Goal: Information Seeking & Learning: Learn about a topic

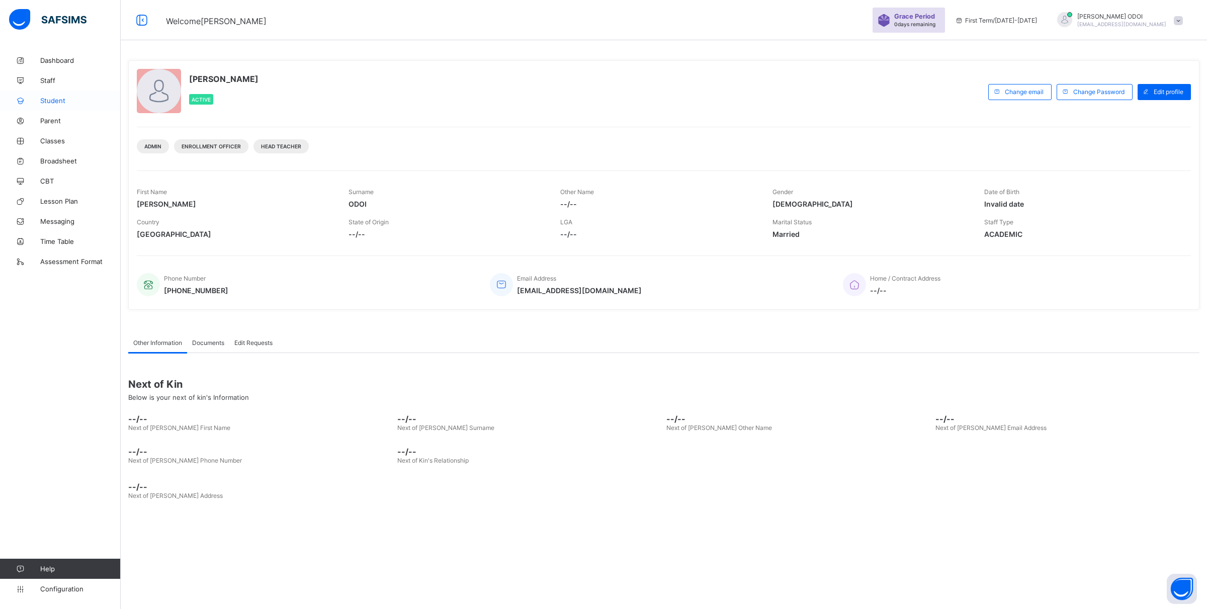
click at [62, 103] on span "Student" at bounding box center [80, 101] width 80 height 8
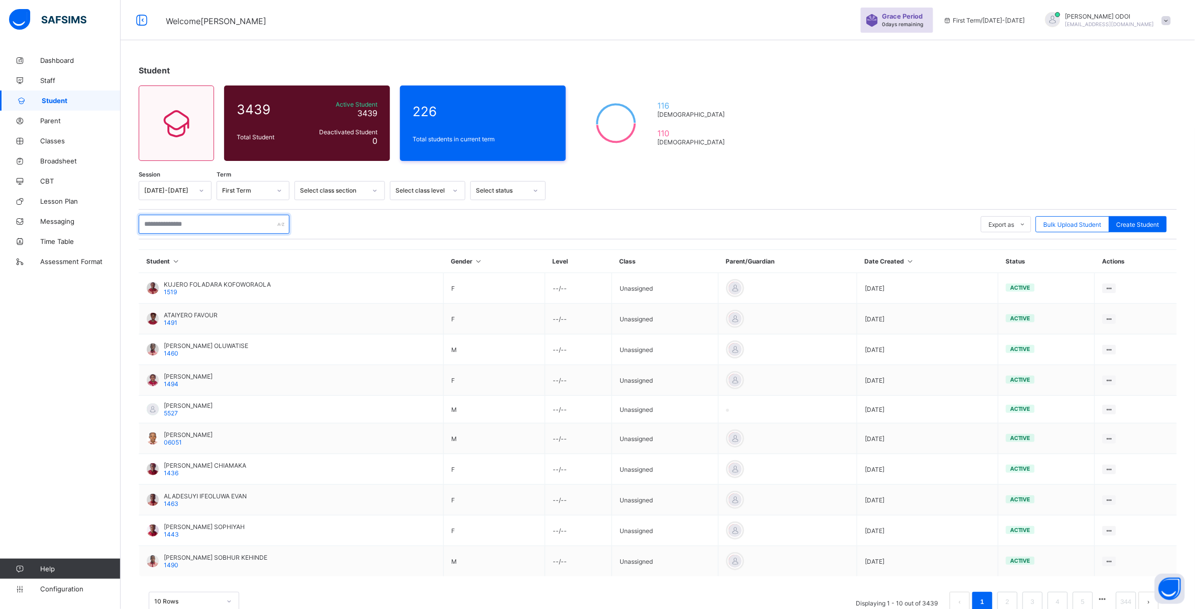
click at [202, 224] on input "text" at bounding box center [214, 224] width 151 height 19
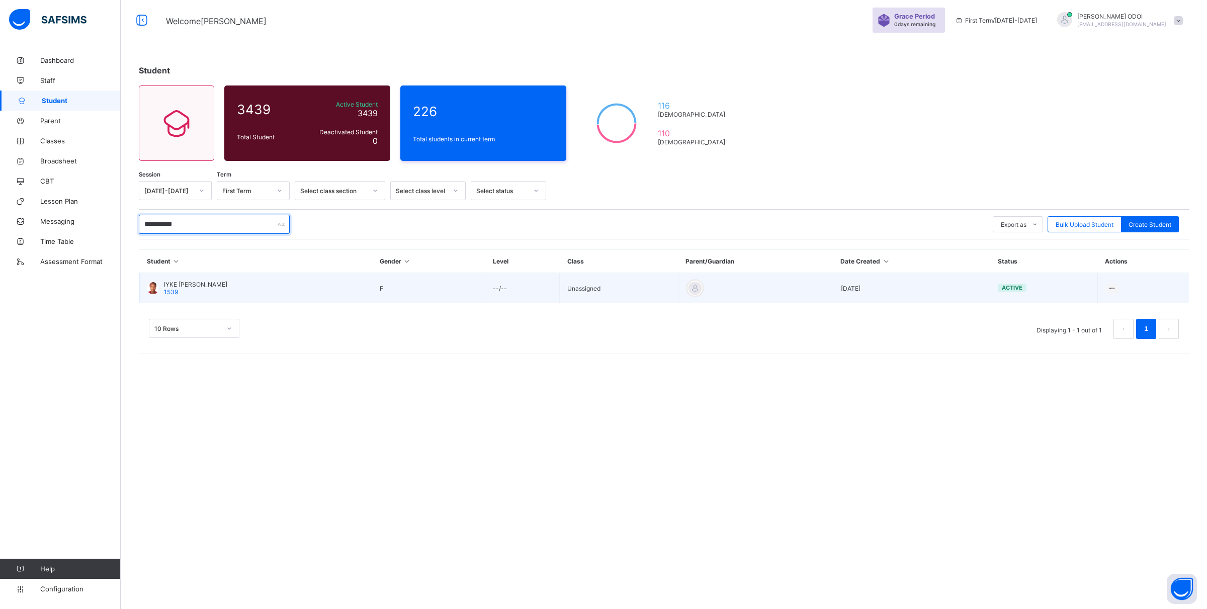
type input "**********"
click at [348, 283] on td "IYKE [PERSON_NAME] 1539" at bounding box center [255, 288] width 233 height 31
click at [179, 285] on span "IYKE [PERSON_NAME]" at bounding box center [195, 285] width 63 height 8
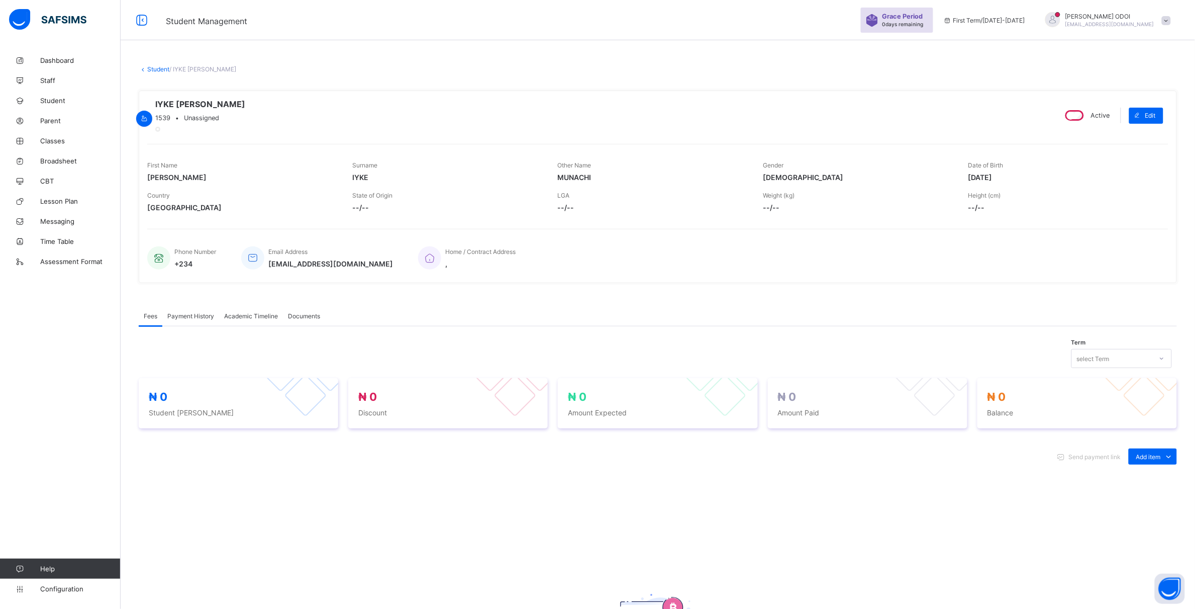
click at [274, 320] on span "Academic Timeline" at bounding box center [251, 316] width 54 height 8
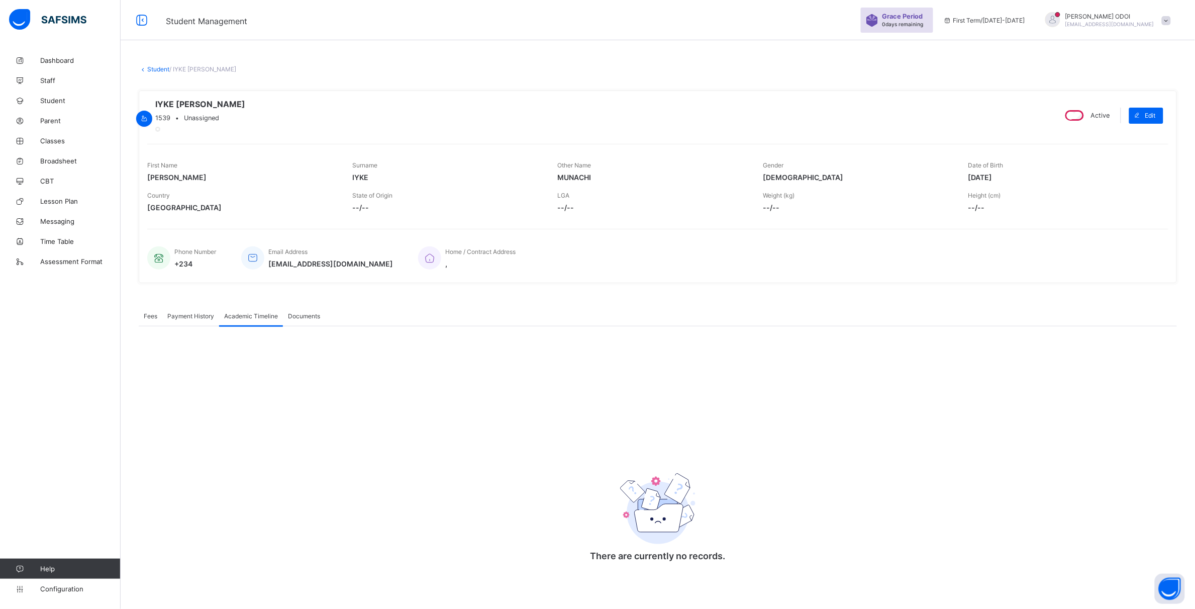
scroll to position [10, 0]
click at [192, 317] on span "Payment History" at bounding box center [190, 316] width 47 height 8
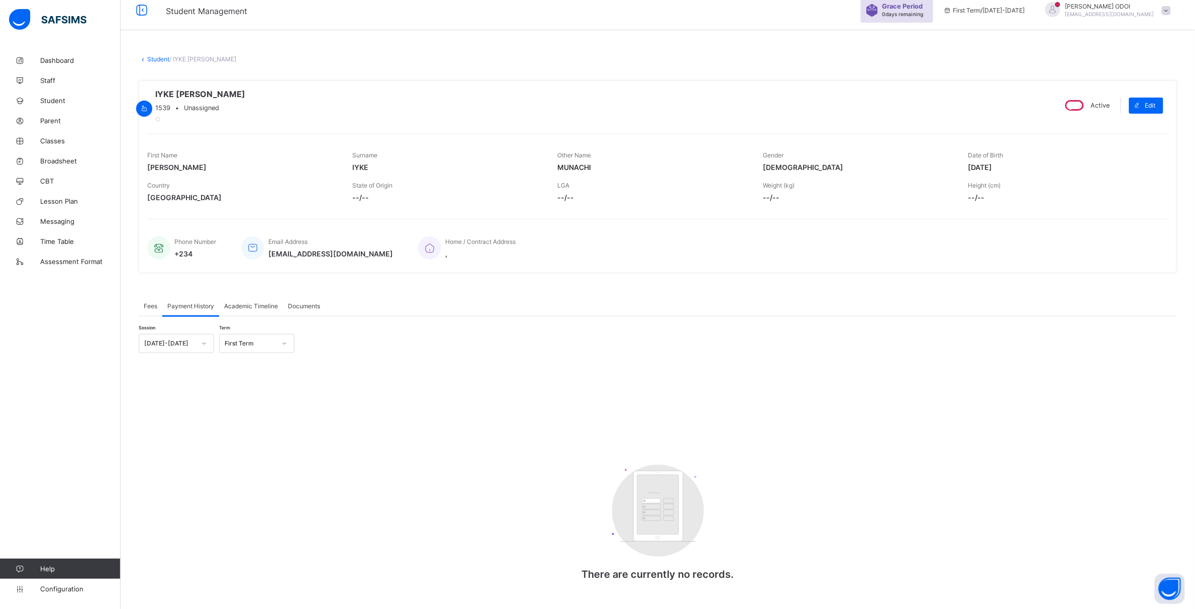
click at [484, 331] on div "Session [DATE]-[DATE] Term First Term Customers There are currently no records.…" at bounding box center [658, 458] width 1039 height 284
click at [269, 310] on span "Academic Timeline" at bounding box center [251, 306] width 54 height 8
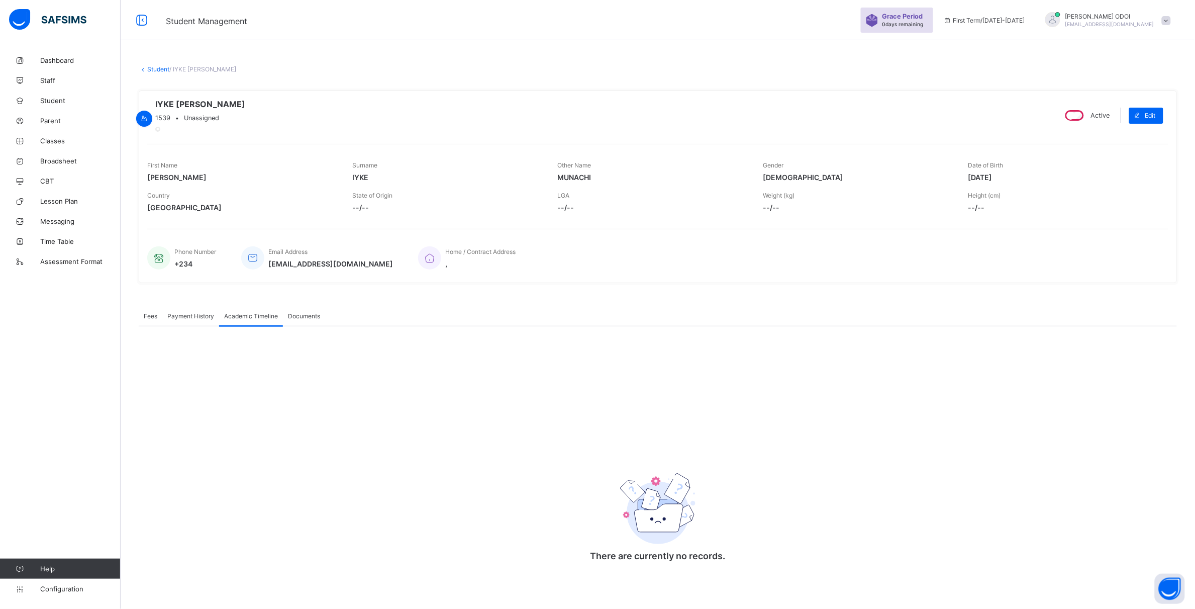
drag, startPoint x: 398, startPoint y: 507, endPoint x: 400, endPoint y: 460, distance: 46.8
click at [400, 460] on div "There are currently no records. × Download Transcript , Select Session Pick the…" at bounding box center [658, 451] width 1039 height 250
click at [65, 143] on span "Classes" at bounding box center [80, 141] width 80 height 8
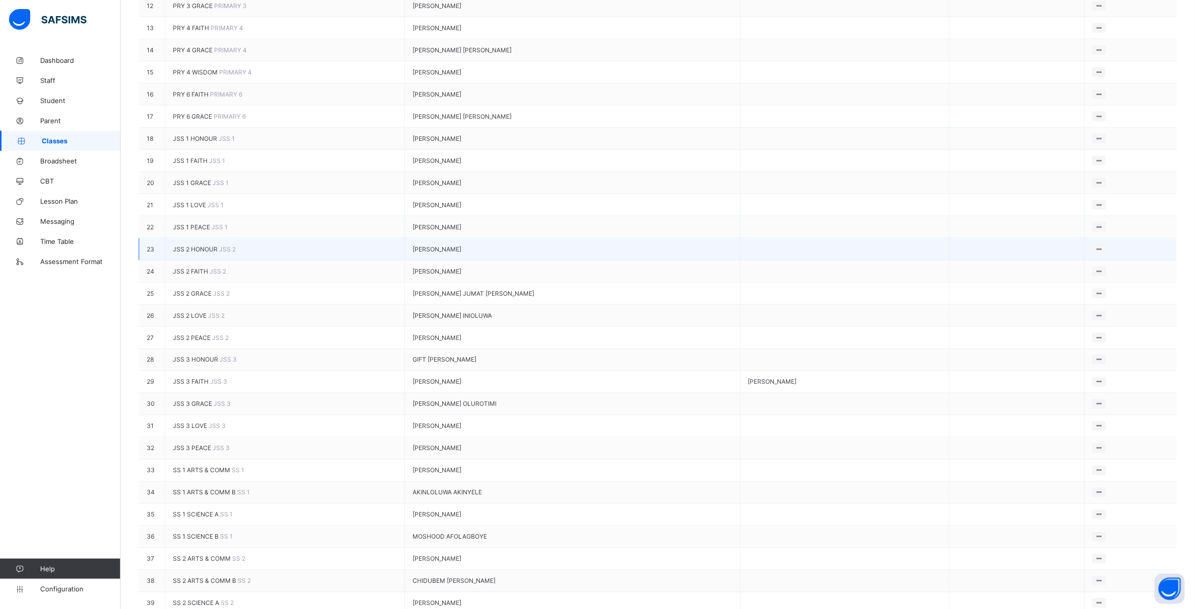
scroll to position [628, 0]
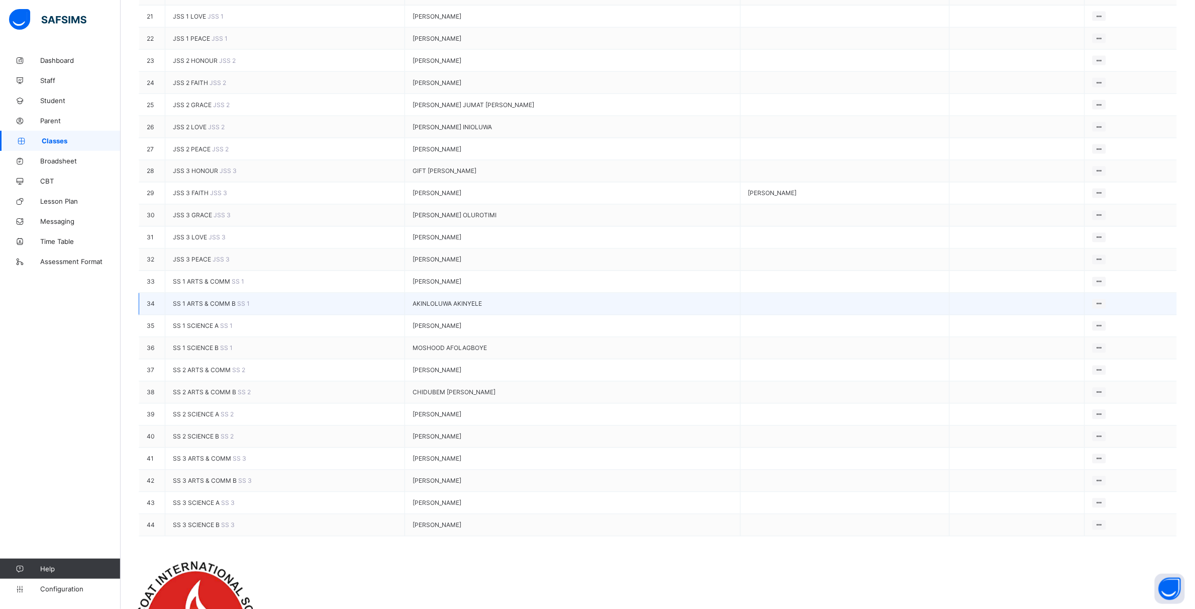
click at [233, 308] on span "SS 1 ARTS & COMM B" at bounding box center [205, 304] width 64 height 8
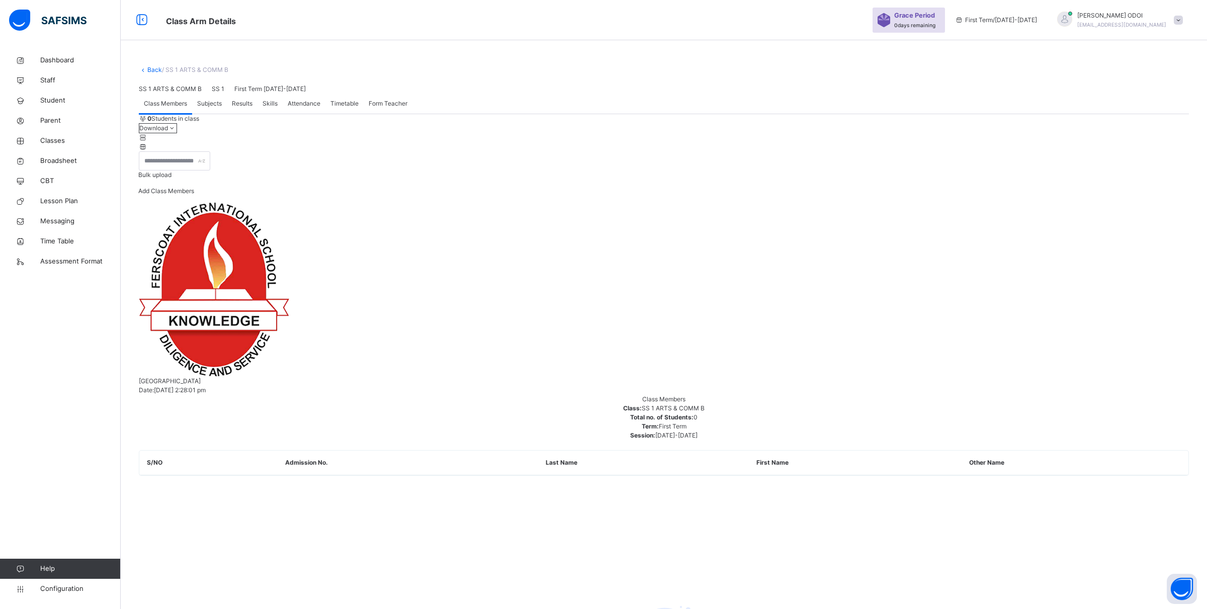
click at [162, 108] on span "Class Members" at bounding box center [165, 103] width 43 height 9
click at [249, 108] on span "Results" at bounding box center [242, 103] width 21 height 9
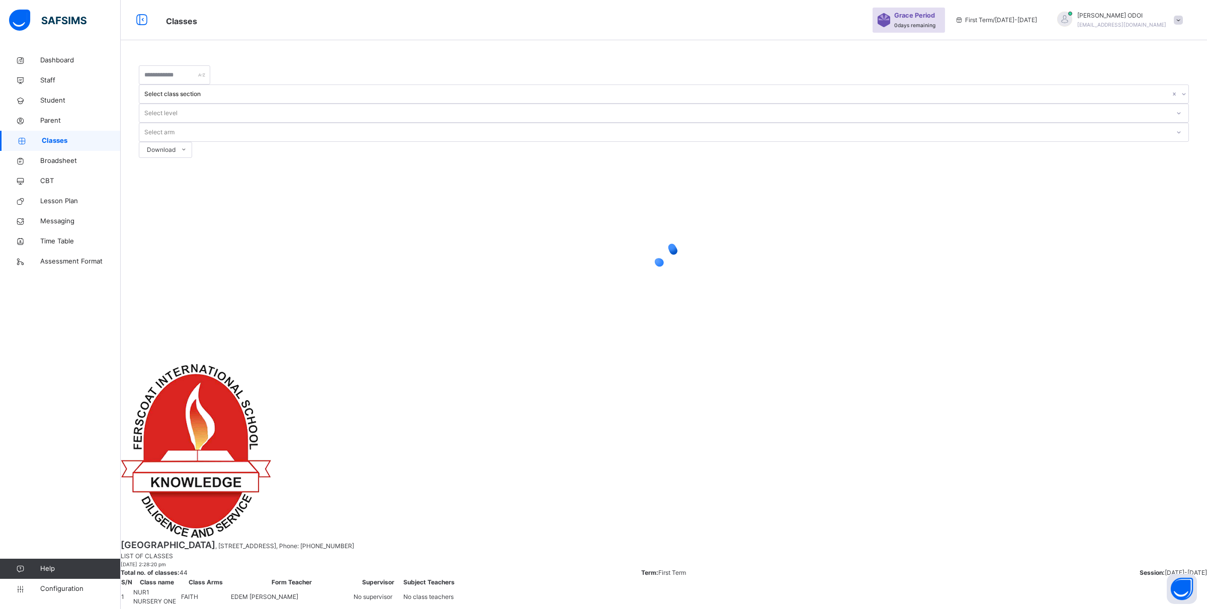
click at [23, 141] on icon at bounding box center [22, 141] width 40 height 8
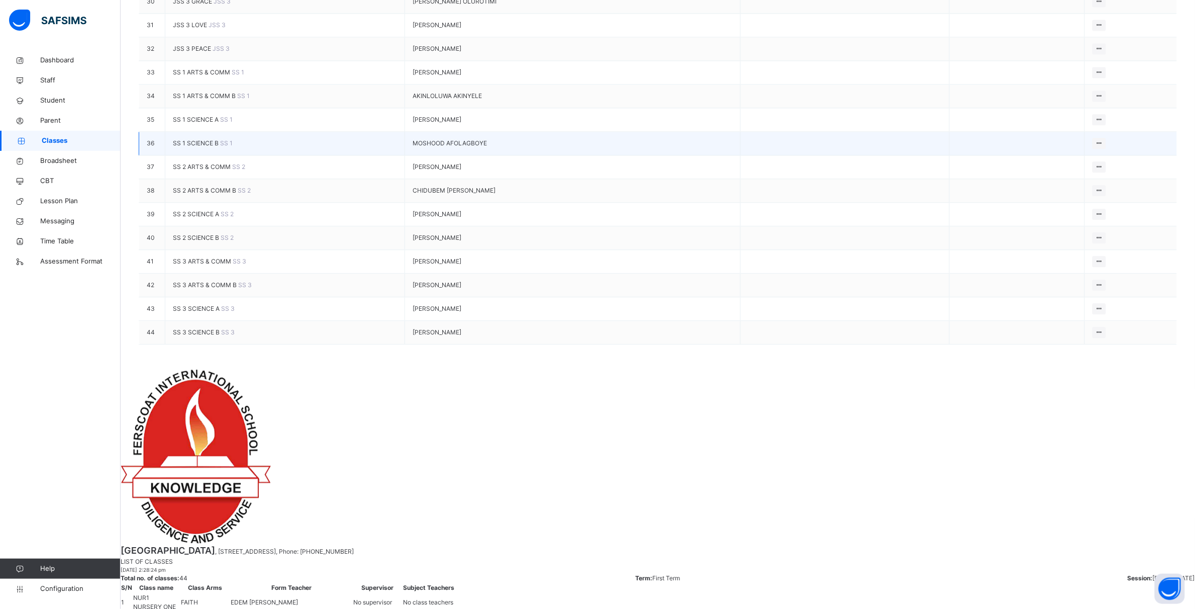
scroll to position [890, 0]
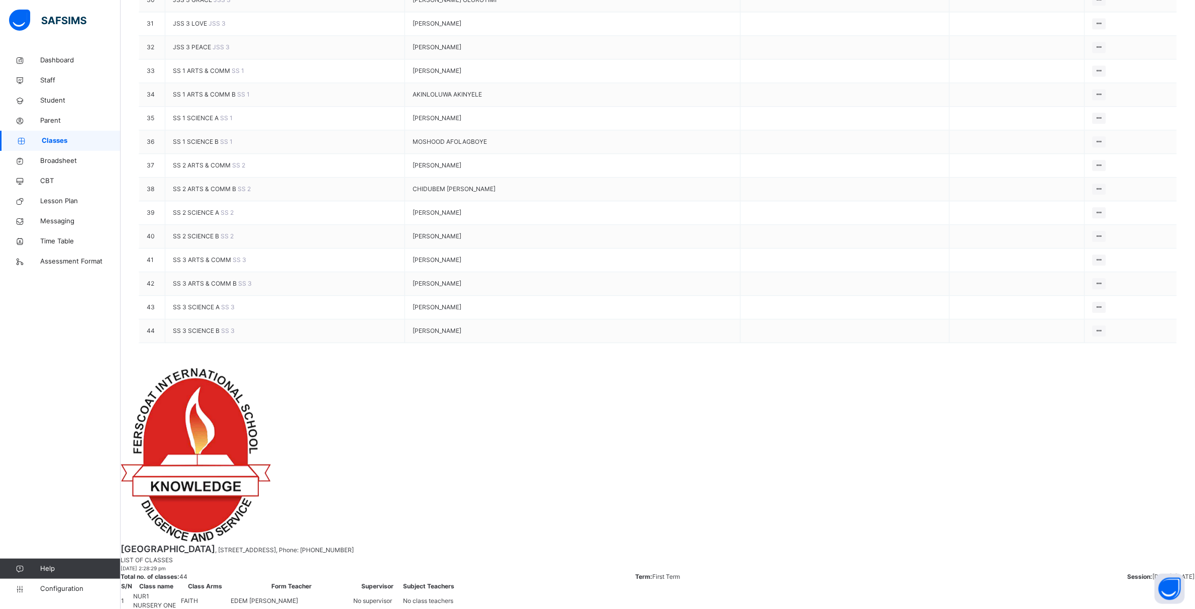
click at [238, 193] on span "SS 2 ARTS & COMM B" at bounding box center [205, 189] width 65 height 8
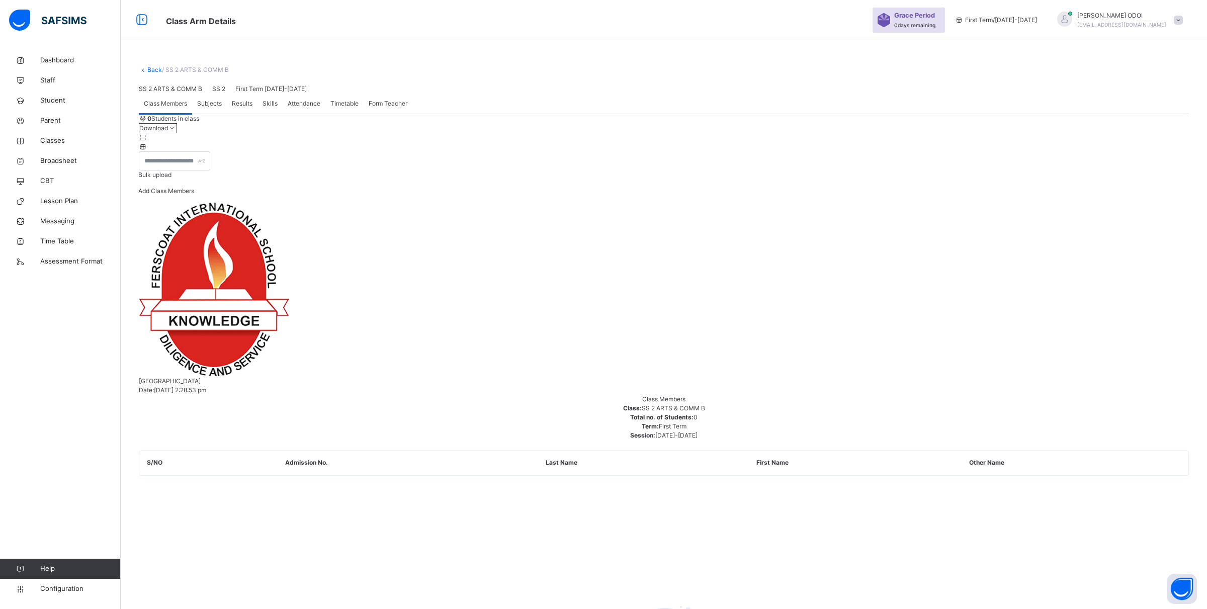
click at [167, 108] on span "Class Members" at bounding box center [165, 103] width 43 height 9
click at [149, 151] on div "0 Students in class Download Pdf Report Excel Report" at bounding box center [664, 132] width 1050 height 37
click at [210, 170] on div at bounding box center [174, 160] width 71 height 19
click at [237, 108] on span "Results" at bounding box center [242, 103] width 21 height 9
click at [307, 108] on span "Attendance" at bounding box center [304, 103] width 33 height 9
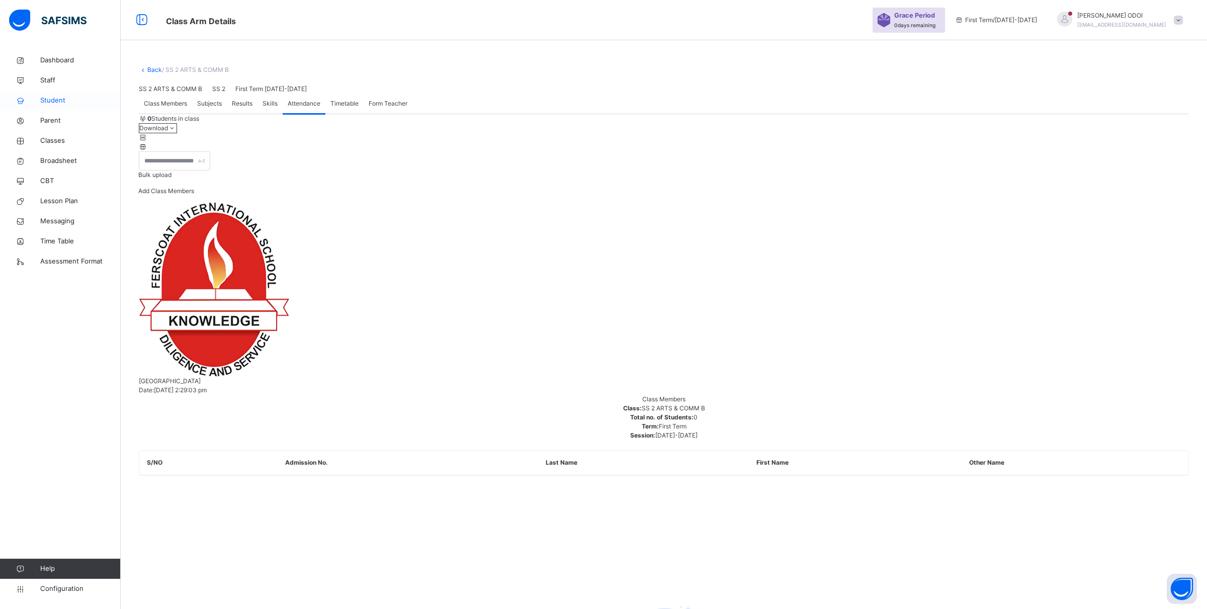
click at [62, 104] on span "Student" at bounding box center [80, 101] width 80 height 10
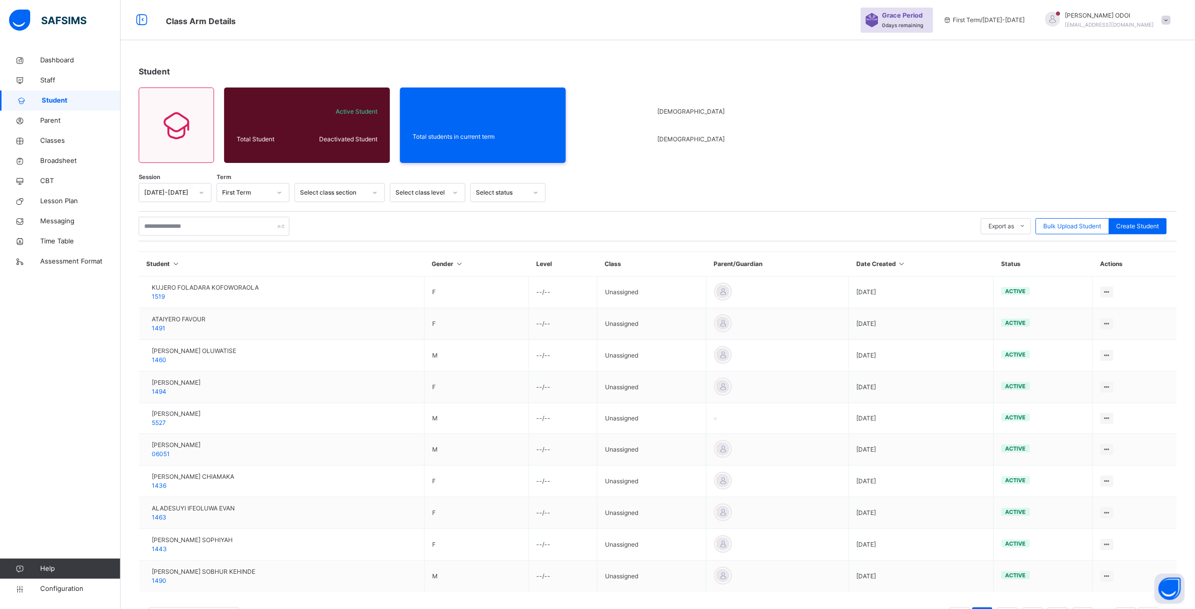
click at [164, 239] on div "Export as Pdf Report Excel Report Excel Report (LMS) Bulk Upload Student Create…" at bounding box center [658, 226] width 1039 height 30
click at [169, 233] on input "text" at bounding box center [214, 226] width 151 height 19
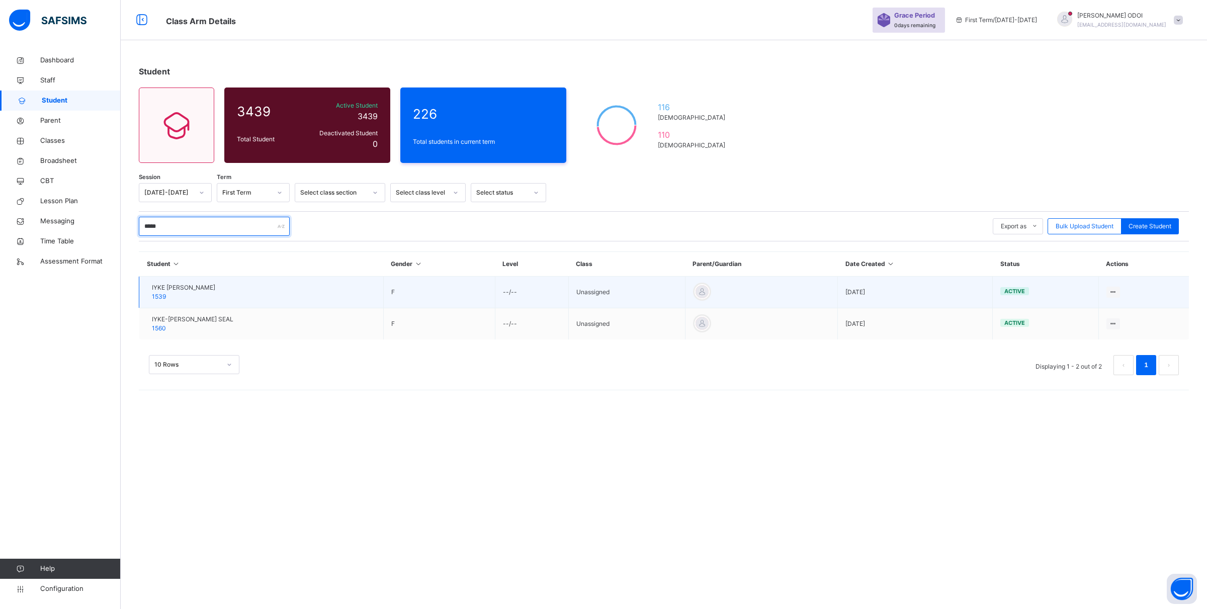
type input "****"
click at [215, 297] on div "IYKE [PERSON_NAME] 1539" at bounding box center [183, 292] width 63 height 18
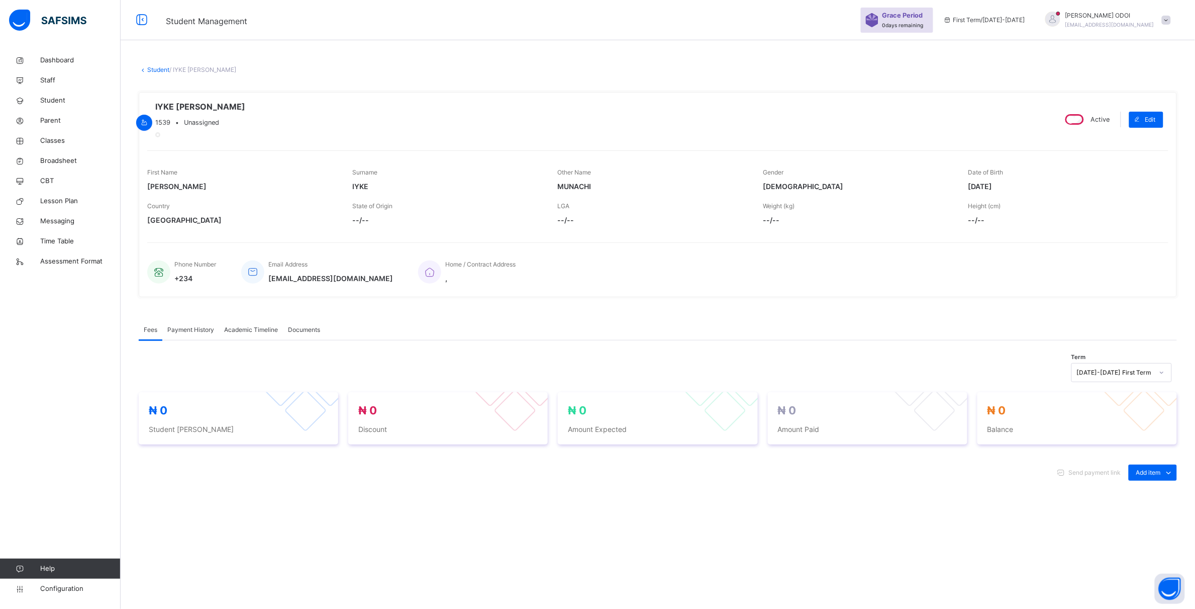
click at [257, 334] on span "Academic Timeline" at bounding box center [251, 329] width 54 height 9
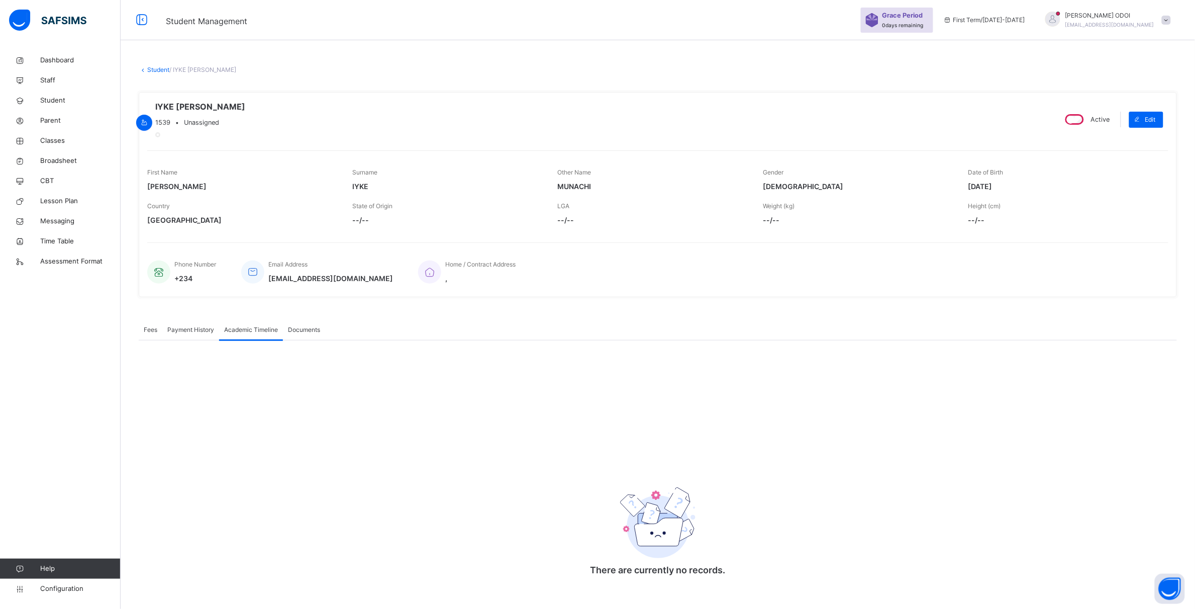
scroll to position [25, 0]
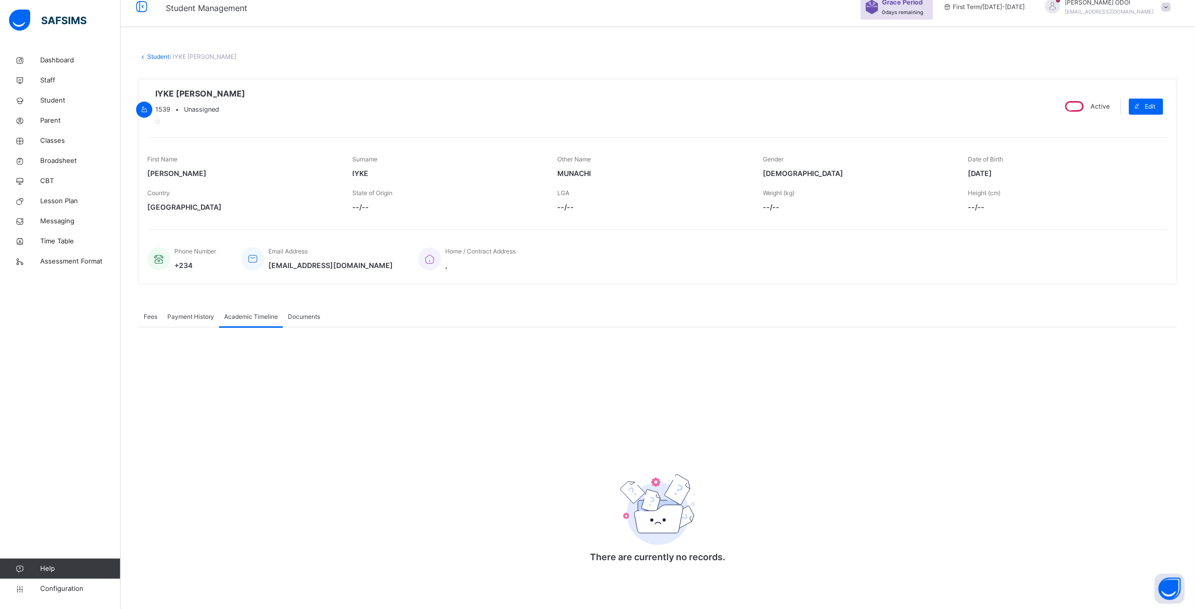
click at [667, 513] on img at bounding box center [657, 509] width 75 height 71
drag, startPoint x: 405, startPoint y: 442, endPoint x: 375, endPoint y: 458, distance: 34.4
click at [375, 458] on div "There are currently no records. × Download Transcript , Select Session Pick the…" at bounding box center [658, 452] width 1039 height 251
click at [363, 426] on div "There are currently no records. × Download Transcript , Select Session Pick the…" at bounding box center [658, 452] width 1039 height 251
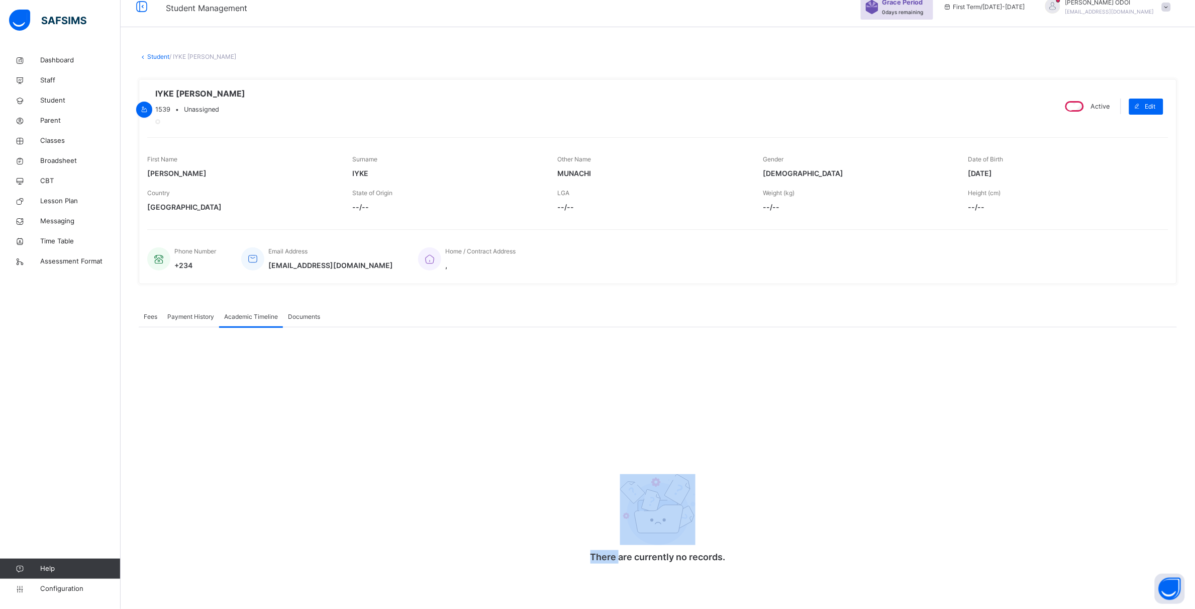
click at [439, 452] on div "There are currently no records. × Download Transcript , Select Session Pick the…" at bounding box center [658, 452] width 1039 height 251
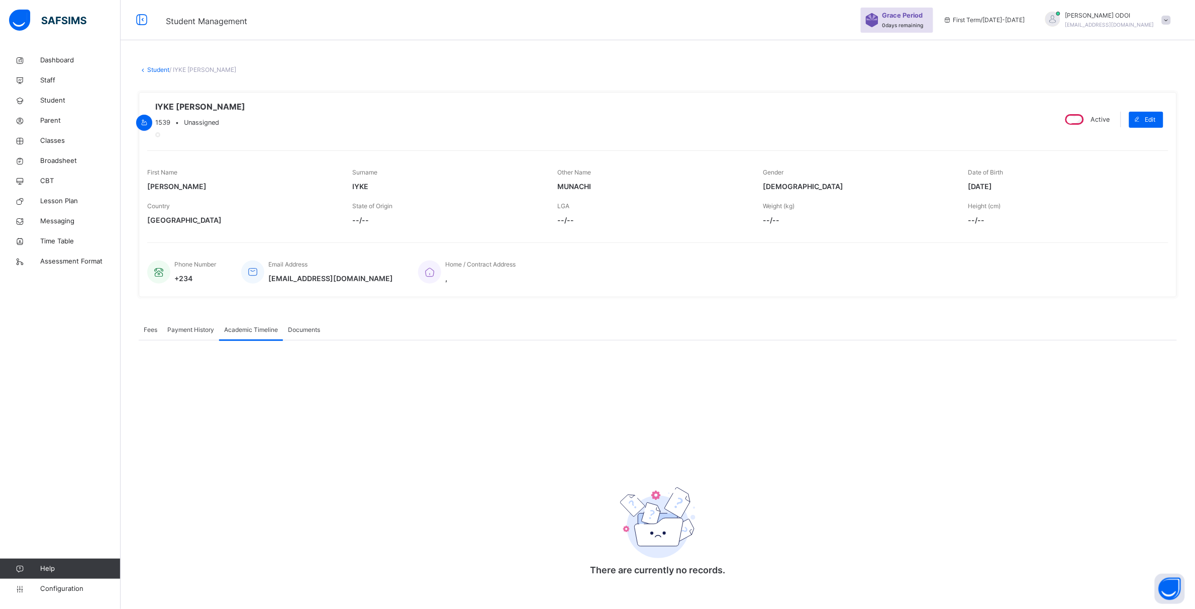
click at [999, 16] on span "First Term / [DATE]-[DATE]" at bounding box center [985, 20] width 82 height 9
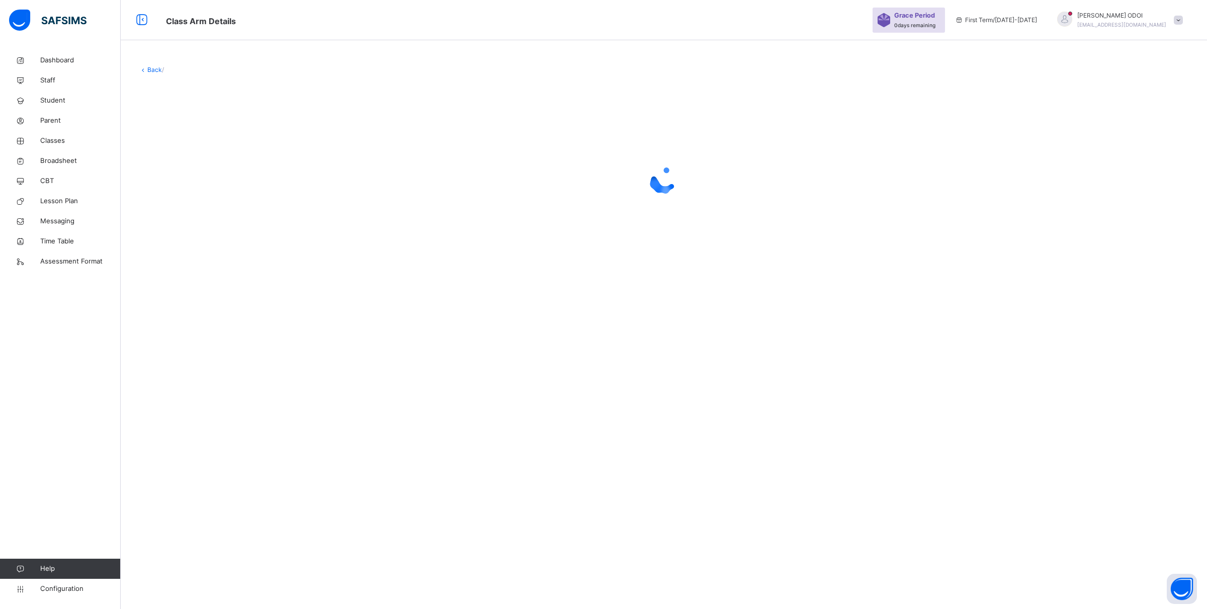
click at [229, 141] on div at bounding box center [664, 179] width 1050 height 191
click at [64, 58] on span "Dashboard" at bounding box center [80, 60] width 80 height 10
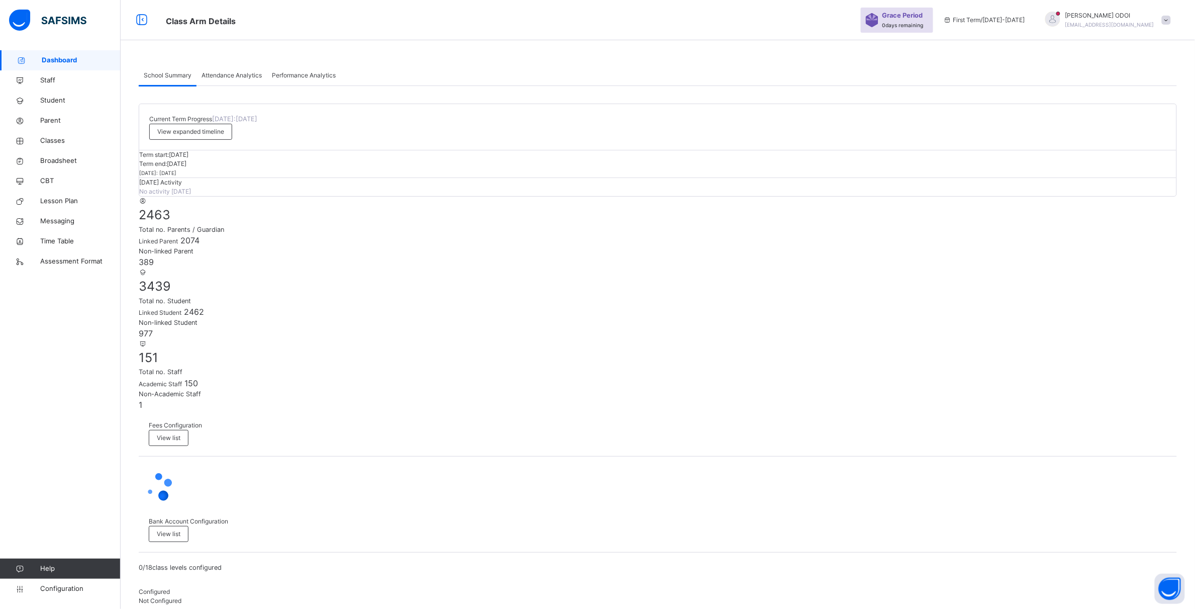
click at [1105, 19] on span "[PERSON_NAME]" at bounding box center [1110, 15] width 89 height 9
click at [1021, 23] on span "First Term / [DATE]-[DATE]" at bounding box center [985, 20] width 82 height 9
click at [1007, 21] on span "First Term / [DATE]-[DATE]" at bounding box center [985, 20] width 82 height 9
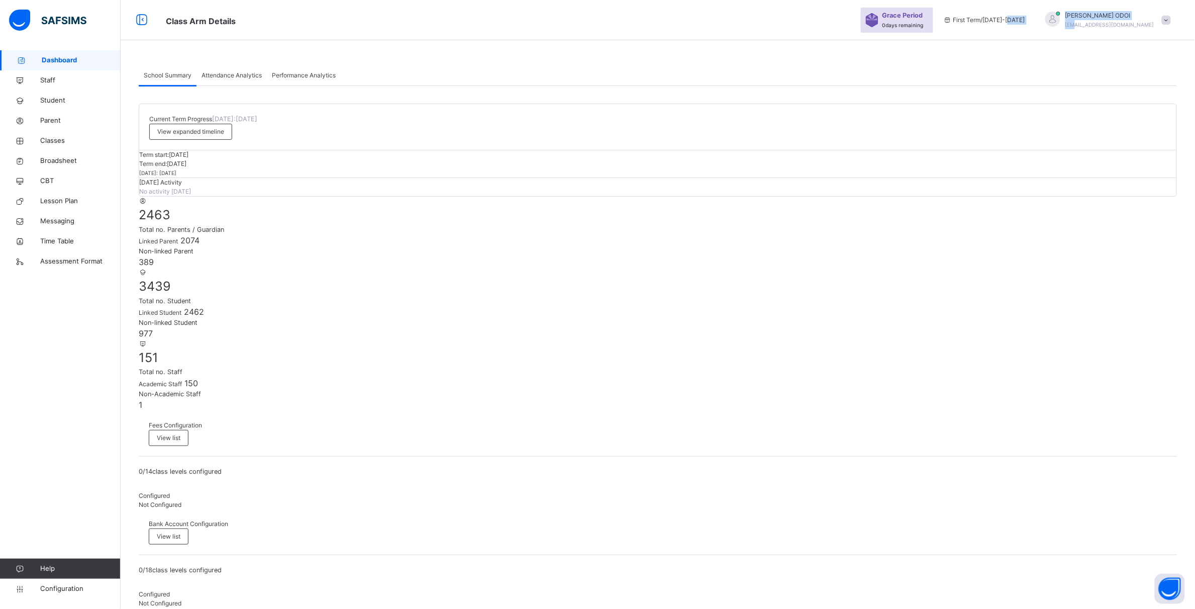
drag, startPoint x: 1048, startPoint y: 21, endPoint x: 1092, endPoint y: 28, distance: 44.8
click at [1106, 28] on div "Grace Period 0 days remaining First Term / [DATE]-[DATE] [PERSON_NAME] [EMAIL_A…" at bounding box center [1028, 20] width 334 height 40
click at [1151, 29] on div "[PERSON_NAME] [EMAIL_ADDRESS][DOMAIN_NAME]" at bounding box center [1110, 20] width 89 height 18
click at [1077, 34] on div "Grace Period 0 days remaining First Term / [DATE]-[DATE] [PERSON_NAME] [EMAIL_A…" at bounding box center [1028, 20] width 334 height 40
click at [996, 20] on span "First Term / [DATE]-[DATE]" at bounding box center [985, 20] width 82 height 9
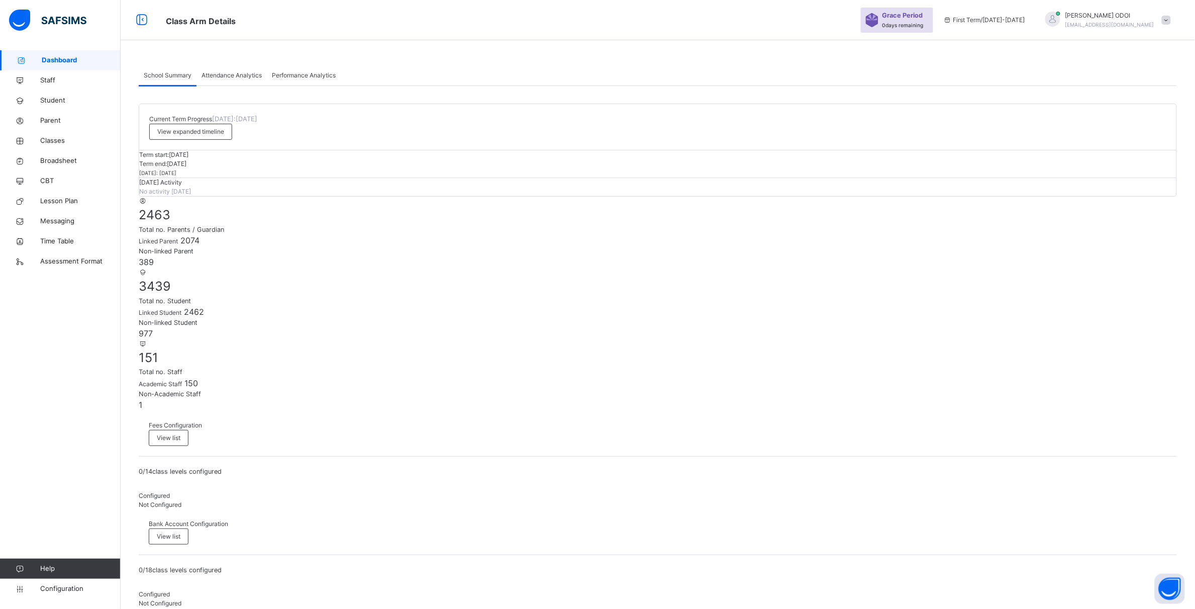
click at [1004, 24] on span "First Term / [DATE]-[DATE]" at bounding box center [985, 20] width 82 height 9
click at [964, 33] on div "Grace Period 0 days remaining First Term / [DATE]-[DATE] [PERSON_NAME] [EMAIL_A…" at bounding box center [1028, 20] width 334 height 40
click at [906, 11] on div "Grace Period 0 days remaining" at bounding box center [897, 20] width 72 height 25
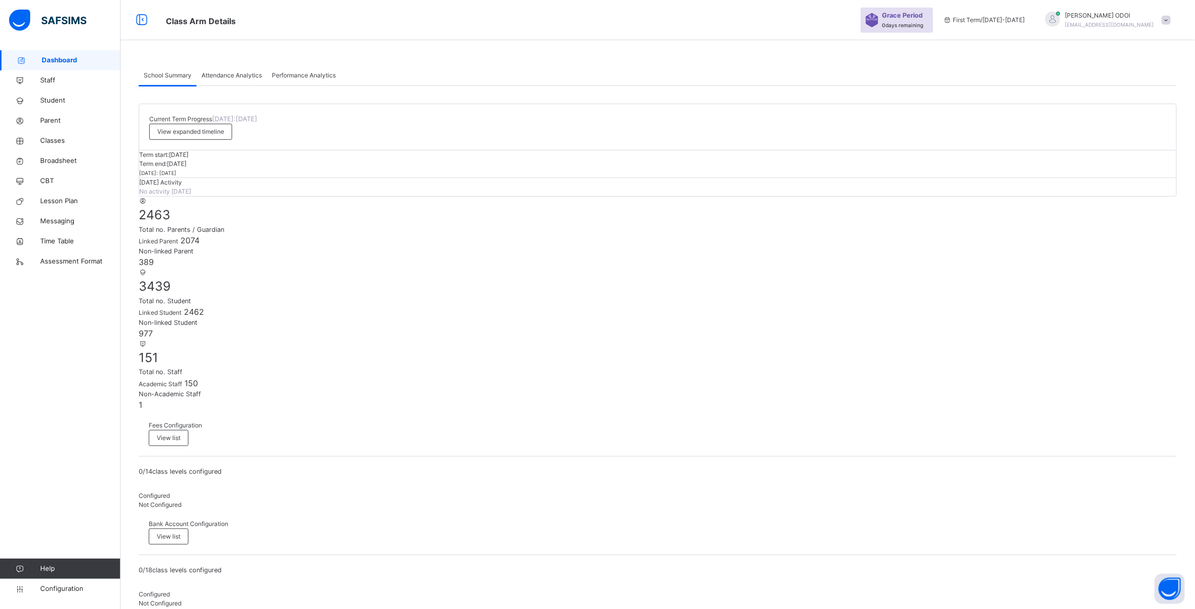
drag, startPoint x: 1042, startPoint y: 15, endPoint x: 1030, endPoint y: 19, distance: 12.7
click at [1026, 16] on span "First Term / [DATE]-[DATE]" at bounding box center [985, 20] width 82 height 9
click at [994, 19] on span "First Term / [DATE]-[DATE]" at bounding box center [985, 20] width 82 height 9
click at [1171, 21] on span at bounding box center [1166, 20] width 9 height 9
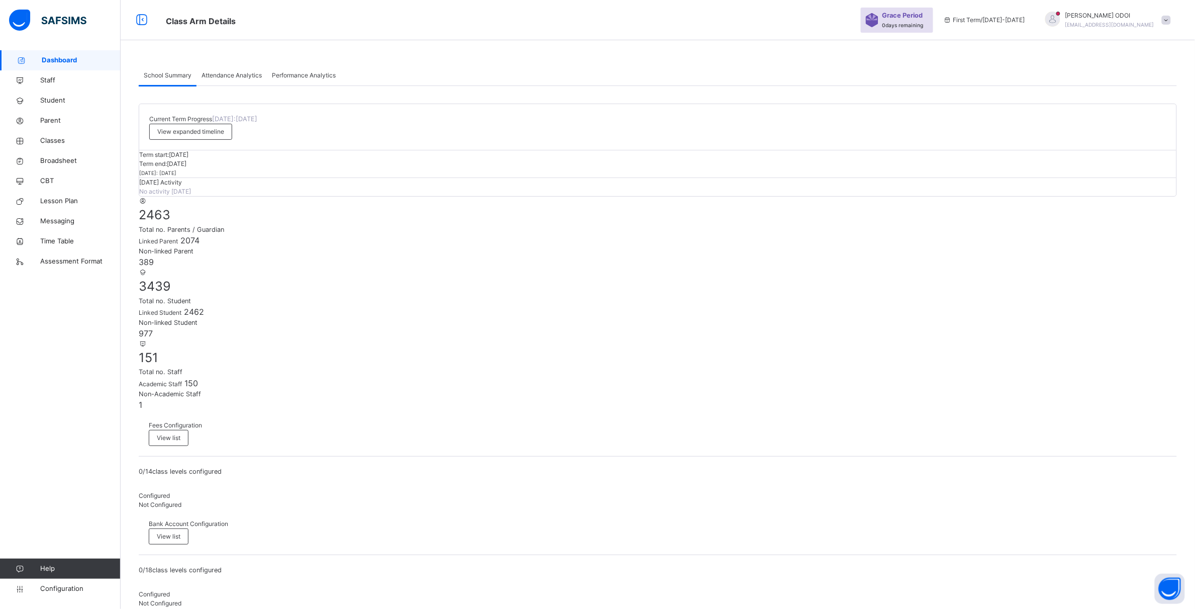
click at [1061, 19] on div at bounding box center [1053, 19] width 15 height 15
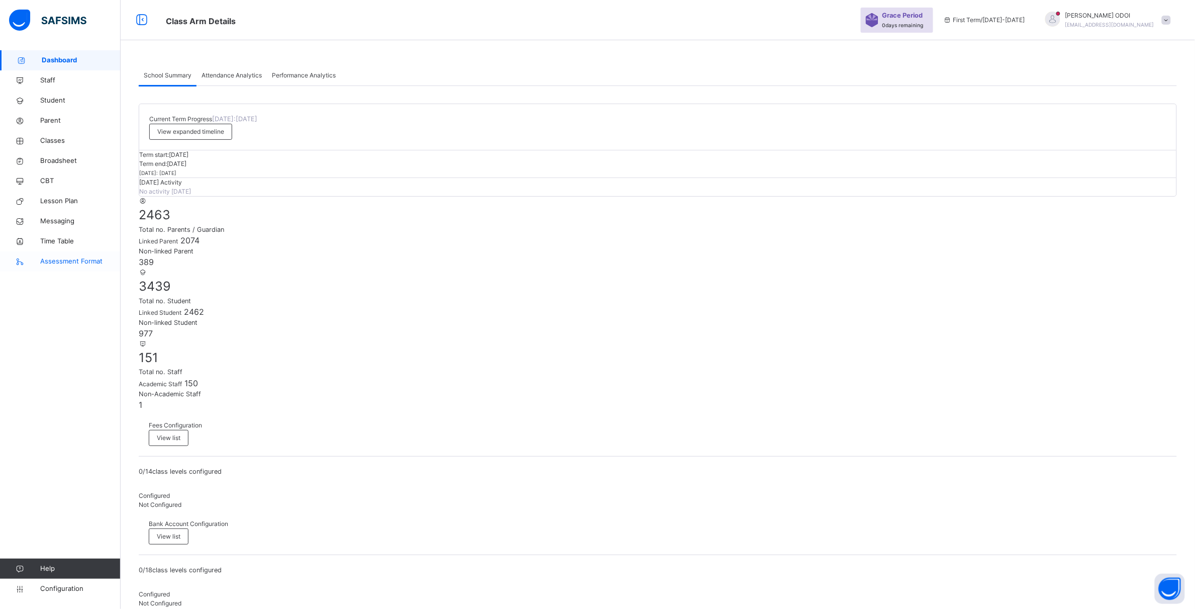
click at [59, 266] on link "Assessment Format" at bounding box center [60, 261] width 121 height 20
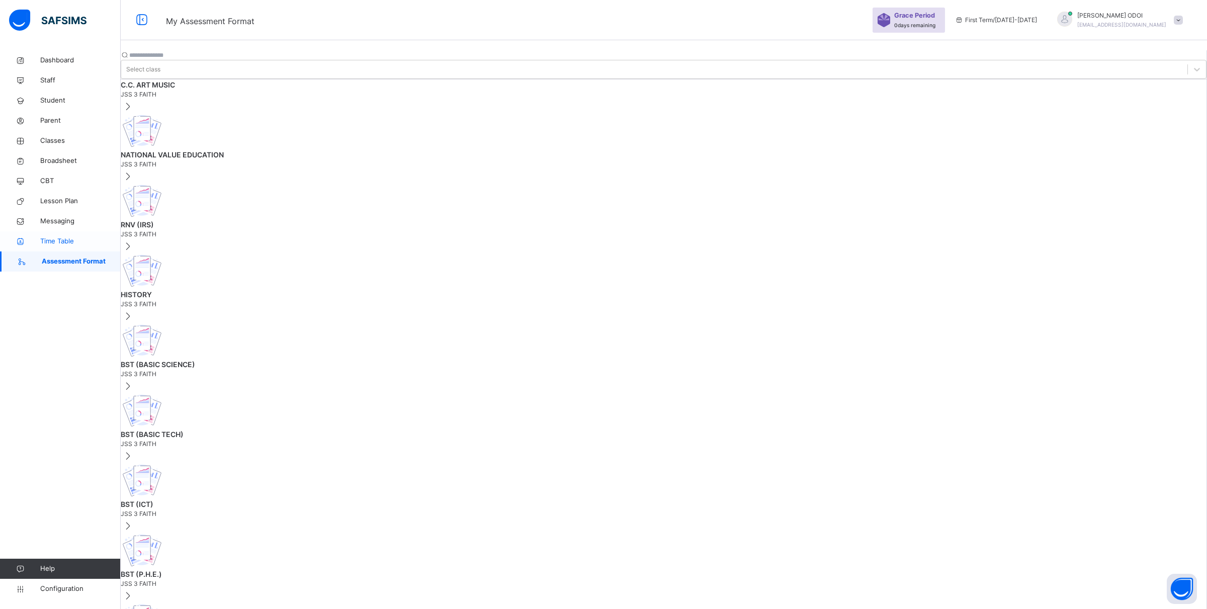
click at [68, 243] on span "Time Table" at bounding box center [80, 241] width 80 height 10
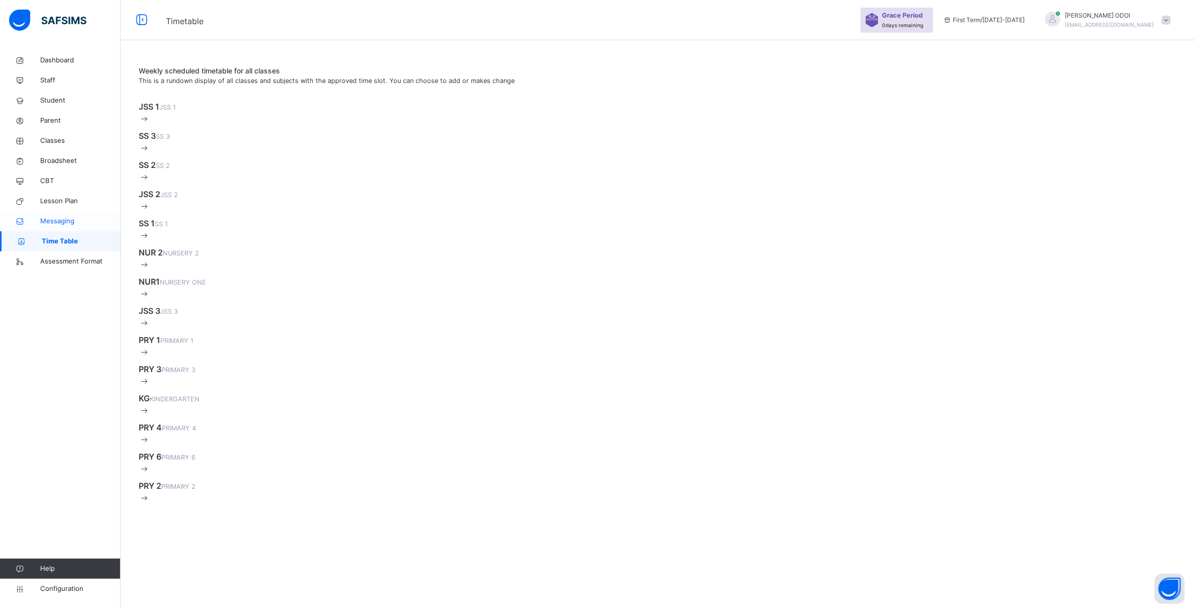
click at [69, 221] on span "Messaging" at bounding box center [80, 221] width 80 height 10
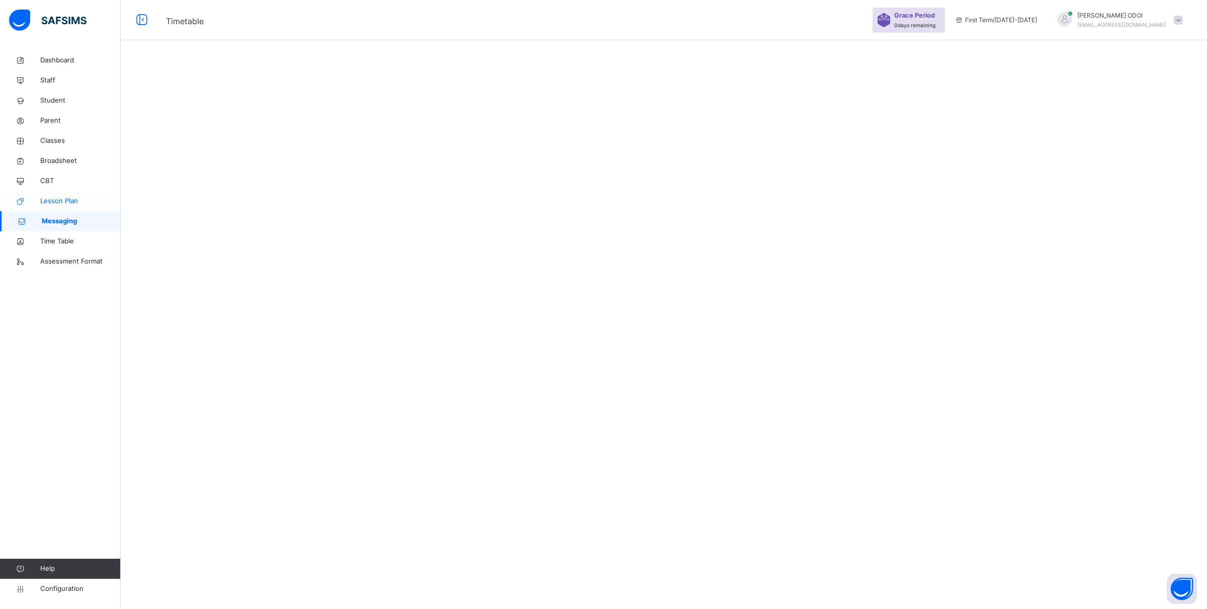
click at [73, 204] on span "Lesson Plan" at bounding box center [80, 201] width 80 height 10
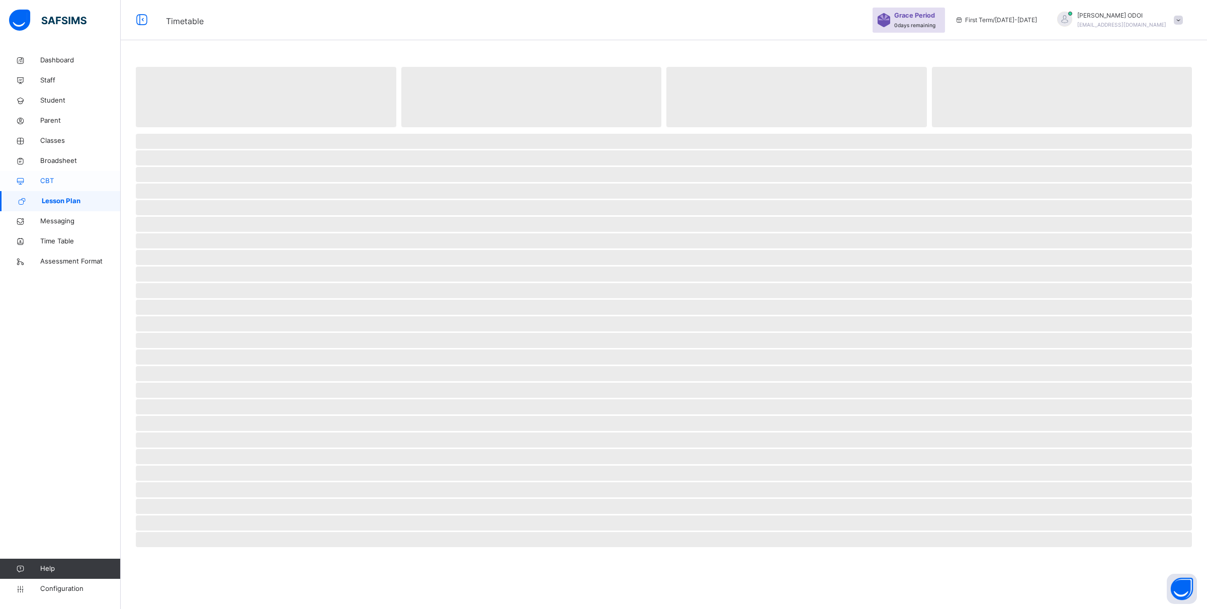
click at [57, 184] on span "CBT" at bounding box center [80, 181] width 80 height 10
click at [67, 139] on span "Classes" at bounding box center [80, 141] width 80 height 10
click at [47, 142] on span "Classes" at bounding box center [80, 141] width 80 height 10
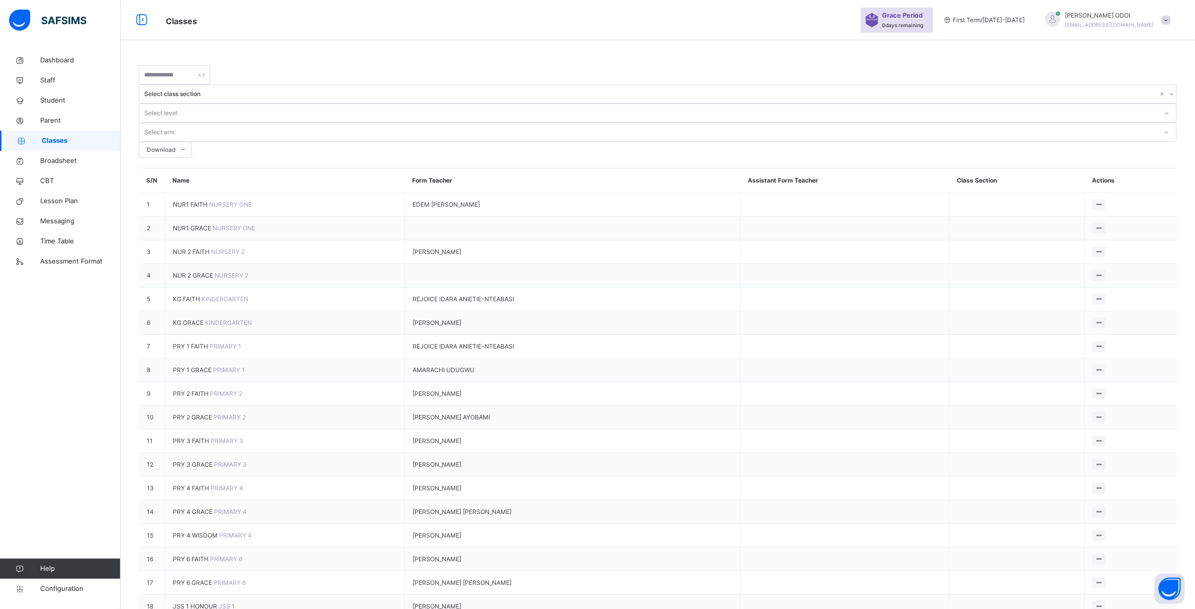
click at [980, 23] on span "First Term / [DATE]-[DATE]" at bounding box center [985, 20] width 82 height 9
click at [952, 19] on icon at bounding box center [948, 20] width 9 height 8
click at [1171, 21] on span at bounding box center [1166, 20] width 9 height 9
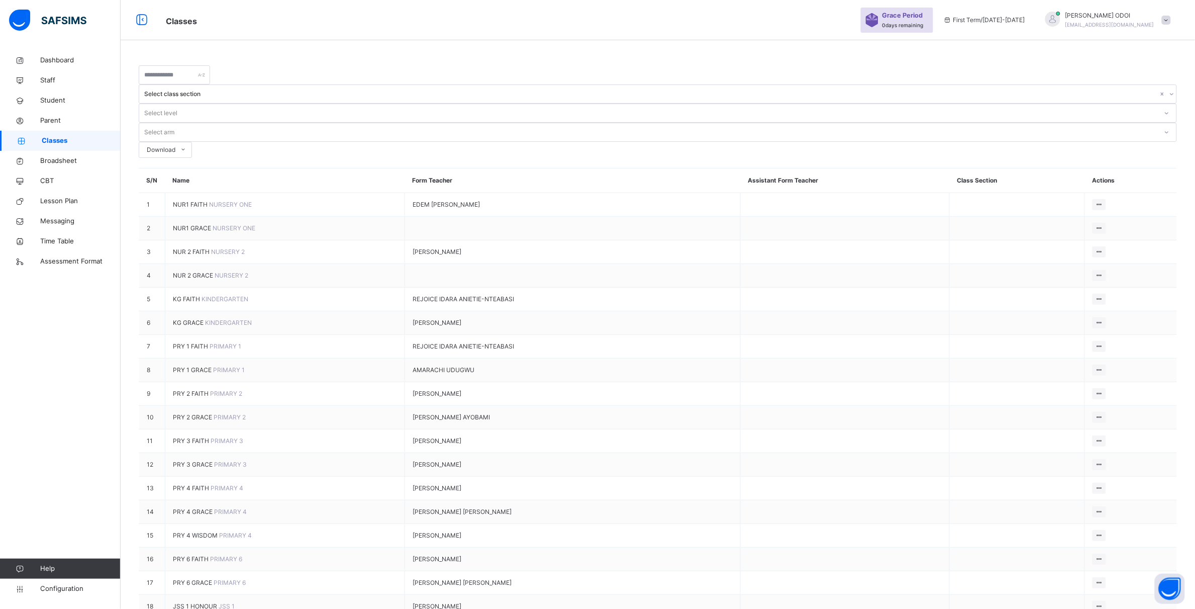
drag, startPoint x: 737, startPoint y: 68, endPoint x: 667, endPoint y: 54, distance: 71.7
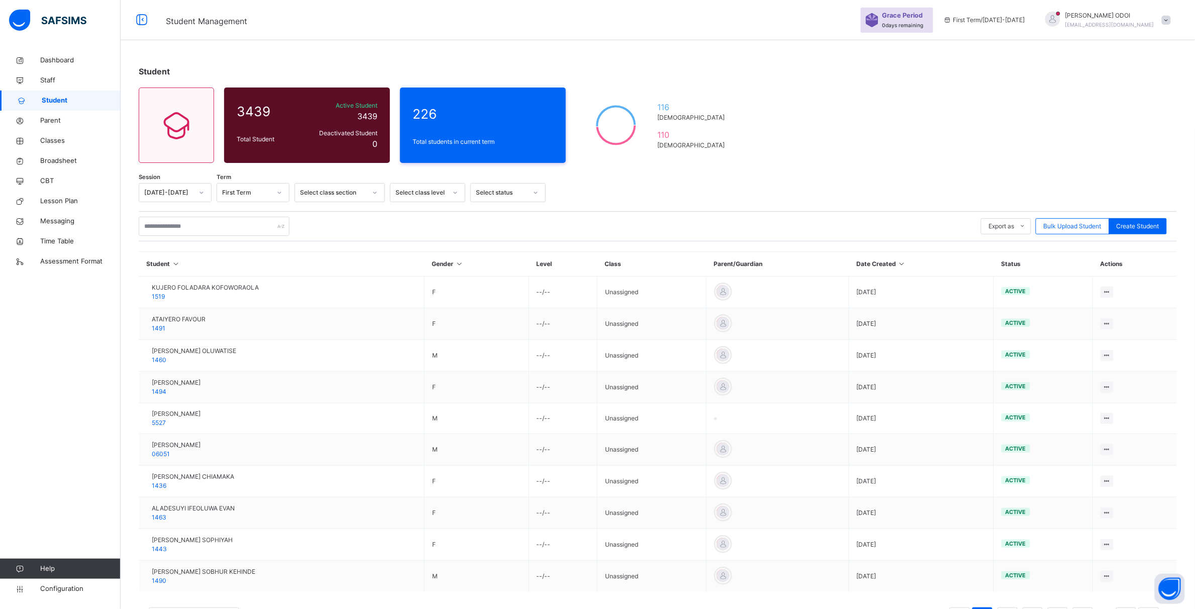
scroll to position [47, 0]
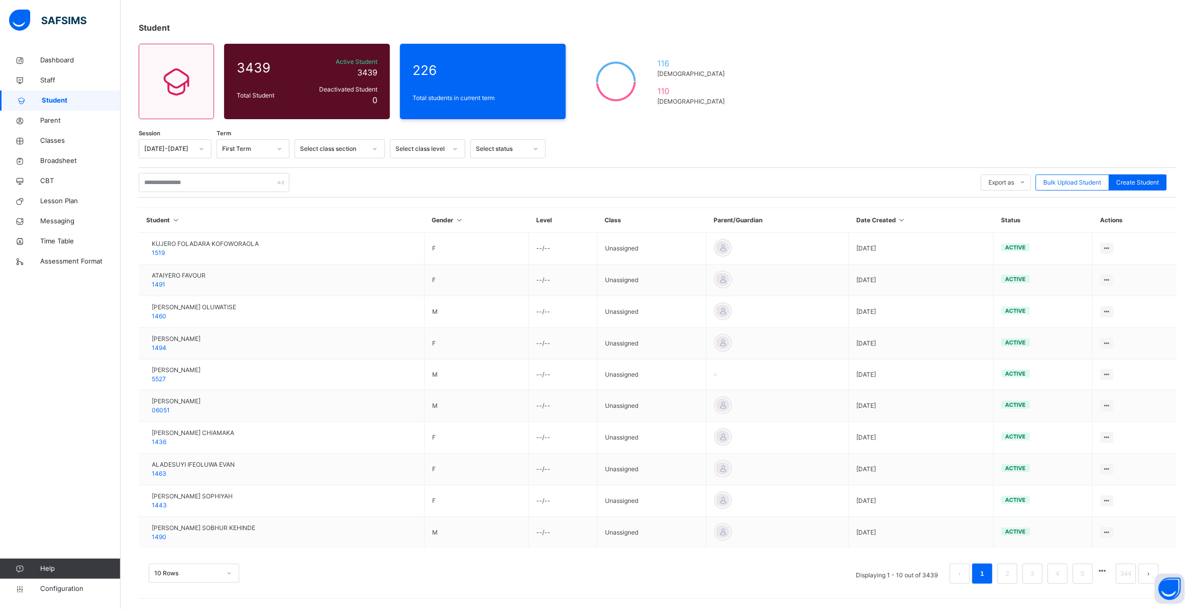
click at [201, 144] on icon at bounding box center [202, 149] width 6 height 10
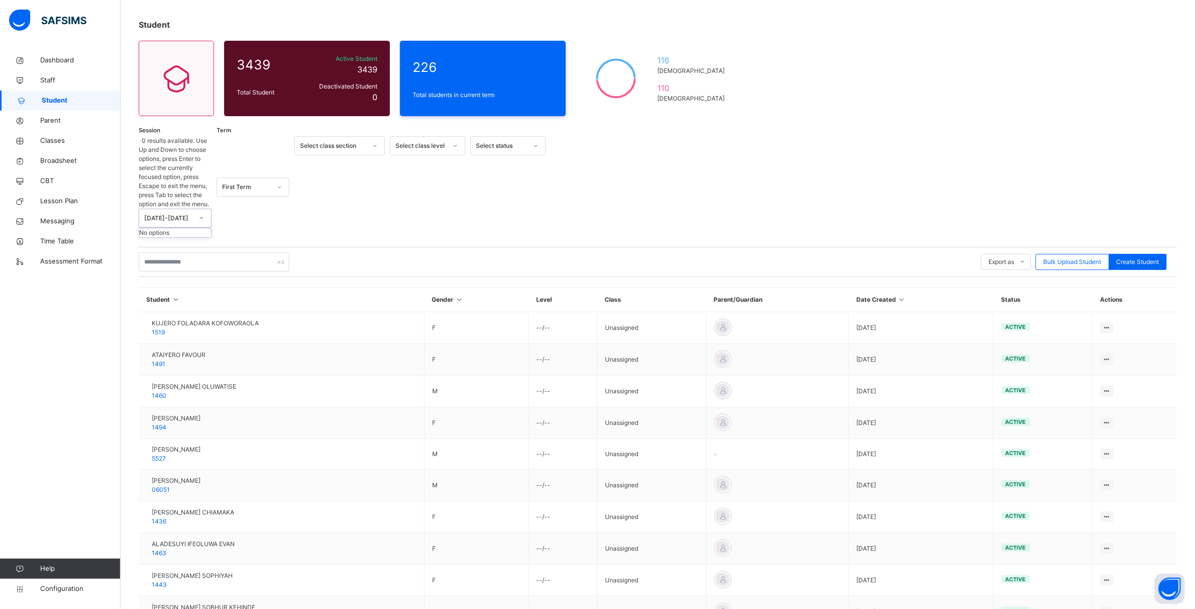
click at [194, 228] on div "No options" at bounding box center [175, 232] width 72 height 9
click at [278, 182] on icon at bounding box center [279, 187] width 6 height 10
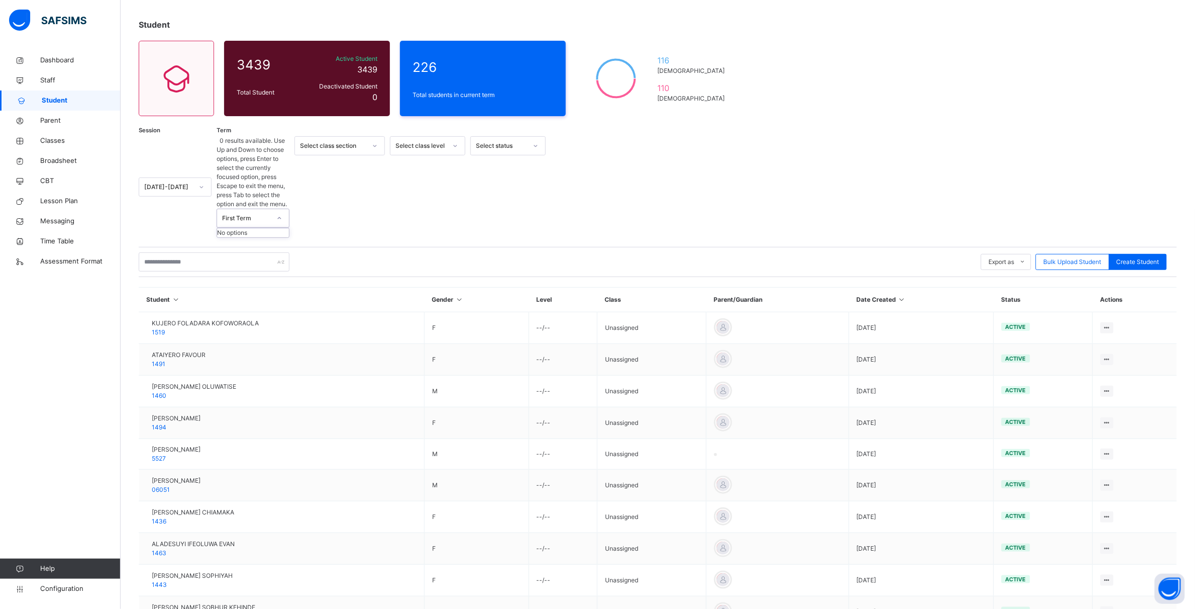
click at [274, 228] on div "No options" at bounding box center [253, 232] width 72 height 9
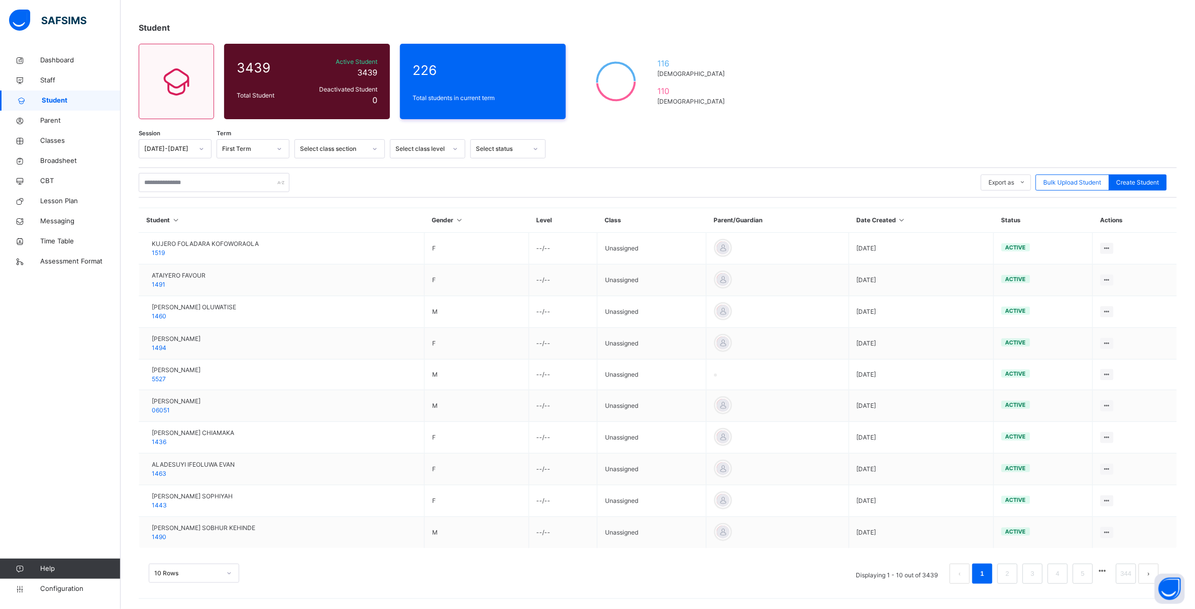
click at [121, 164] on div "Student 3439 Total Student Active Student 3439 Deactivated Student 0 226 Total …" at bounding box center [658, 308] width 1075 height 602
click at [204, 147] on icon at bounding box center [202, 149] width 6 height 10
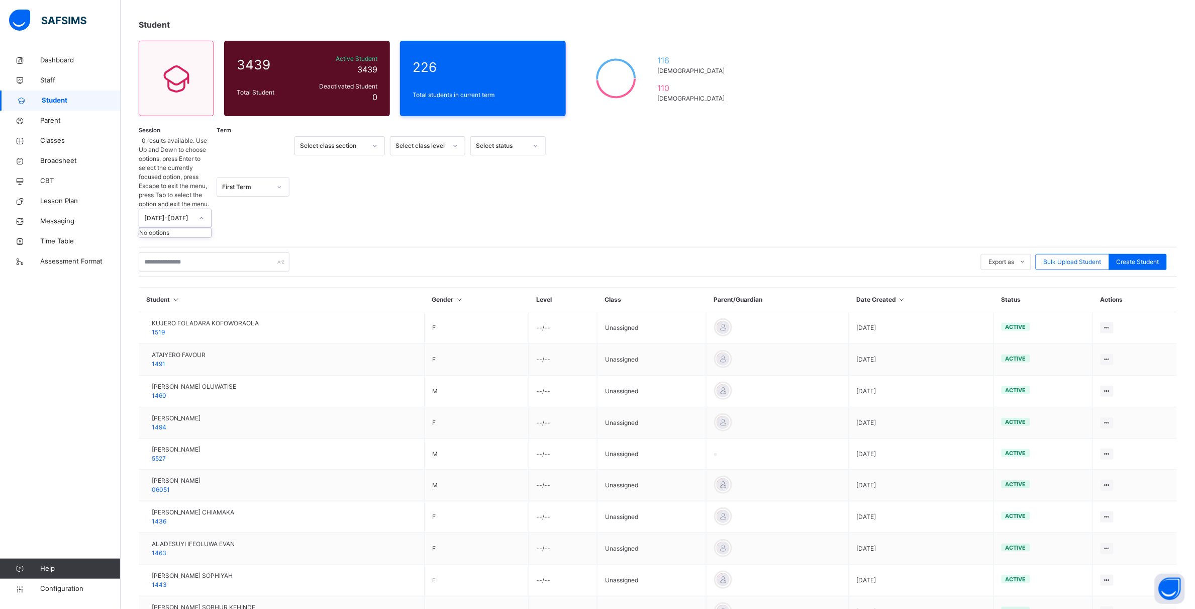
click at [193, 228] on div "No options" at bounding box center [175, 232] width 72 height 9
click at [207, 210] on div at bounding box center [201, 218] width 17 height 16
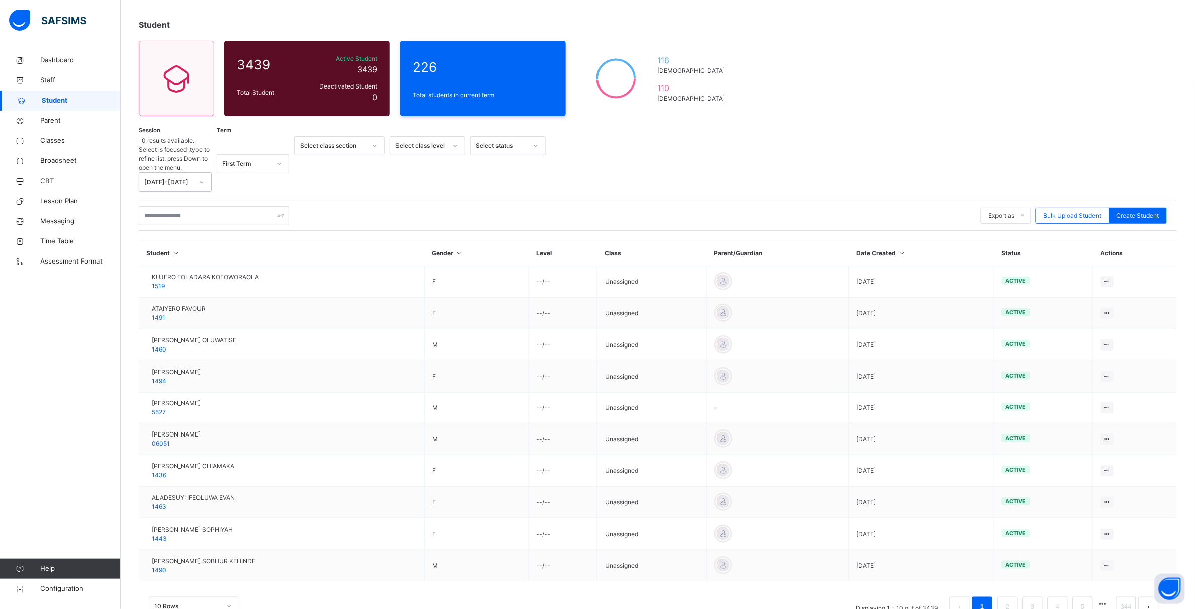
click at [180, 173] on div "[DATE]-[DATE]" at bounding box center [165, 182] width 53 height 18
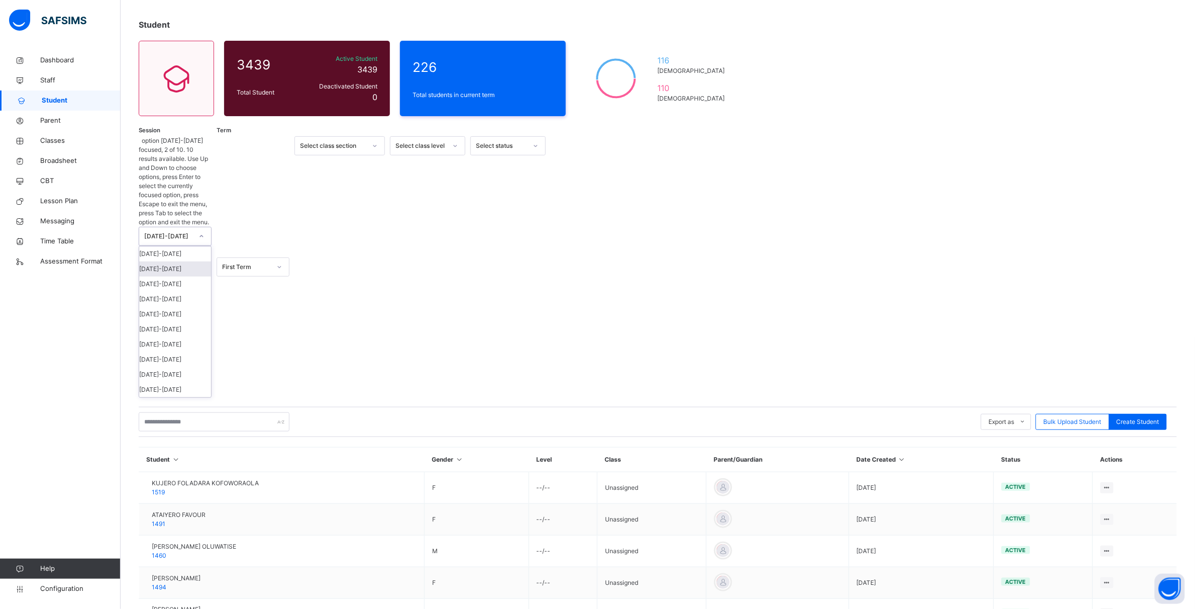
click at [174, 261] on div "[DATE]-[DATE]" at bounding box center [175, 268] width 72 height 15
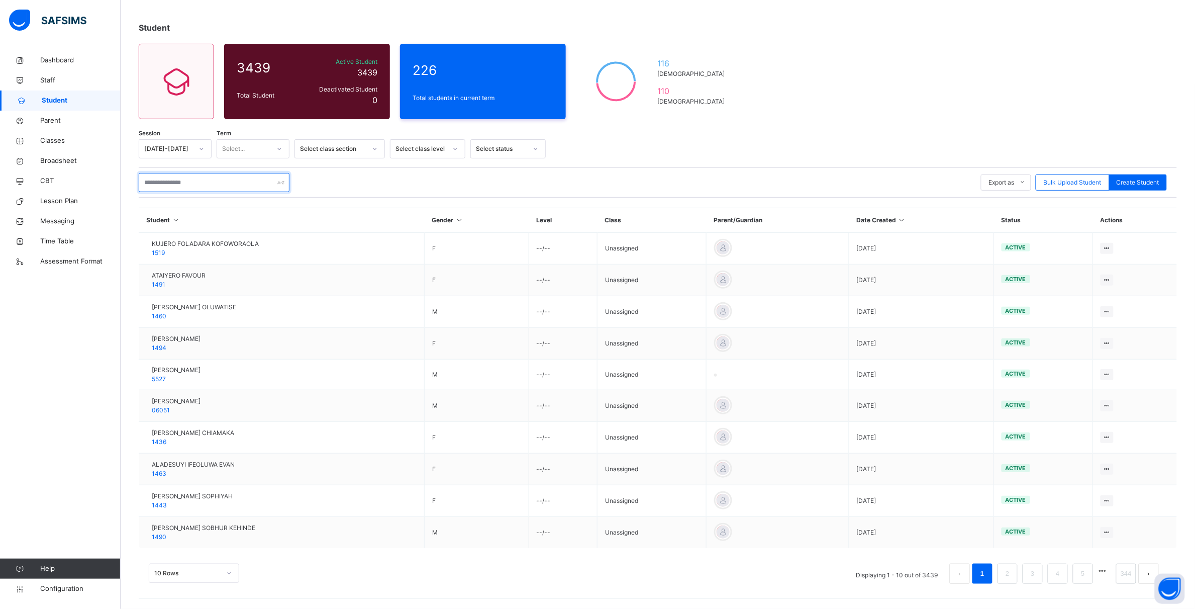
click at [240, 177] on input "text" at bounding box center [214, 182] width 151 height 19
click at [335, 178] on div "Export as Pdf Report Excel Report Excel Report (LMS) Bulk Upload Student Create…" at bounding box center [658, 182] width 1039 height 19
click at [169, 183] on input "text" at bounding box center [214, 182] width 151 height 19
type input "**********"
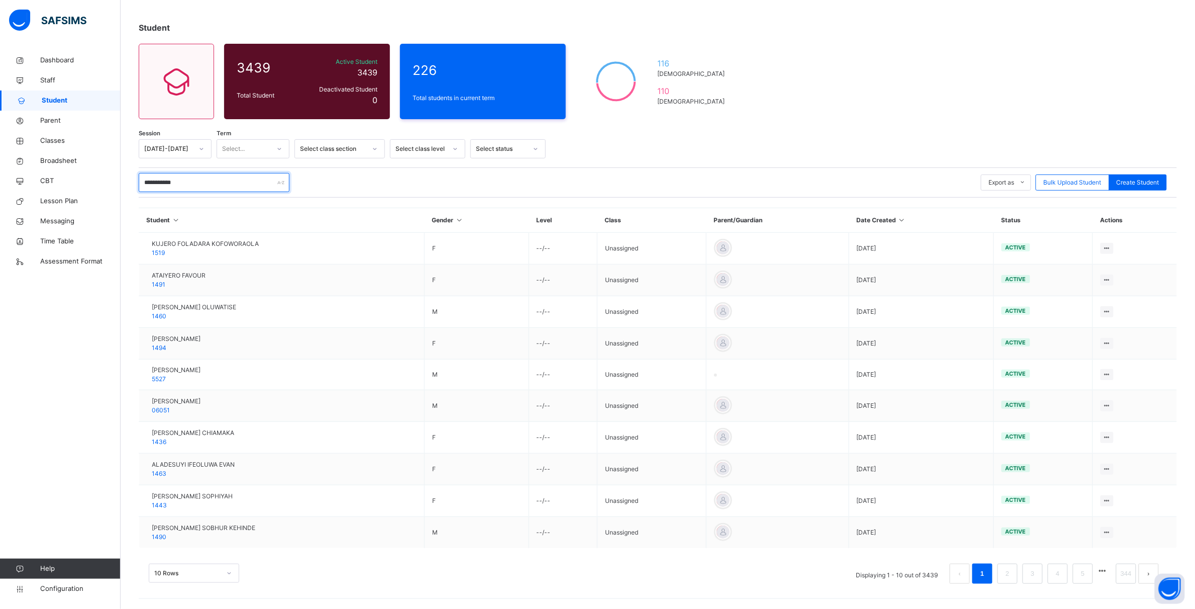
click at [209, 174] on input "**********" at bounding box center [214, 182] width 151 height 19
click at [312, 177] on div "**********" at bounding box center [658, 182] width 1039 height 19
click at [247, 182] on input "**********" at bounding box center [214, 182] width 151 height 19
click at [341, 183] on div "**********" at bounding box center [658, 182] width 1039 height 19
click at [197, 180] on input "**********" at bounding box center [214, 182] width 151 height 19
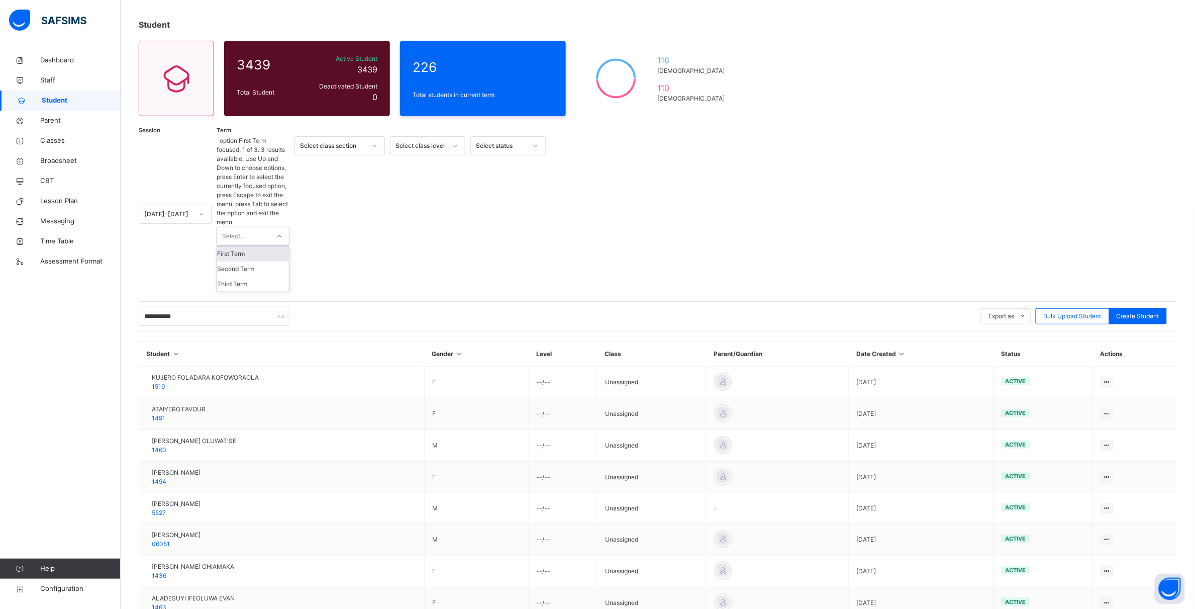
click at [241, 227] on div "Select..." at bounding box center [233, 236] width 23 height 19
click at [244, 276] on div "Third Term" at bounding box center [253, 283] width 72 height 15
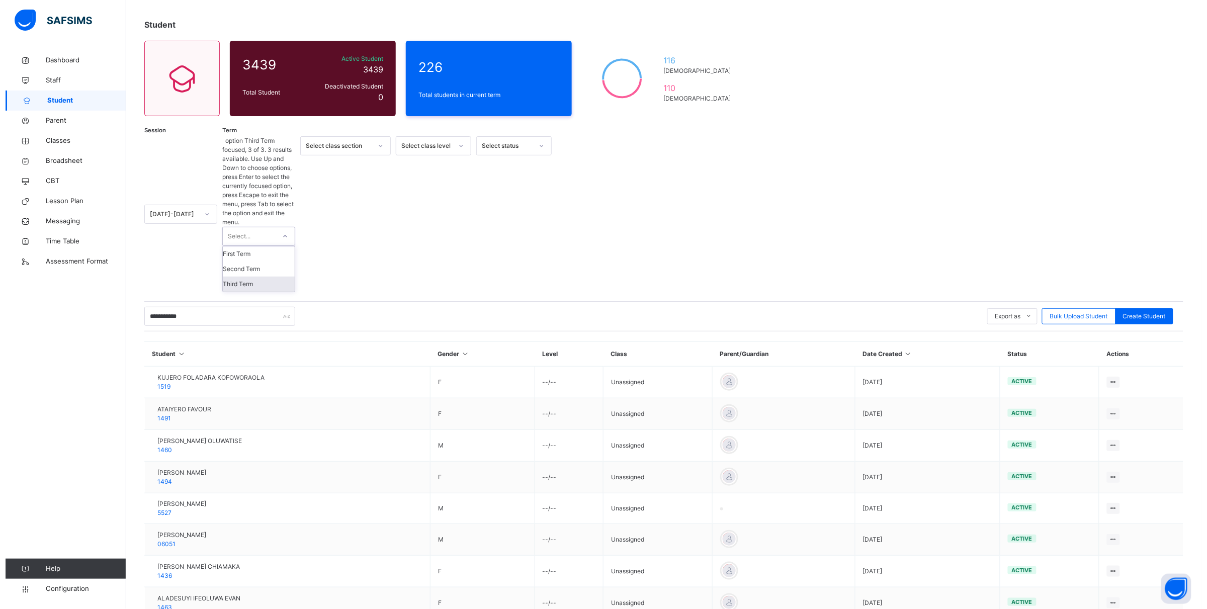
scroll to position [0, 0]
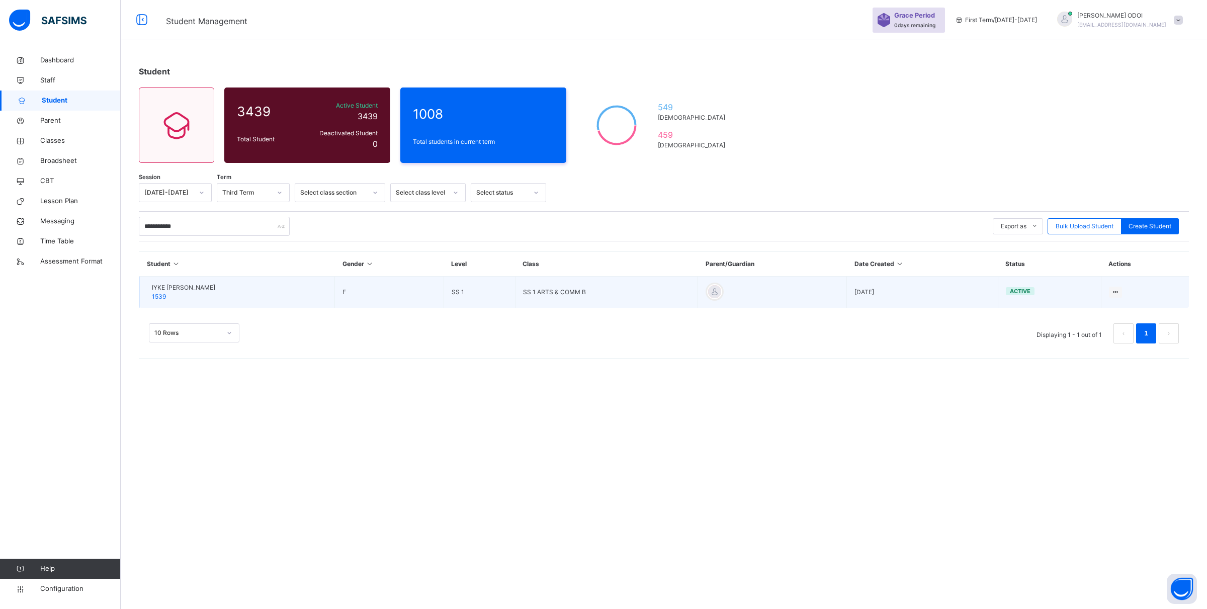
click at [332, 298] on td "IYKE [PERSON_NAME] 1539" at bounding box center [237, 292] width 196 height 32
click at [166, 297] on span "1539" at bounding box center [159, 297] width 14 height 8
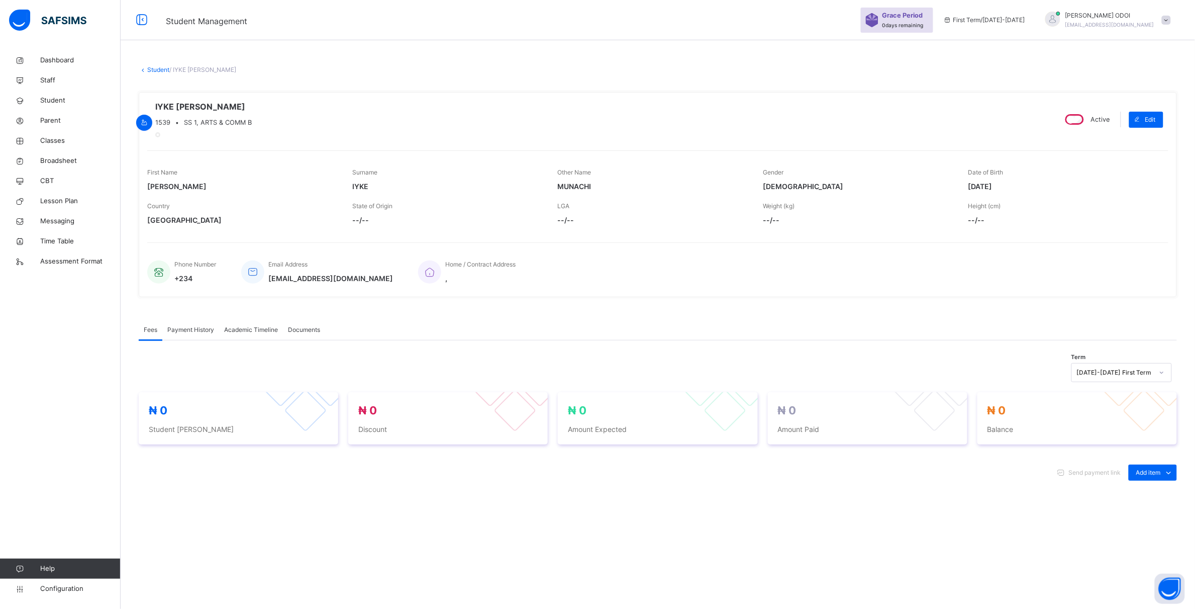
click at [236, 334] on span "Academic Timeline" at bounding box center [251, 329] width 54 height 9
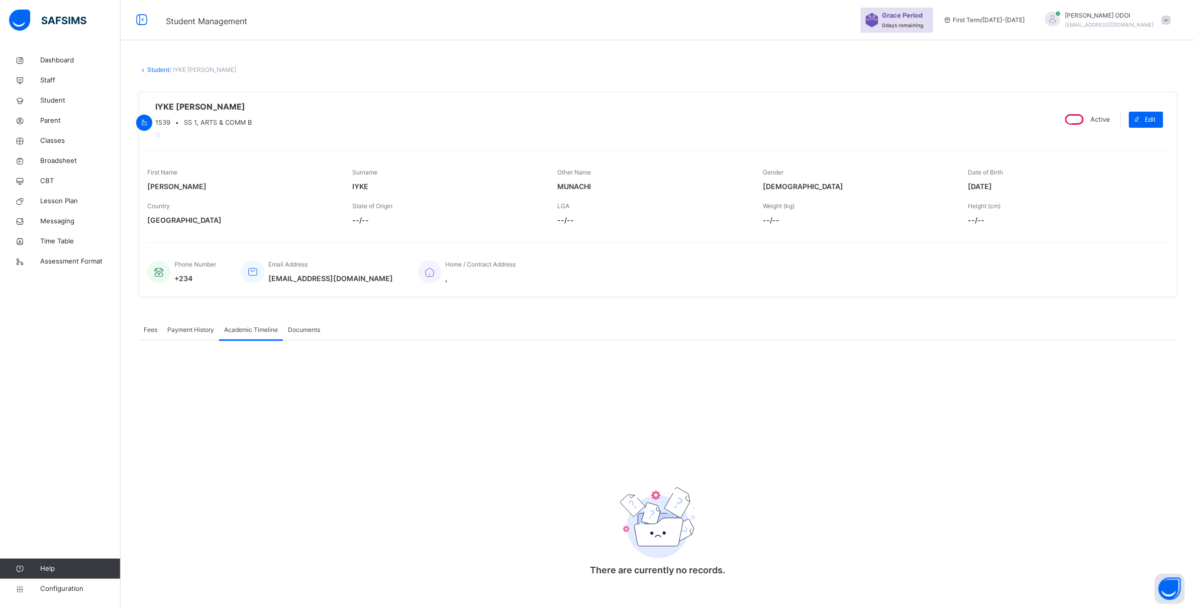
click at [319, 334] on span "Documents" at bounding box center [304, 329] width 32 height 9
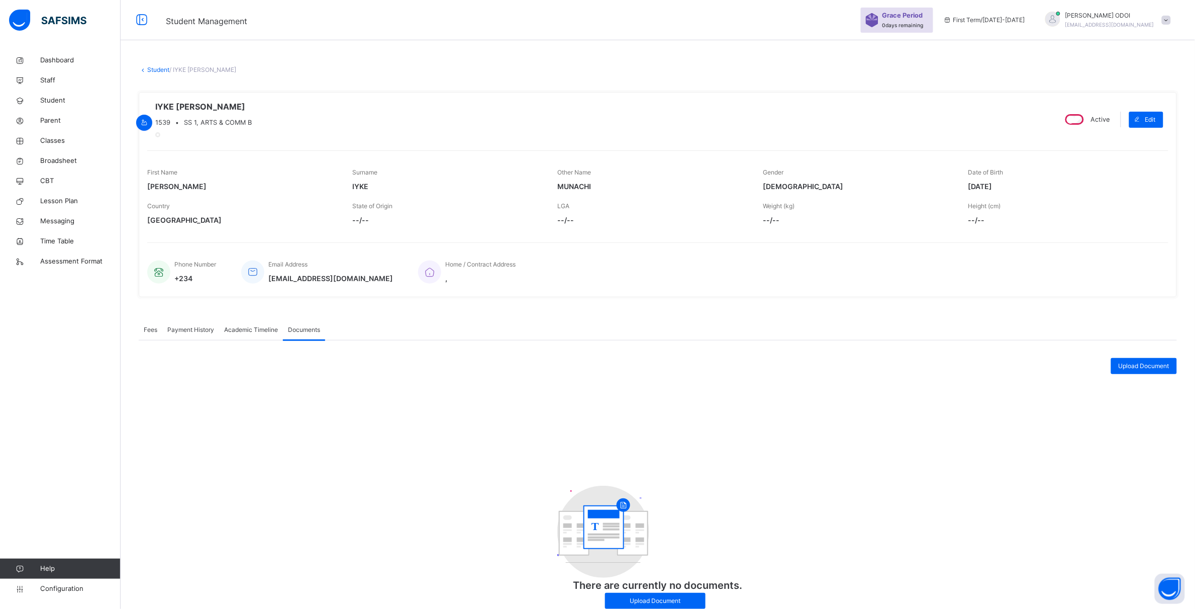
click at [270, 334] on span "Academic Timeline" at bounding box center [251, 329] width 54 height 9
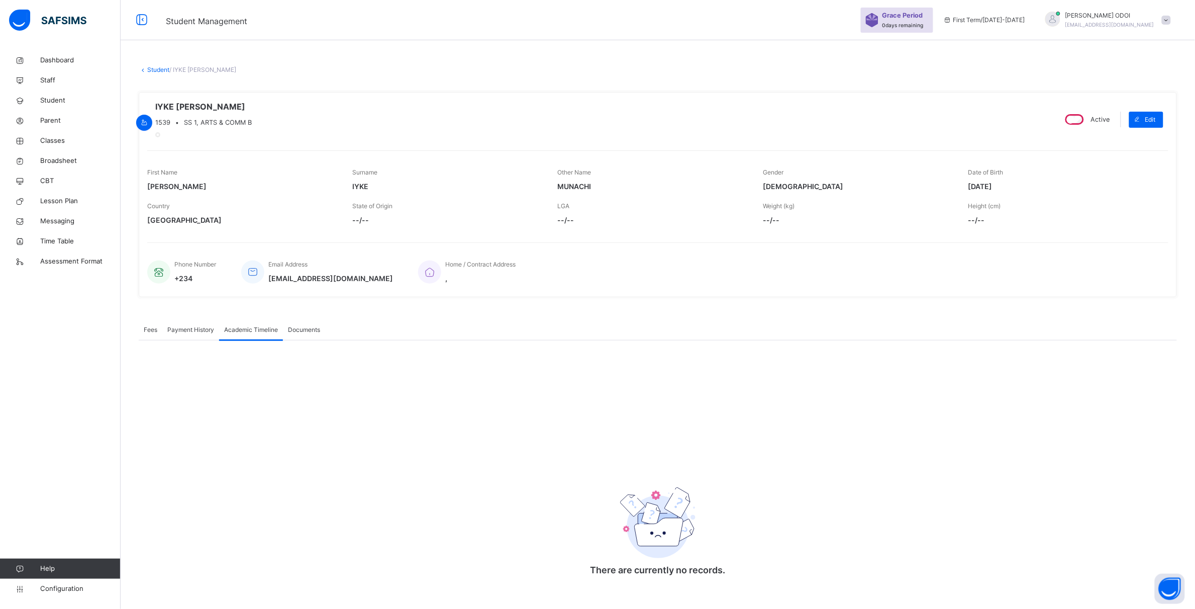
click at [199, 340] on div "Payment History" at bounding box center [190, 330] width 57 height 20
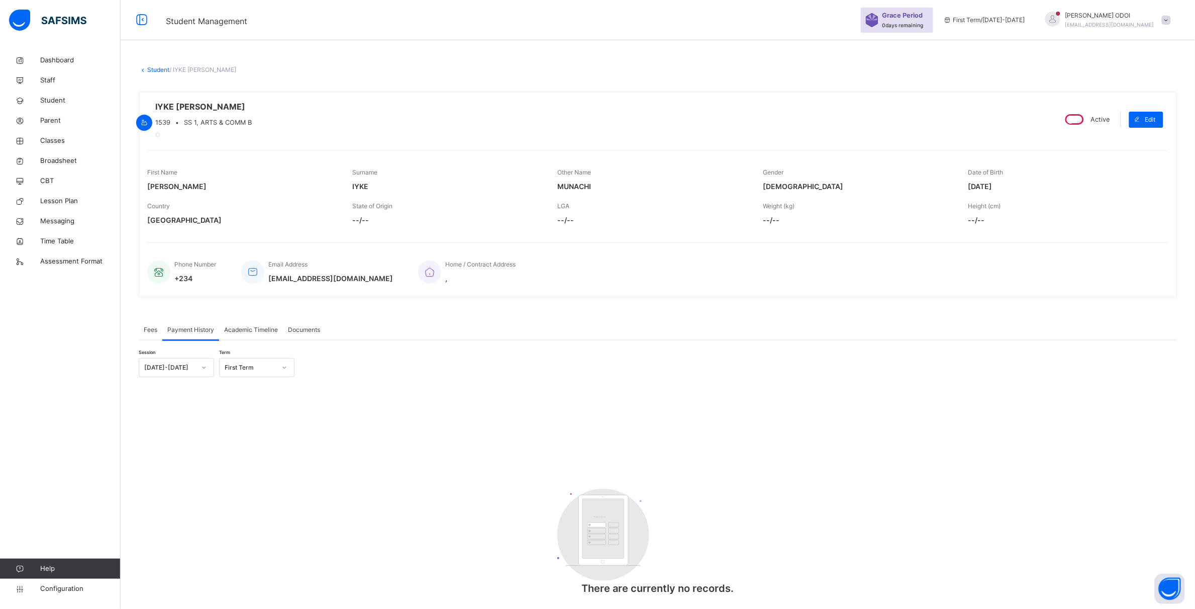
click at [150, 334] on span "Fees" at bounding box center [151, 329] width 14 height 9
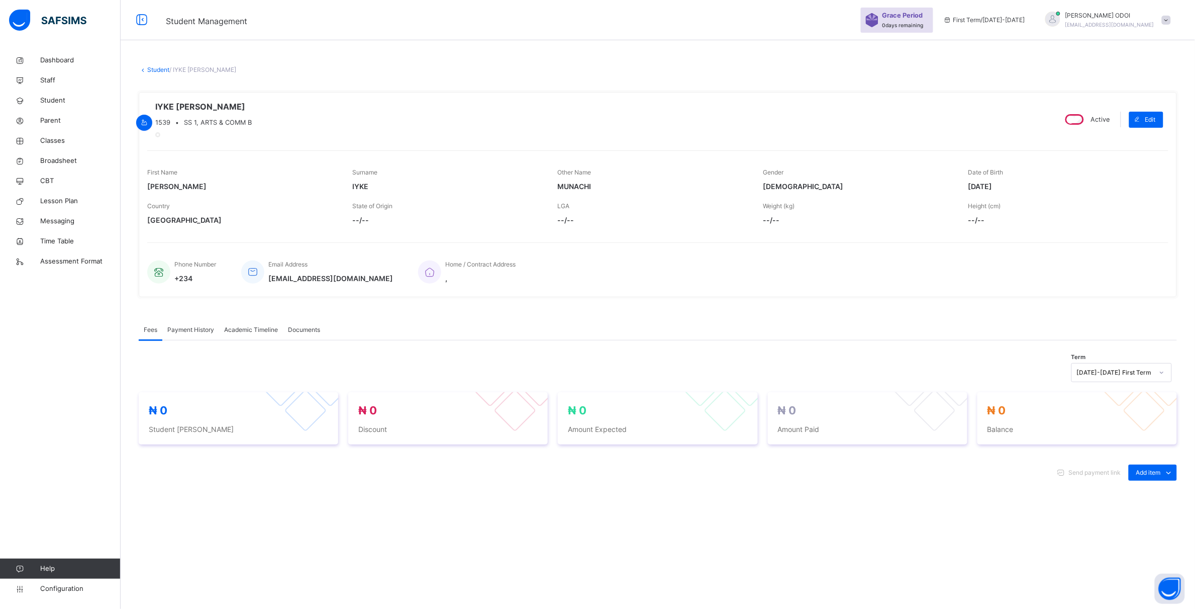
click at [176, 334] on span "Payment History" at bounding box center [190, 329] width 47 height 9
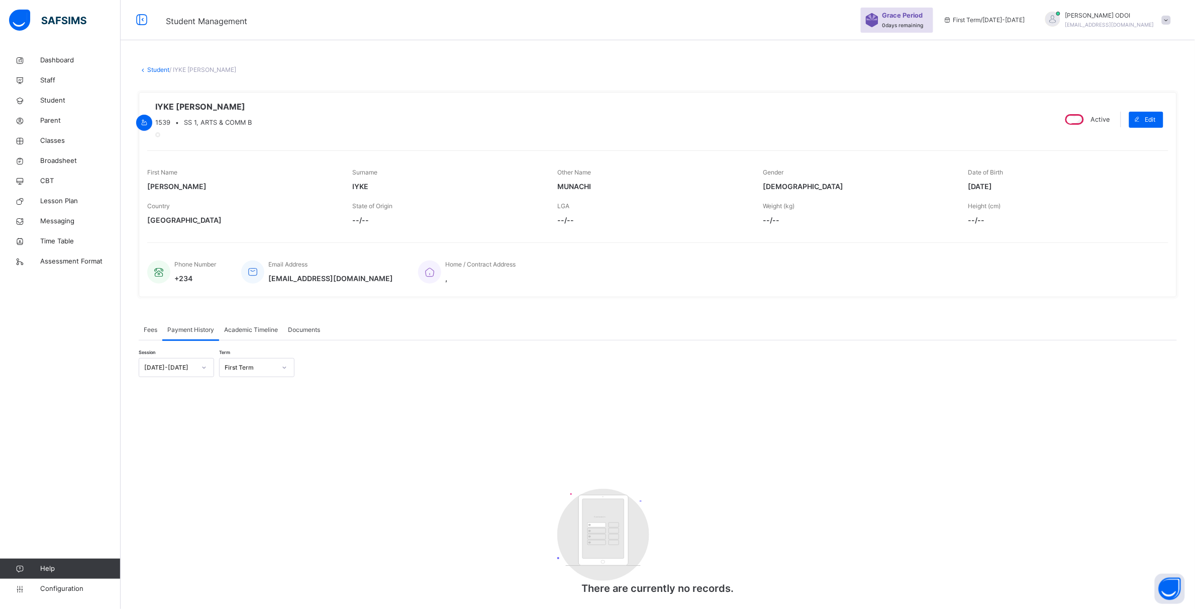
click at [243, 334] on span "Academic Timeline" at bounding box center [251, 329] width 54 height 9
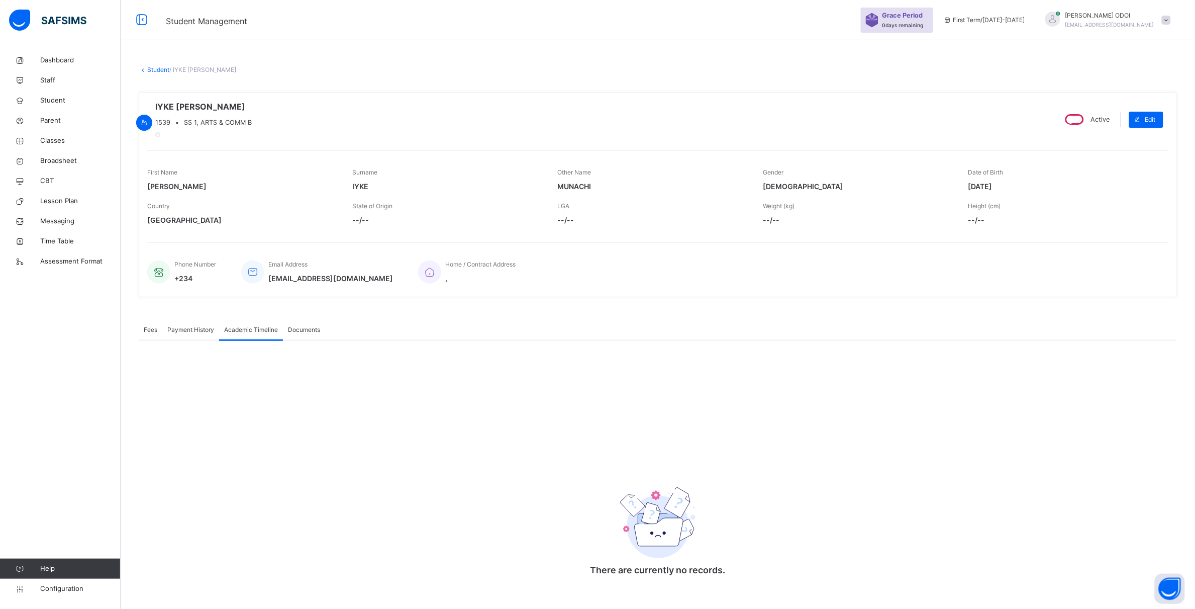
click at [303, 334] on span "Documents" at bounding box center [304, 329] width 32 height 9
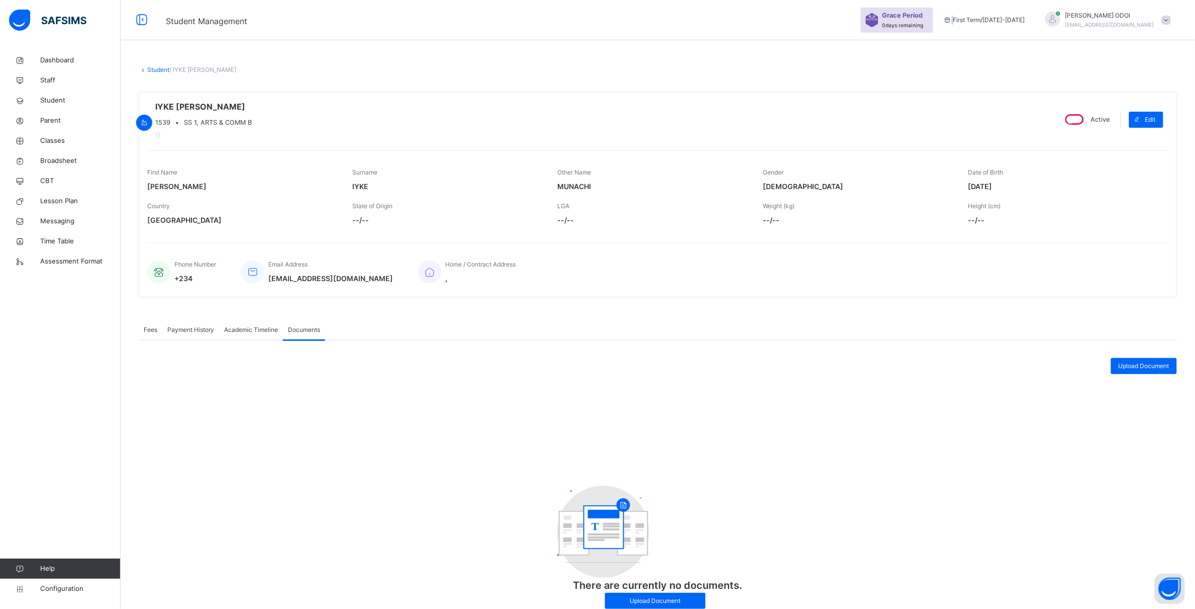
click at [981, 16] on span "First Term / [DATE]-[DATE]" at bounding box center [985, 20] width 82 height 9
click at [998, 19] on span "First Term / [DATE]-[DATE]" at bounding box center [985, 20] width 82 height 9
click at [1026, 18] on span "First Term / [DATE]-[DATE]" at bounding box center [985, 20] width 82 height 9
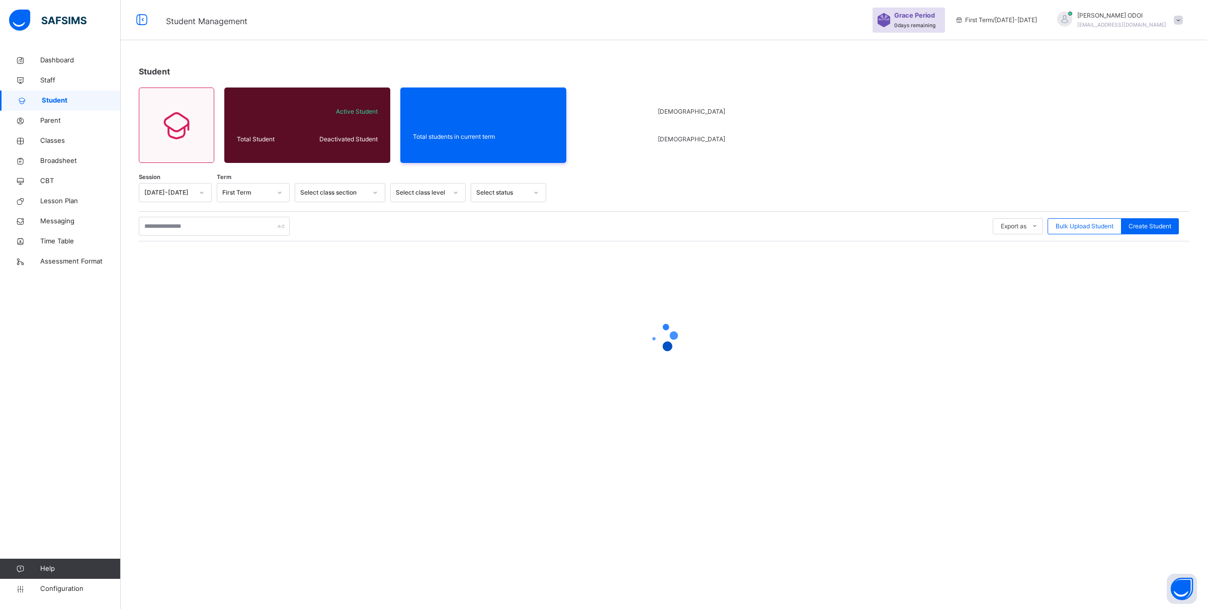
click at [248, 192] on div "First Term" at bounding box center [246, 192] width 49 height 9
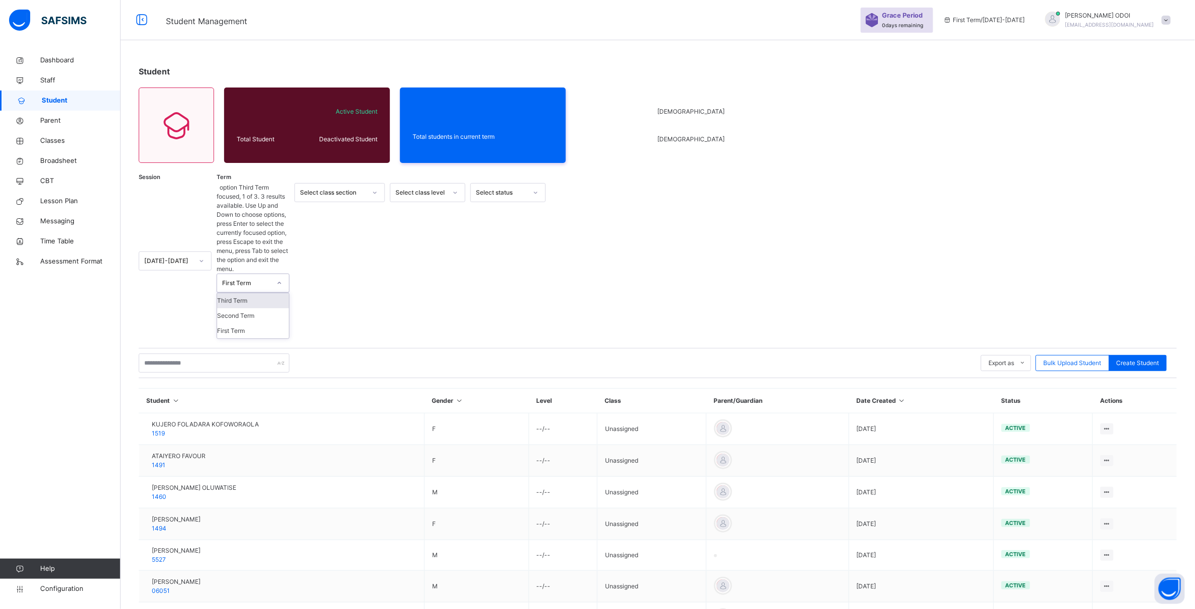
click at [249, 293] on div "Third Term" at bounding box center [253, 300] width 72 height 15
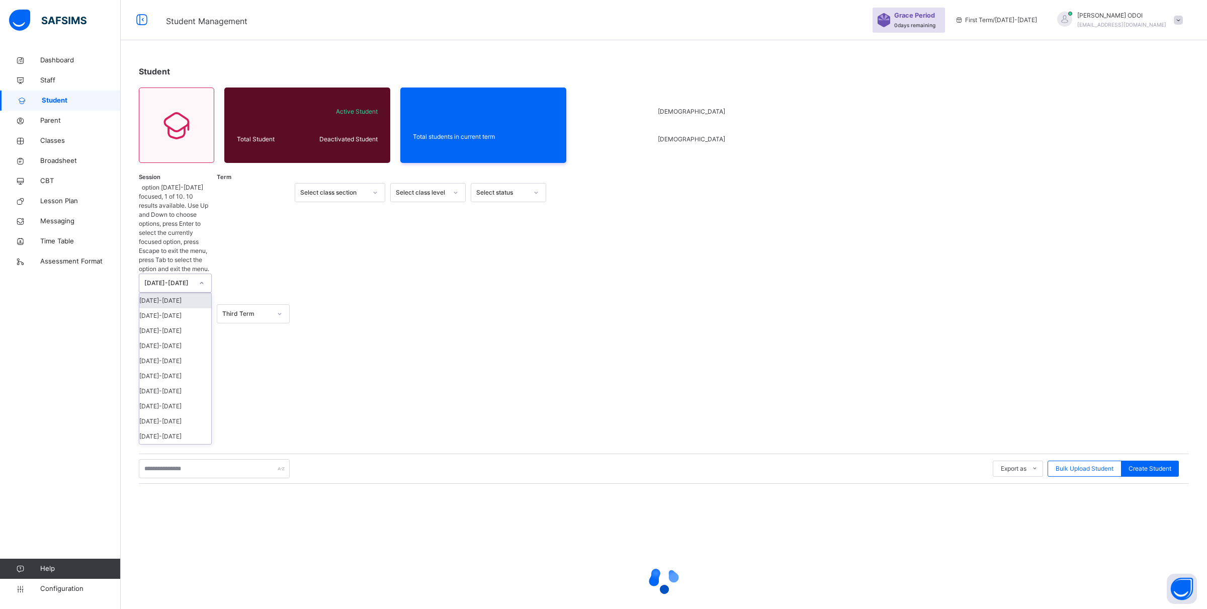
click at [180, 279] on div "[DATE]-[DATE]" at bounding box center [168, 283] width 49 height 9
click at [169, 308] on div "[DATE]-[DATE]" at bounding box center [175, 315] width 72 height 15
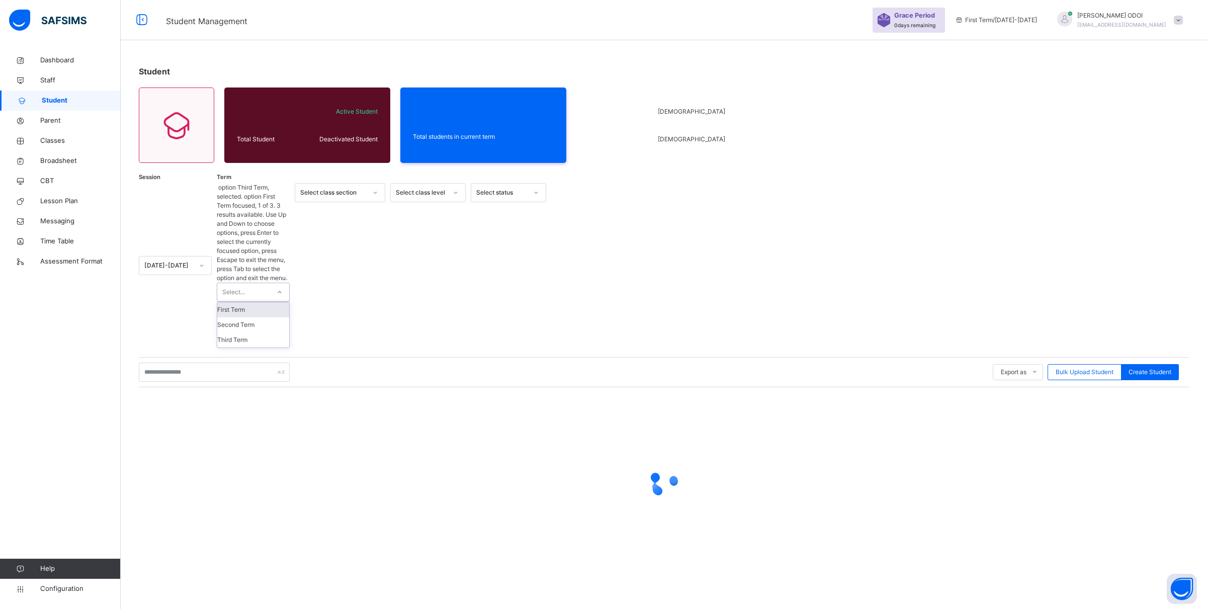
click at [260, 283] on div "Select..." at bounding box center [243, 292] width 53 height 18
drag, startPoint x: 246, startPoint y: 217, endPoint x: 246, endPoint y: 254, distance: 37.7
click at [246, 302] on div "First Term Second Term Third Term" at bounding box center [253, 324] width 72 height 45
click at [246, 332] on div "Third Term" at bounding box center [253, 339] width 72 height 15
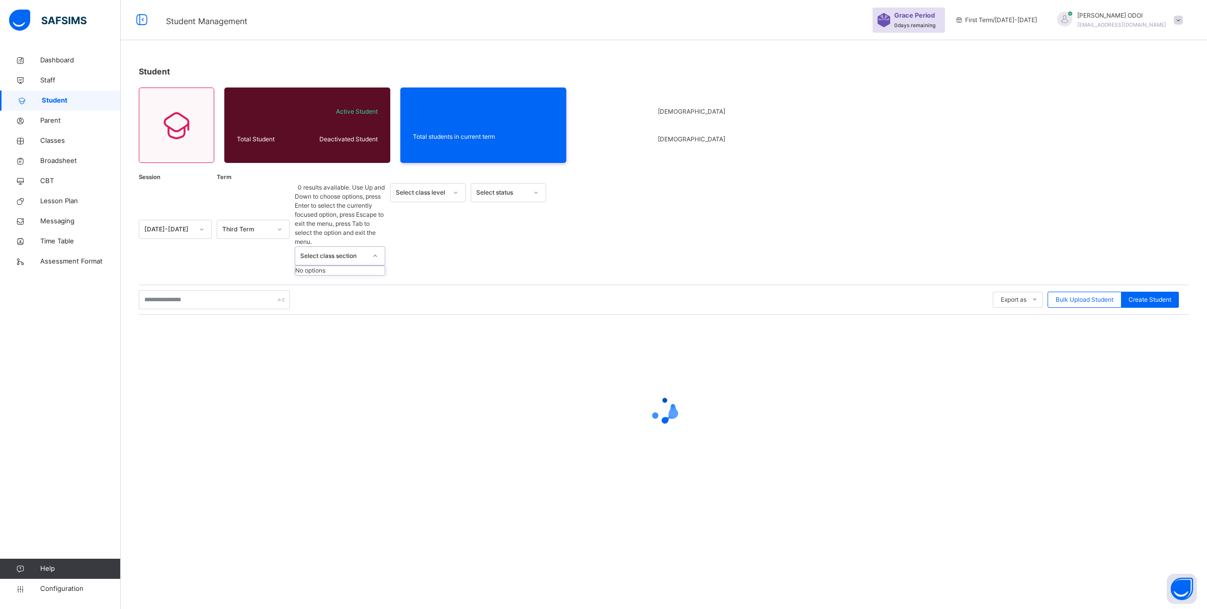
click at [327, 251] on div "Select class section" at bounding box center [333, 255] width 66 height 9
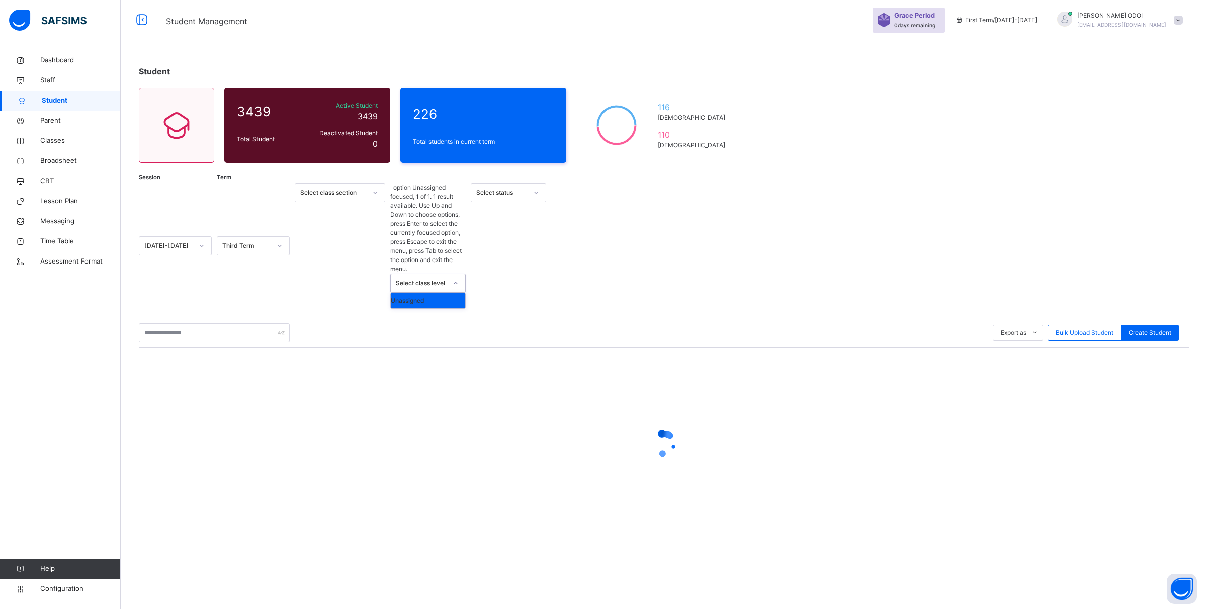
click at [418, 279] on div "Select class level" at bounding box center [421, 283] width 51 height 9
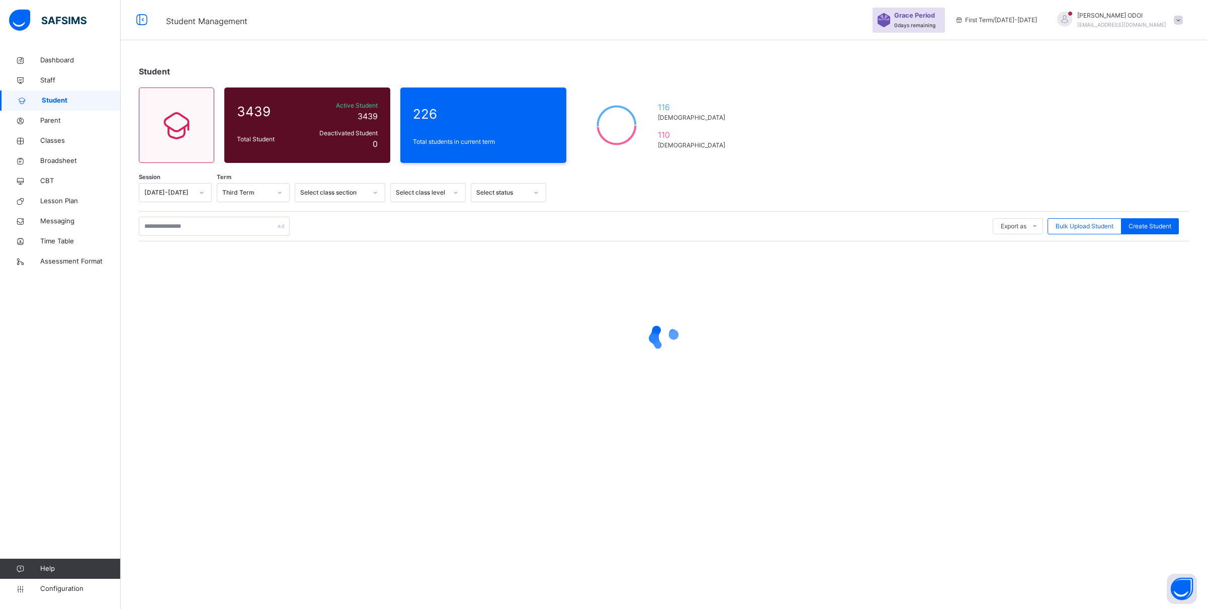
click at [514, 270] on div at bounding box center [664, 336] width 1050 height 191
click at [511, 197] on div "Select status" at bounding box center [498, 193] width 55 height 16
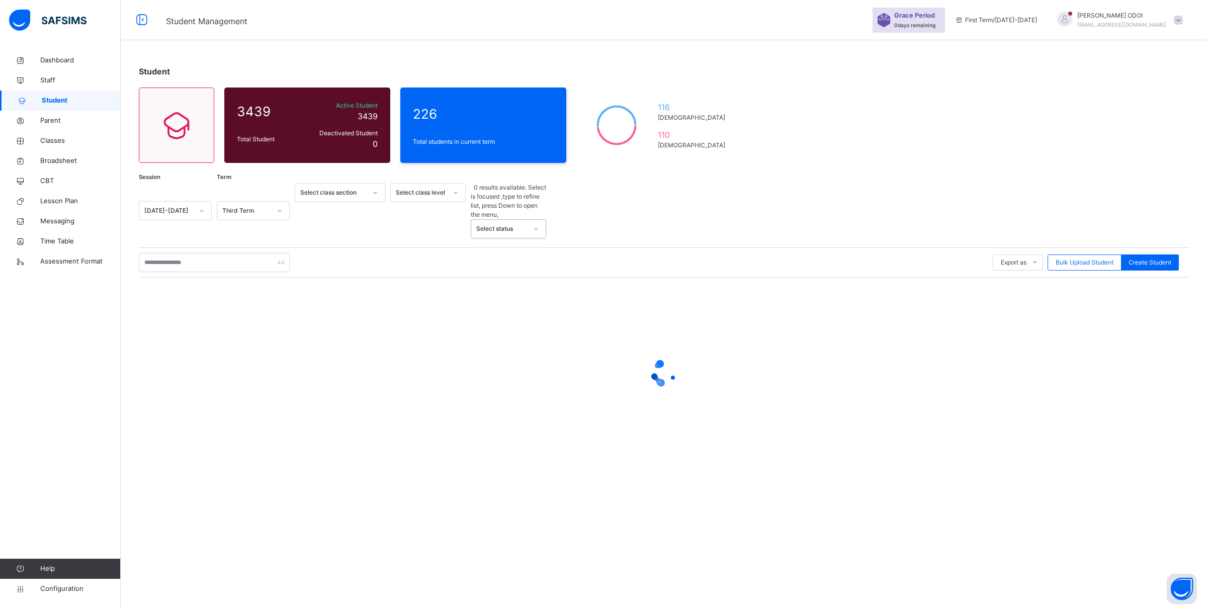
click at [511, 220] on div "Select status" at bounding box center [498, 229] width 55 height 18
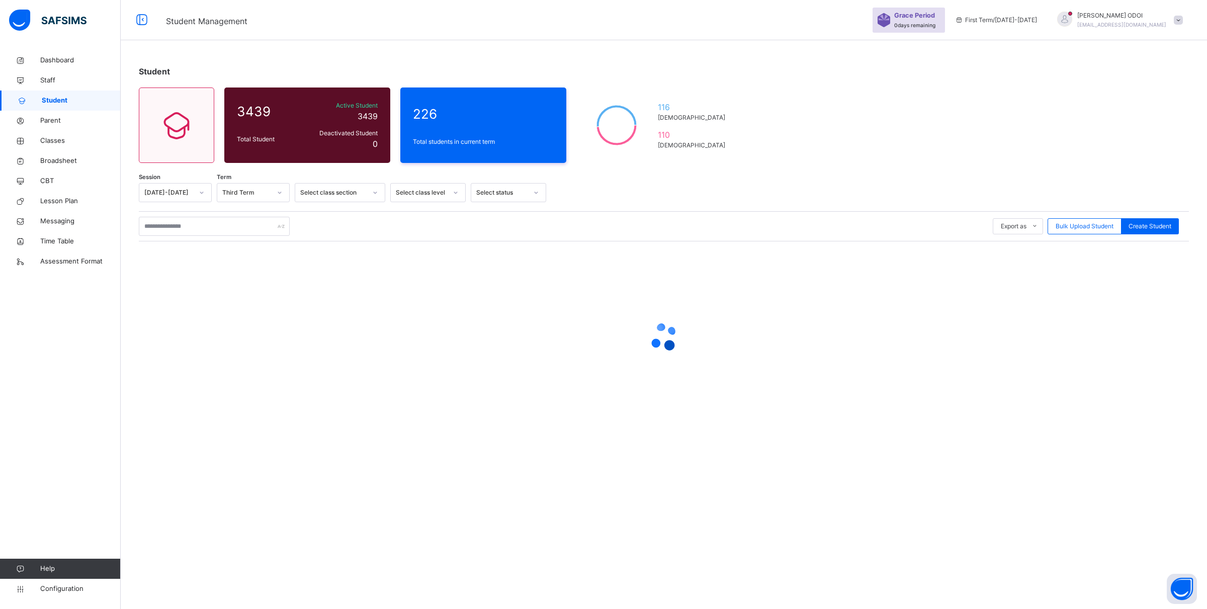
click at [239, 283] on div at bounding box center [664, 336] width 1050 height 191
click at [244, 229] on input "text" at bounding box center [214, 226] width 151 height 19
type input "**********"
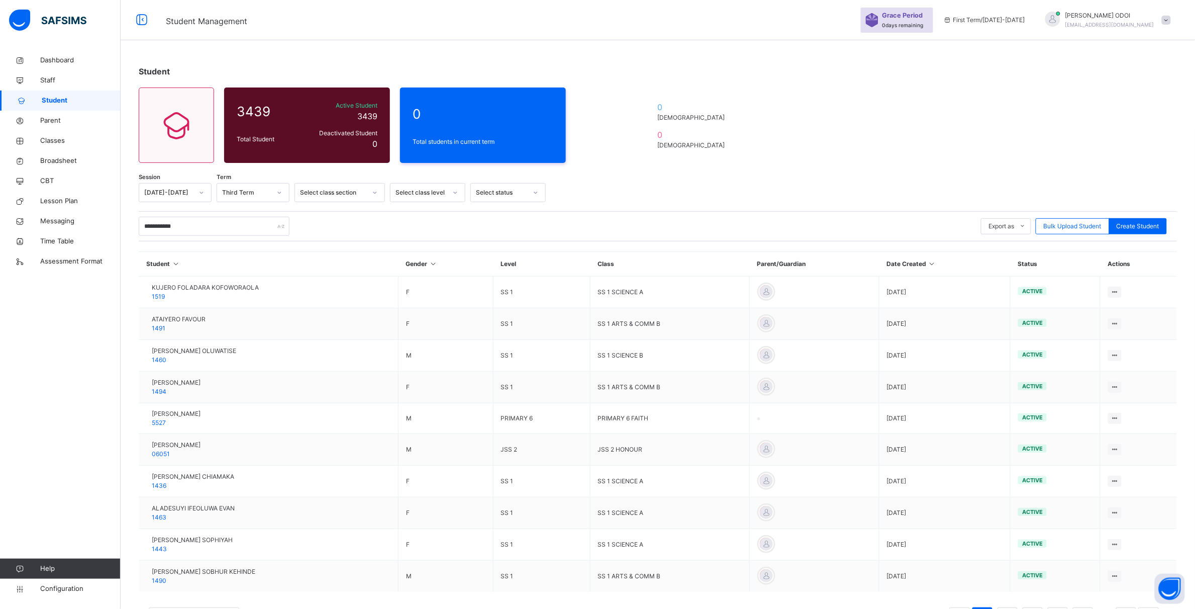
click at [992, 189] on div at bounding box center [859, 192] width 616 height 19
click at [494, 188] on div "Select status" at bounding box center [501, 192] width 51 height 9
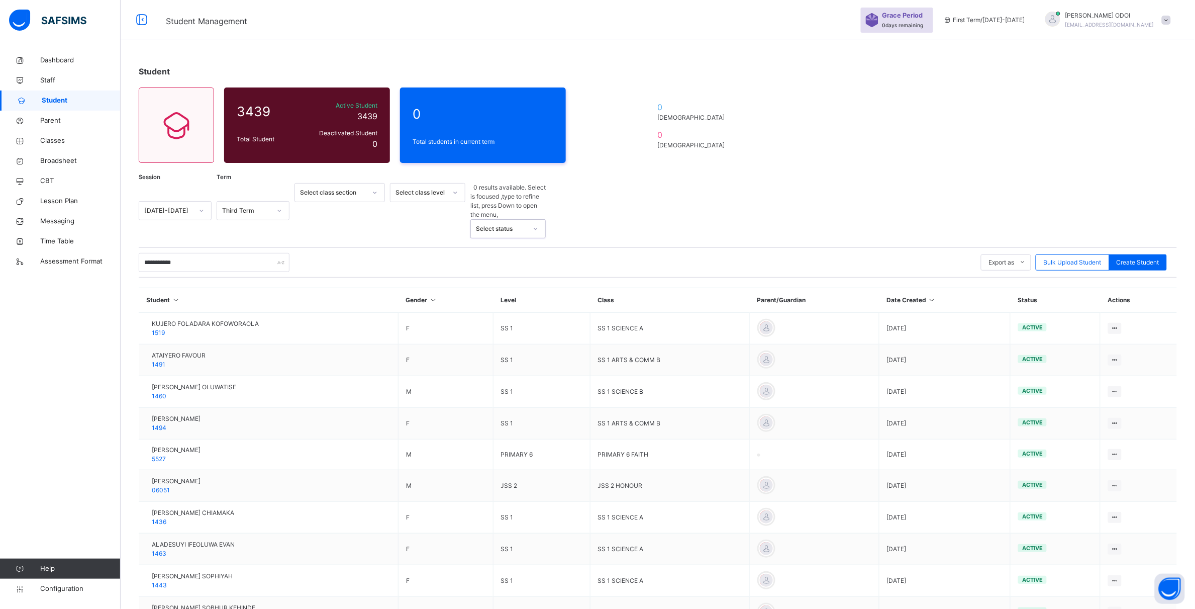
click at [495, 224] on div "Select status" at bounding box center [501, 228] width 51 height 9
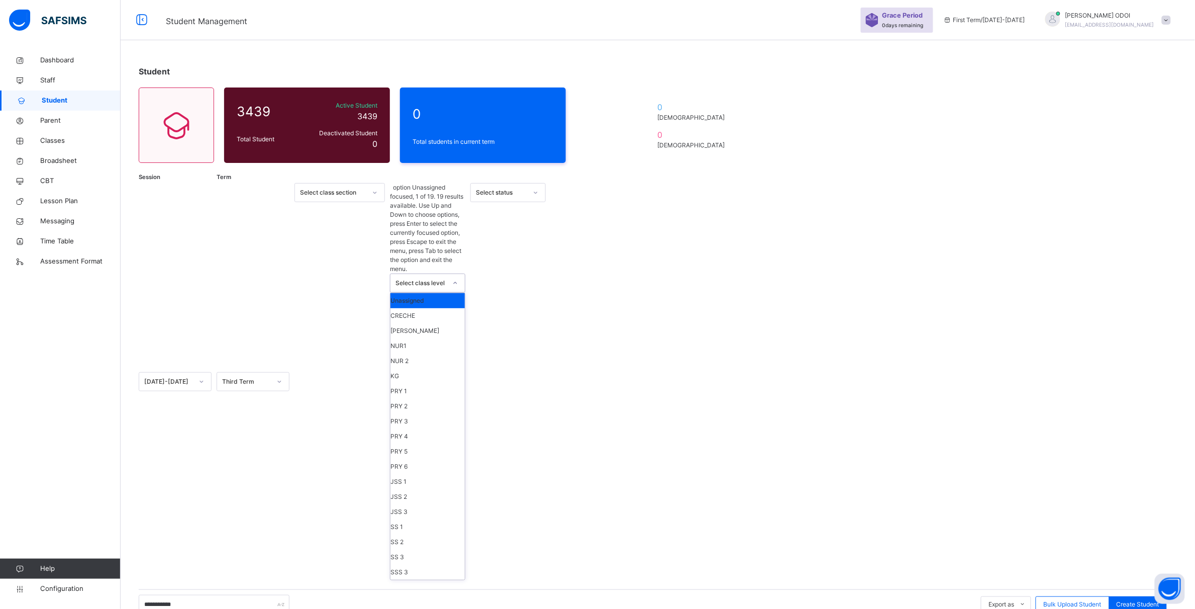
click at [418, 279] on div "Select class level" at bounding box center [421, 283] width 51 height 9
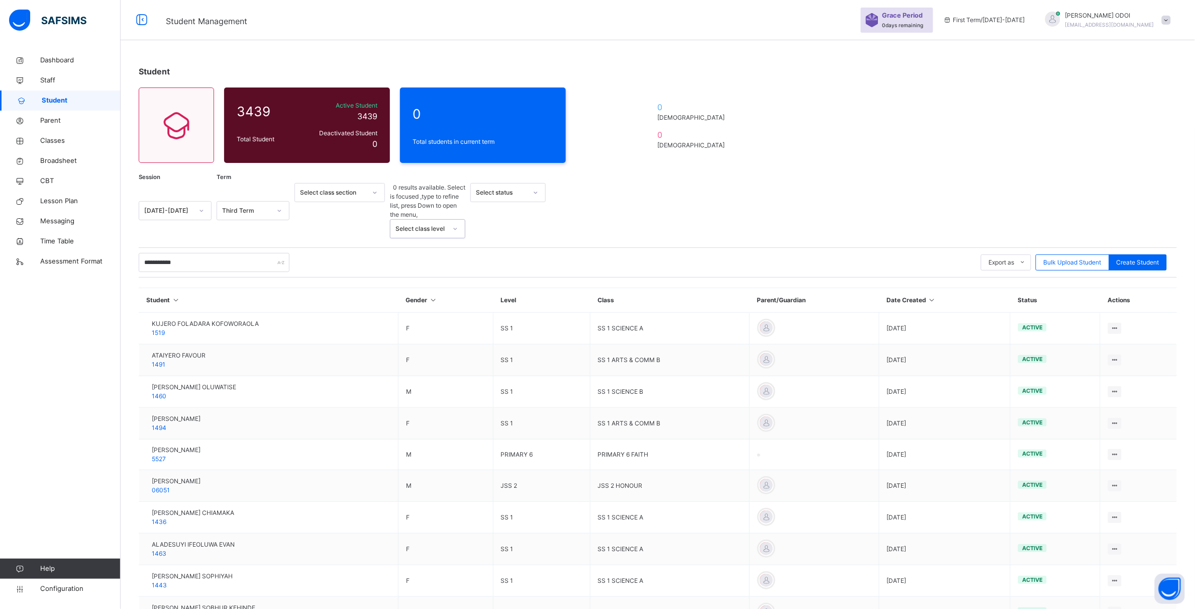
click at [418, 224] on div "Select class level" at bounding box center [421, 228] width 51 height 9
click at [304, 136] on div "Deactivated Student 0" at bounding box center [342, 139] width 76 height 26
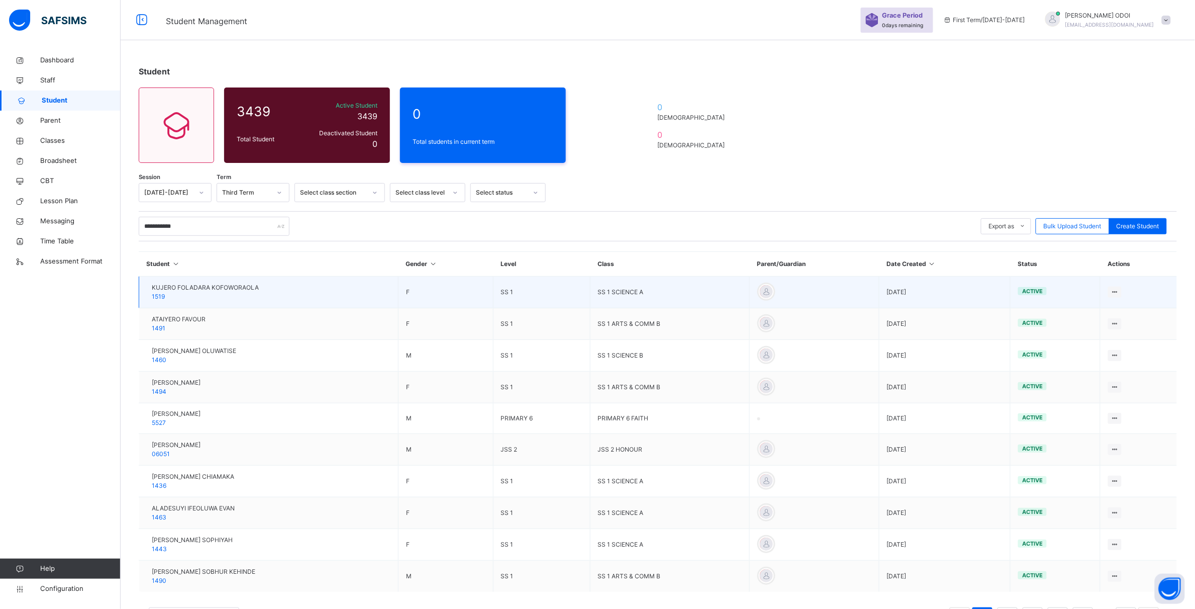
click at [238, 301] on div "KUJERO FOLADARA KOFOWORAOLA 1519" at bounding box center [205, 292] width 107 height 18
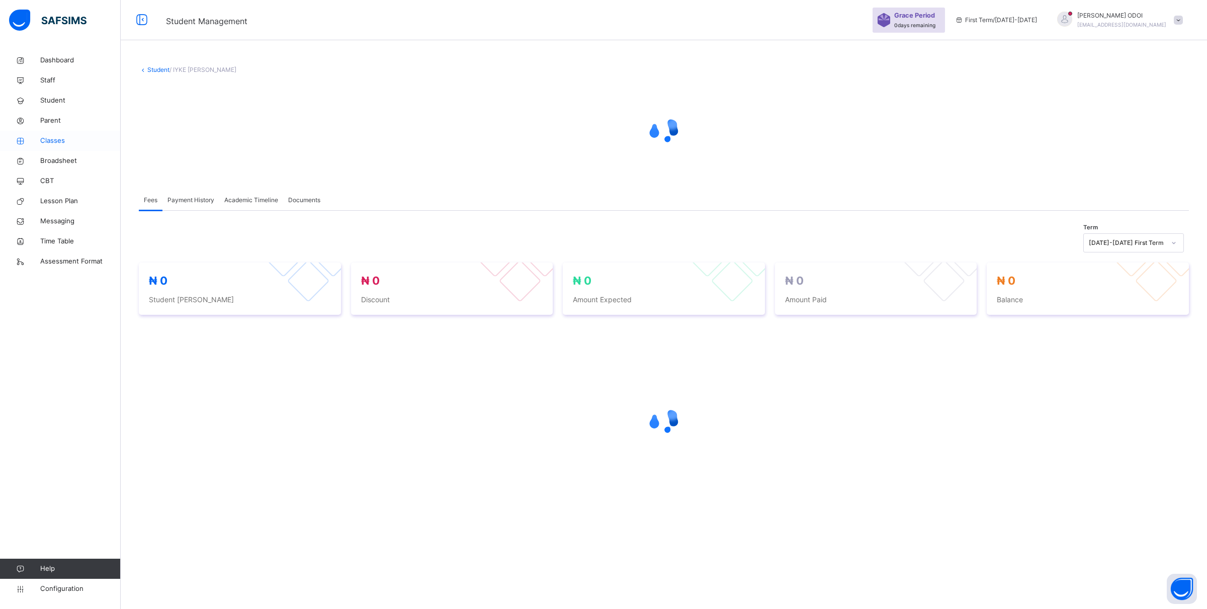
click at [60, 146] on link "Classes" at bounding box center [60, 141] width 121 height 20
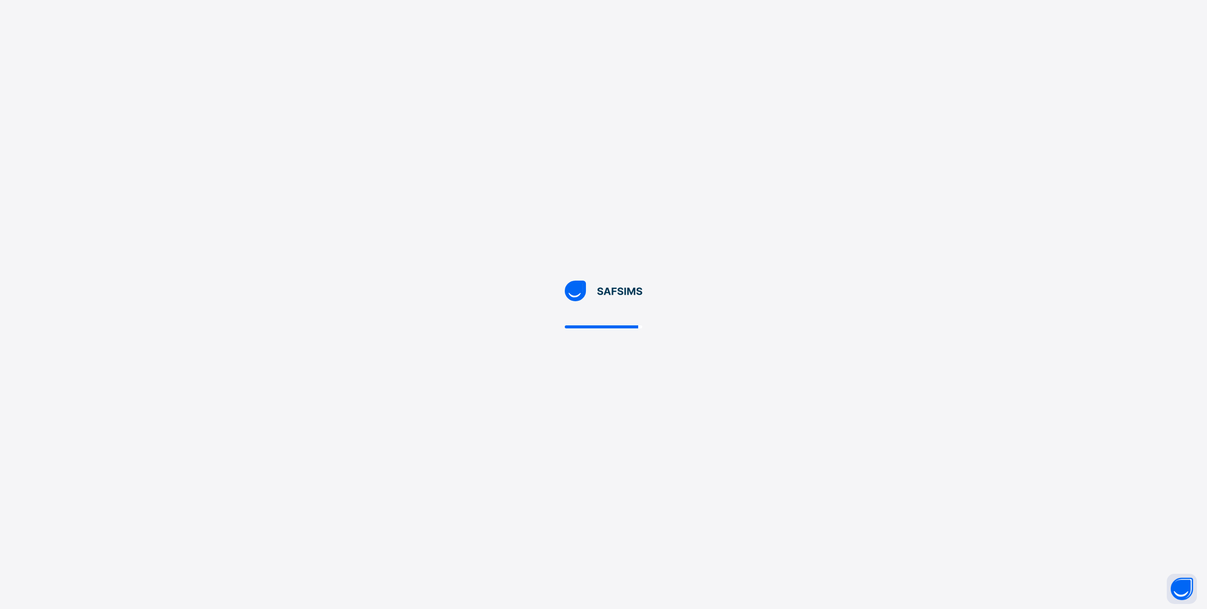
click at [189, 282] on div at bounding box center [603, 304] width 1207 height 609
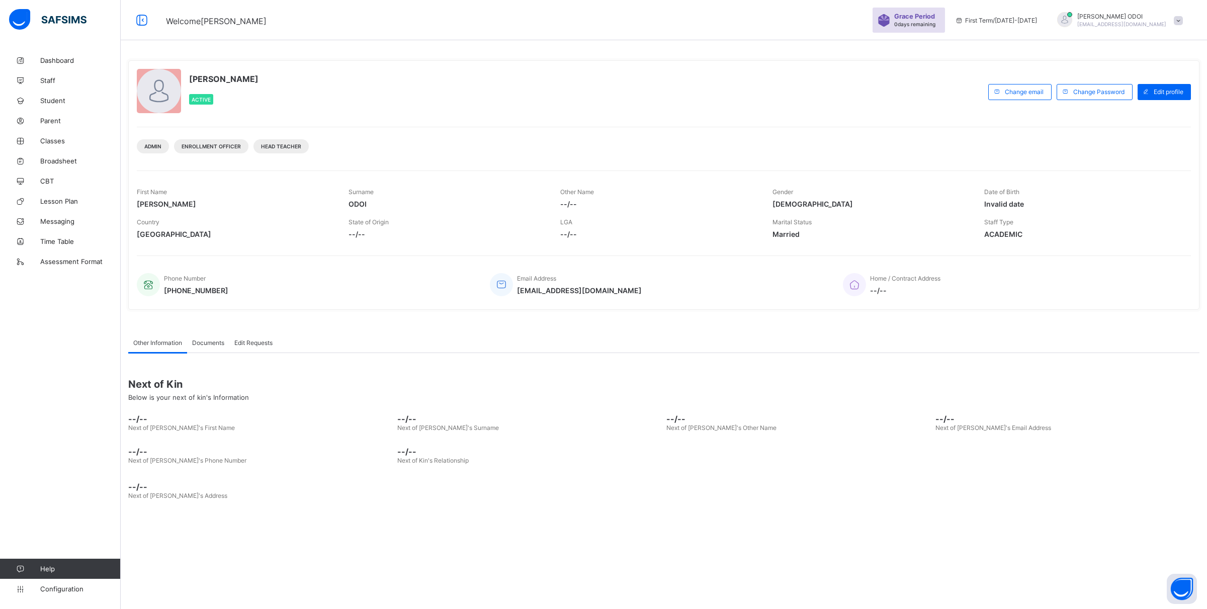
click at [926, 18] on span "Grace Period" at bounding box center [914, 17] width 41 height 8
click at [49, 59] on span "Dashboard" at bounding box center [80, 60] width 80 height 8
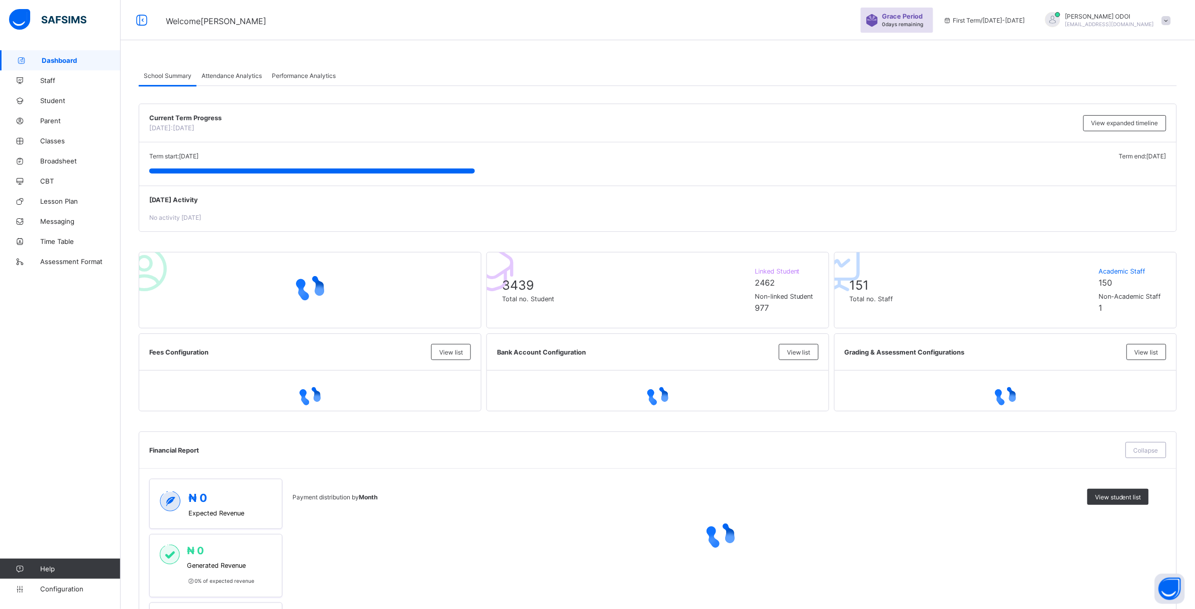
click at [1003, 14] on div "First Term / [DATE]-[DATE]" at bounding box center [985, 20] width 92 height 40
click at [59, 147] on link "Classes" at bounding box center [60, 141] width 121 height 20
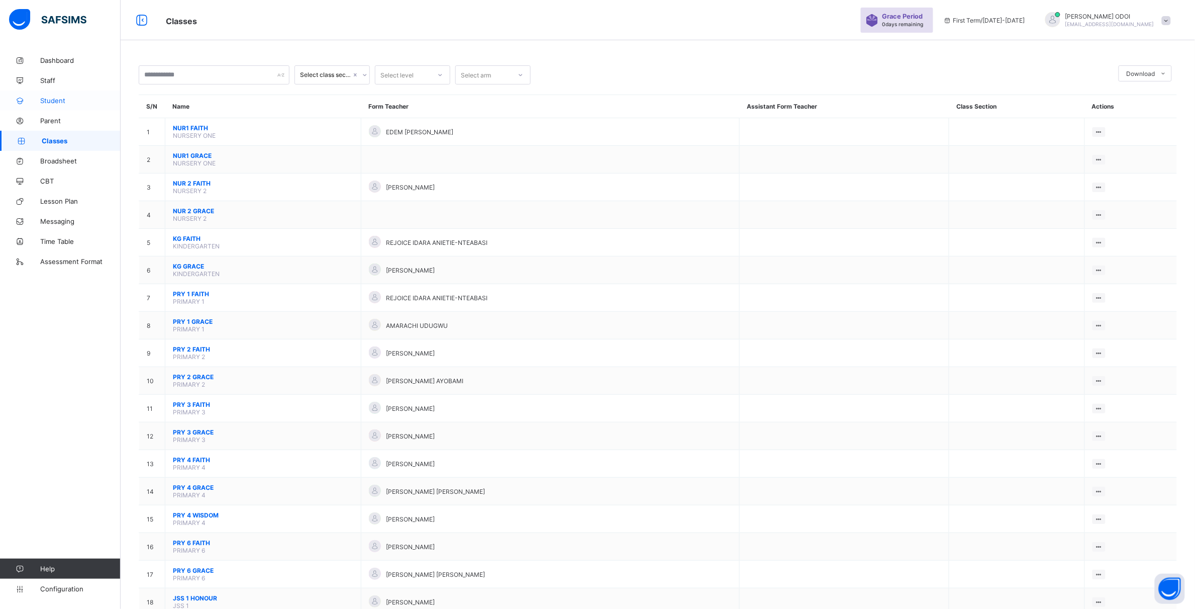
click at [54, 99] on span "Student" at bounding box center [80, 101] width 80 height 8
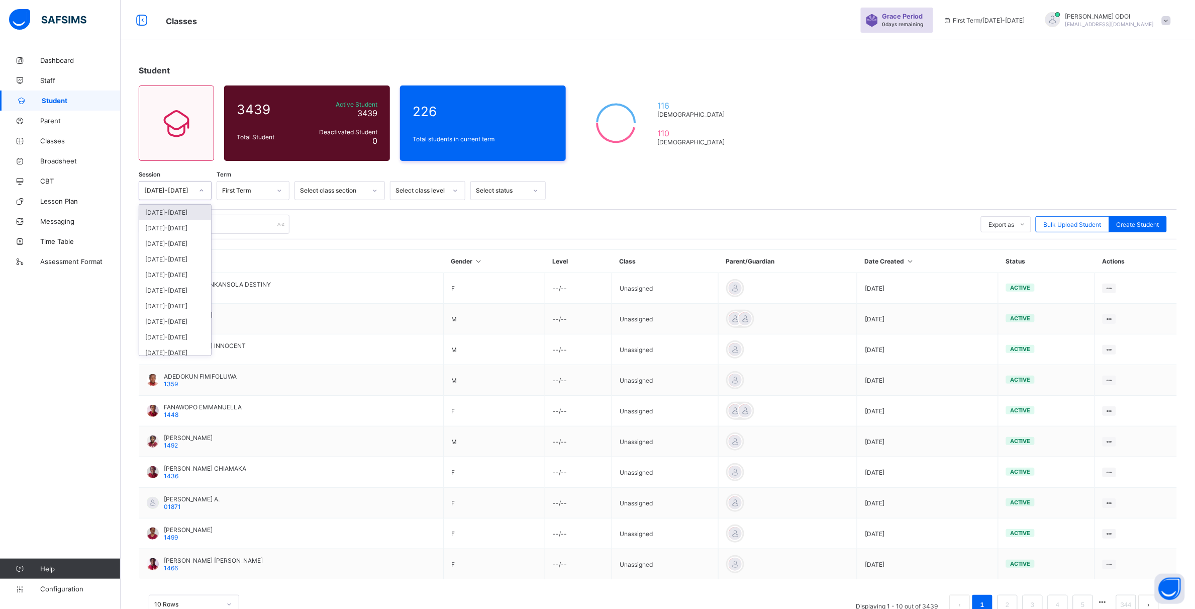
click at [205, 194] on div at bounding box center [201, 190] width 17 height 16
click at [176, 230] on div "[DATE]-[DATE]" at bounding box center [175, 228] width 72 height 16
click at [283, 192] on div at bounding box center [279, 190] width 17 height 16
click at [237, 246] on div "Third Term" at bounding box center [253, 244] width 72 height 16
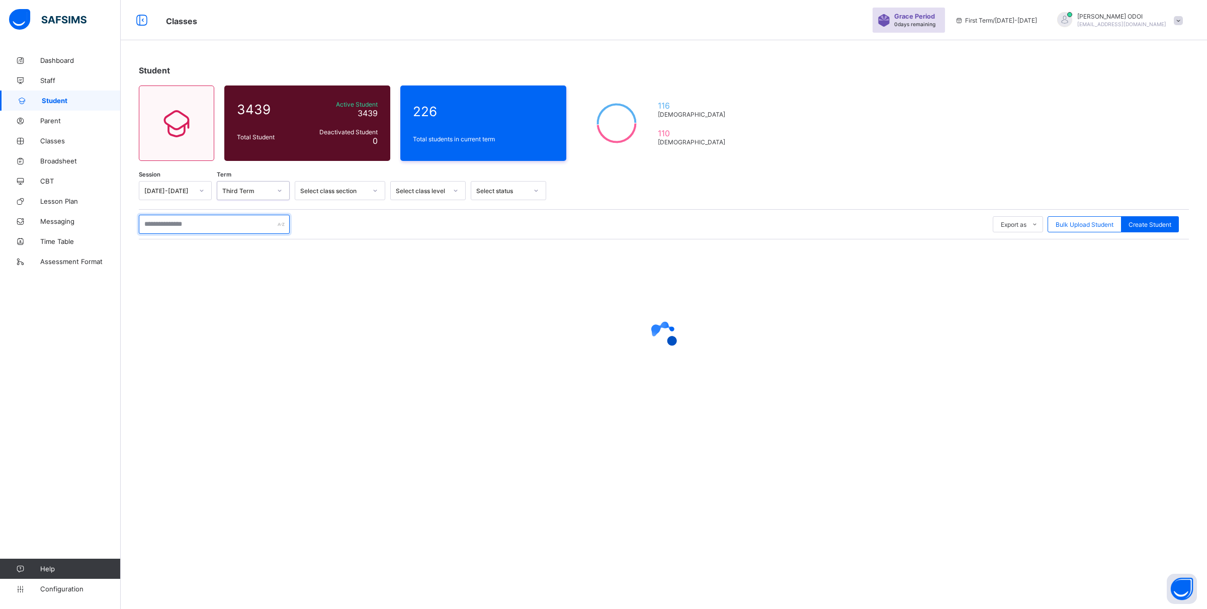
click at [222, 228] on input "text" at bounding box center [214, 224] width 151 height 19
type input "**********"
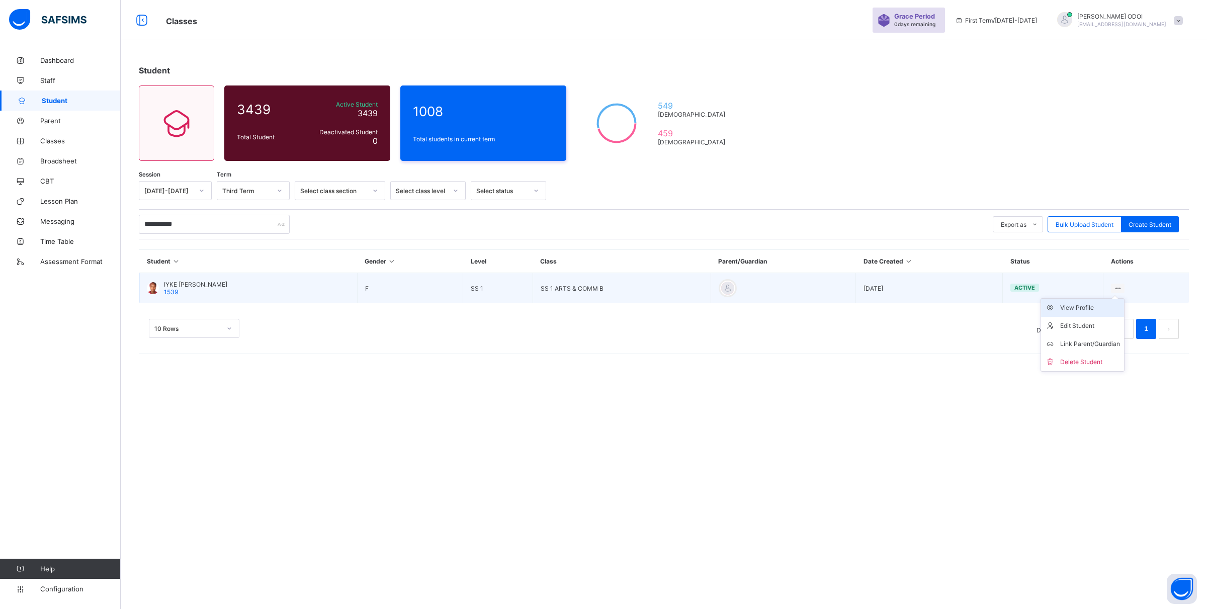
click at [1094, 308] on div "View Profile" at bounding box center [1090, 308] width 60 height 10
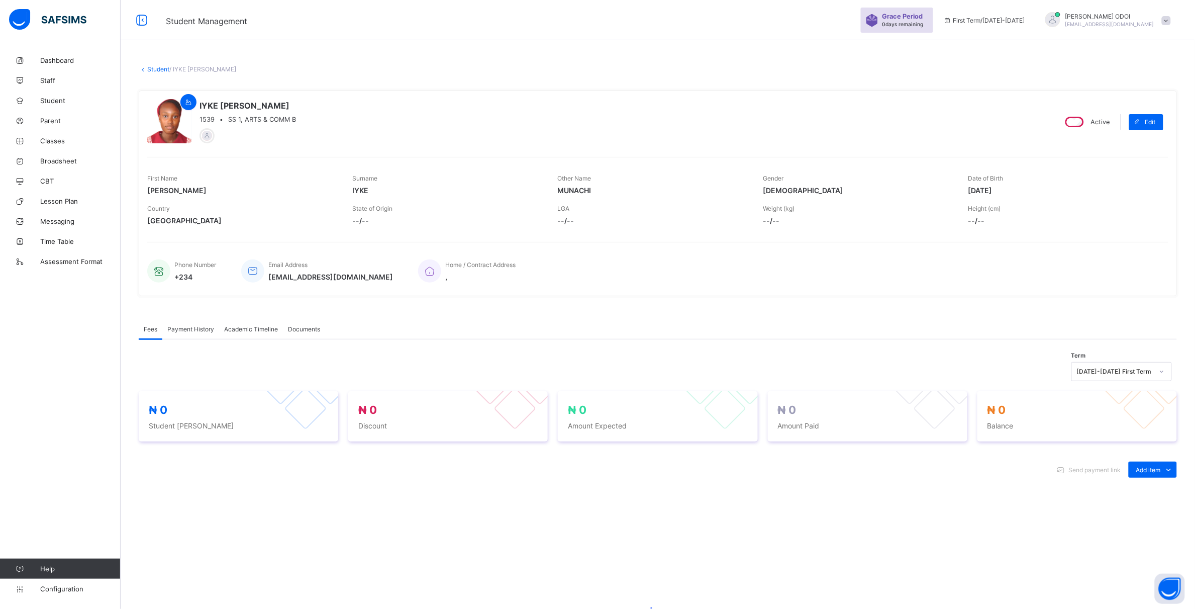
click at [257, 330] on span "Academic Timeline" at bounding box center [251, 329] width 54 height 8
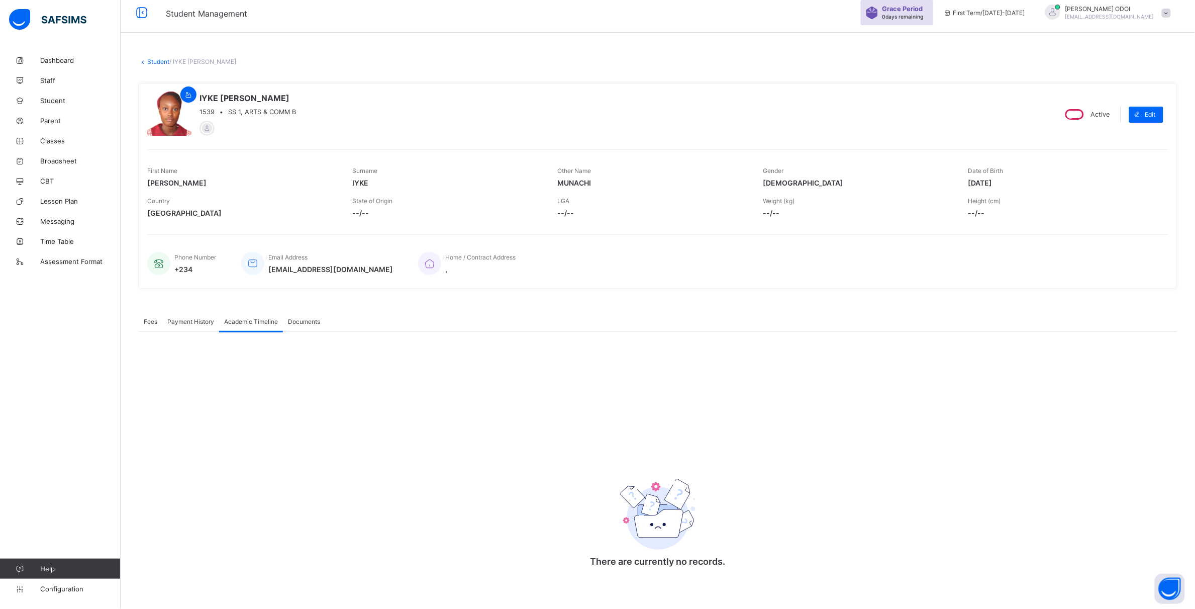
scroll to position [10, 0]
click at [320, 317] on span "Documents" at bounding box center [304, 319] width 32 height 8
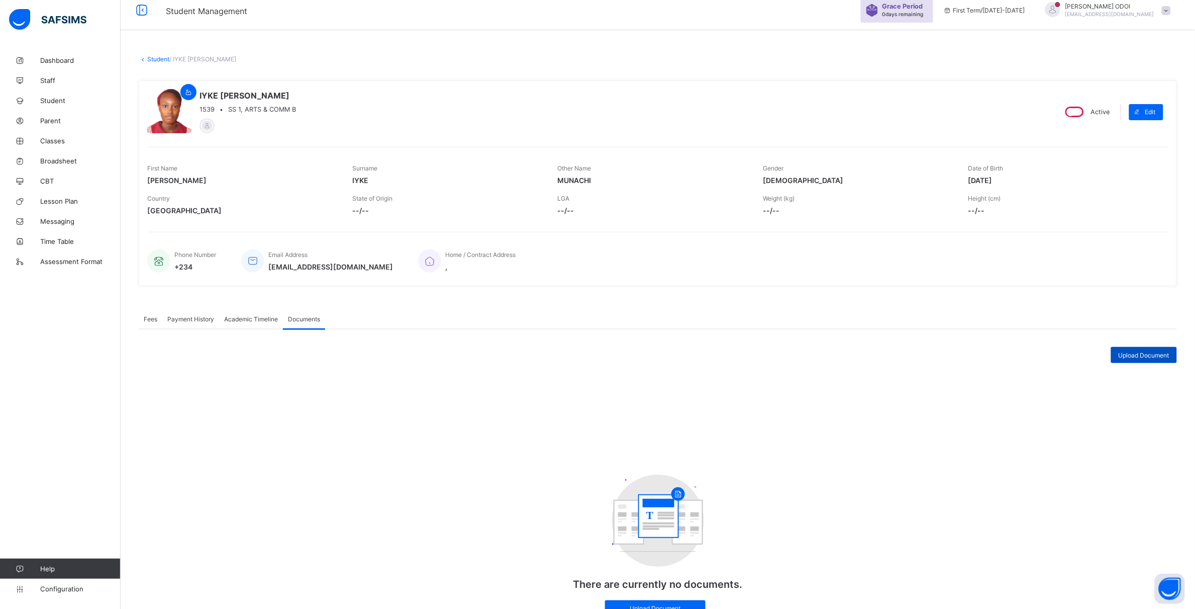
click at [1153, 356] on span "Upload Document" at bounding box center [1144, 355] width 51 height 8
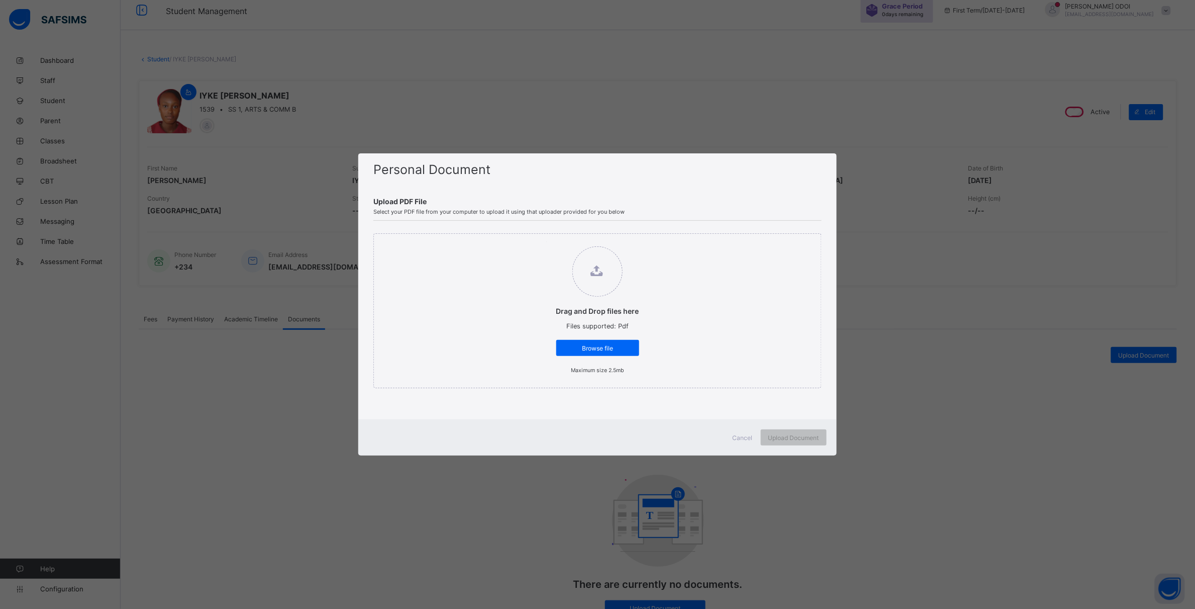
click at [929, 265] on div "Personal Document Upload PDF File Select your PDF file from your computer to up…" at bounding box center [597, 304] width 1195 height 609
drag, startPoint x: 832, startPoint y: 318, endPoint x: 771, endPoint y: 437, distance: 134.5
click at [781, 430] on div "Personal Document Upload PDF File Select your PDF file from your computer to up…" at bounding box center [597, 304] width 478 height 302
click at [737, 435] on span "Cancel" at bounding box center [743, 438] width 20 height 8
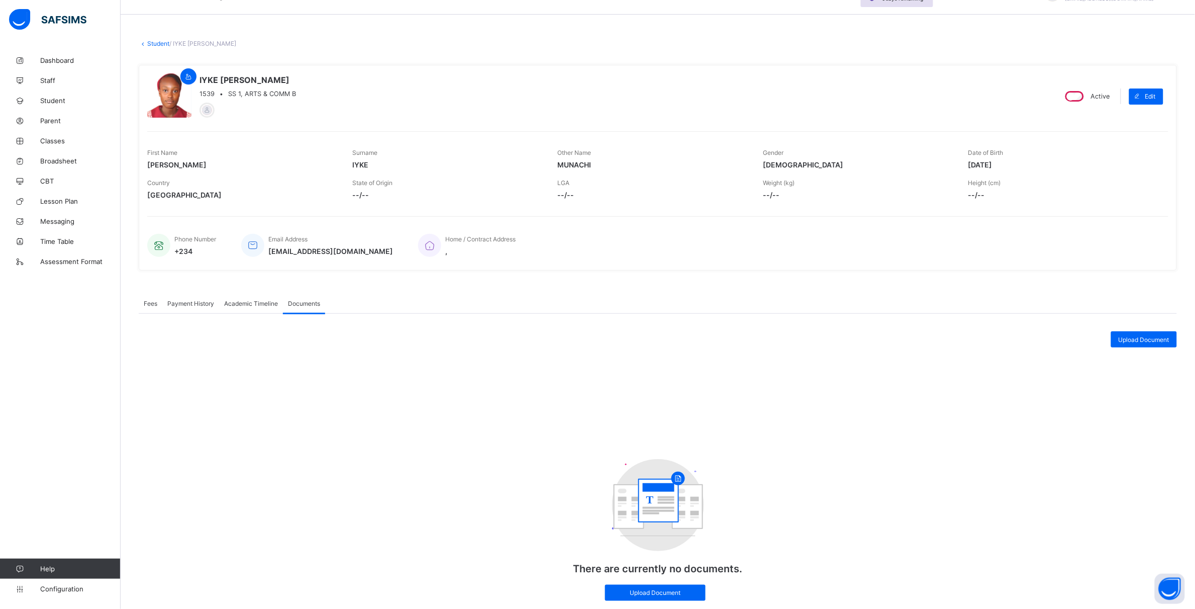
scroll to position [0, 0]
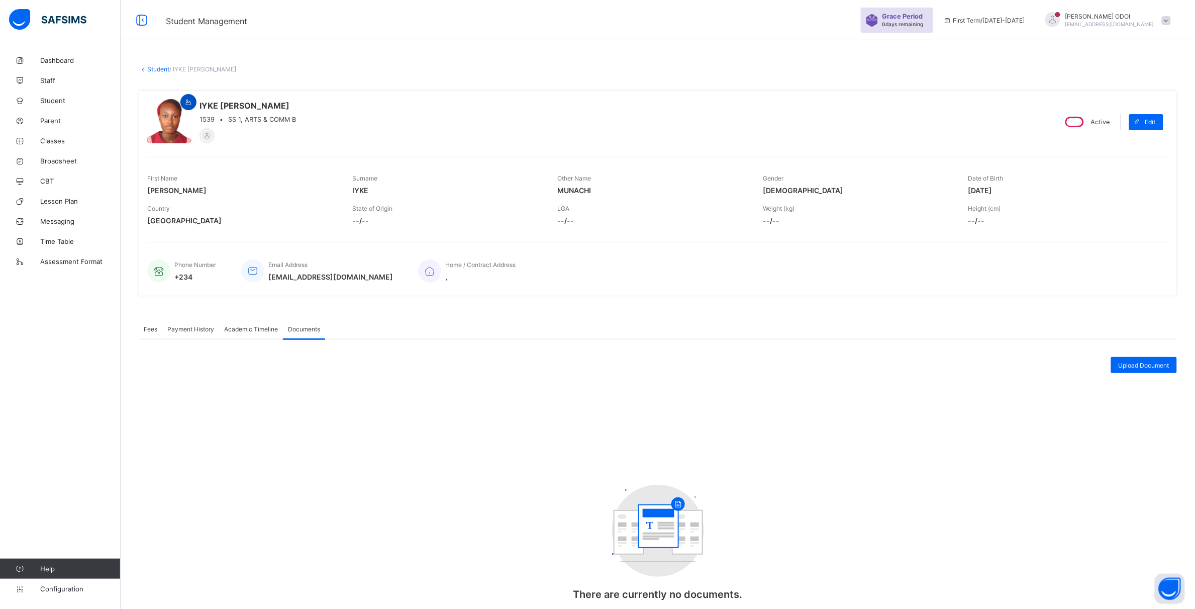
click at [186, 101] on icon at bounding box center [188, 103] width 9 height 8
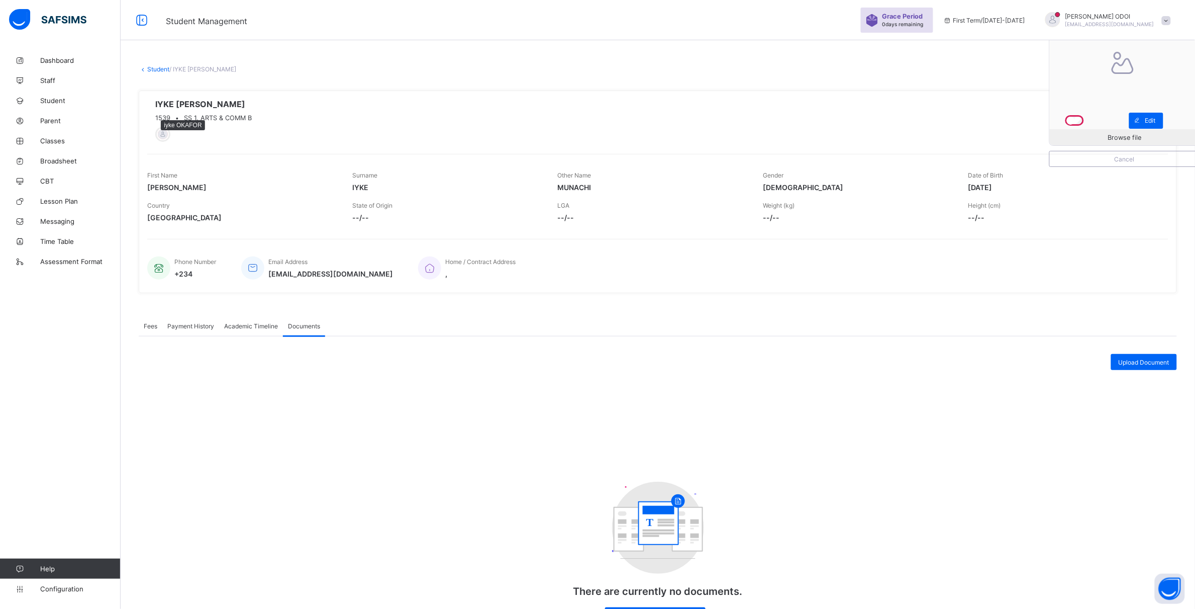
click at [159, 132] on div at bounding box center [163, 134] width 12 height 12
drag, startPoint x: 159, startPoint y: 127, endPoint x: 168, endPoint y: 129, distance: 9.2
click at [159, 128] on div at bounding box center [163, 134] width 12 height 12
click at [224, 116] on span "SS 1, ARTS & COMM B" at bounding box center [218, 118] width 68 height 8
click at [1107, 162] on span "Cancel" at bounding box center [1125, 159] width 135 height 8
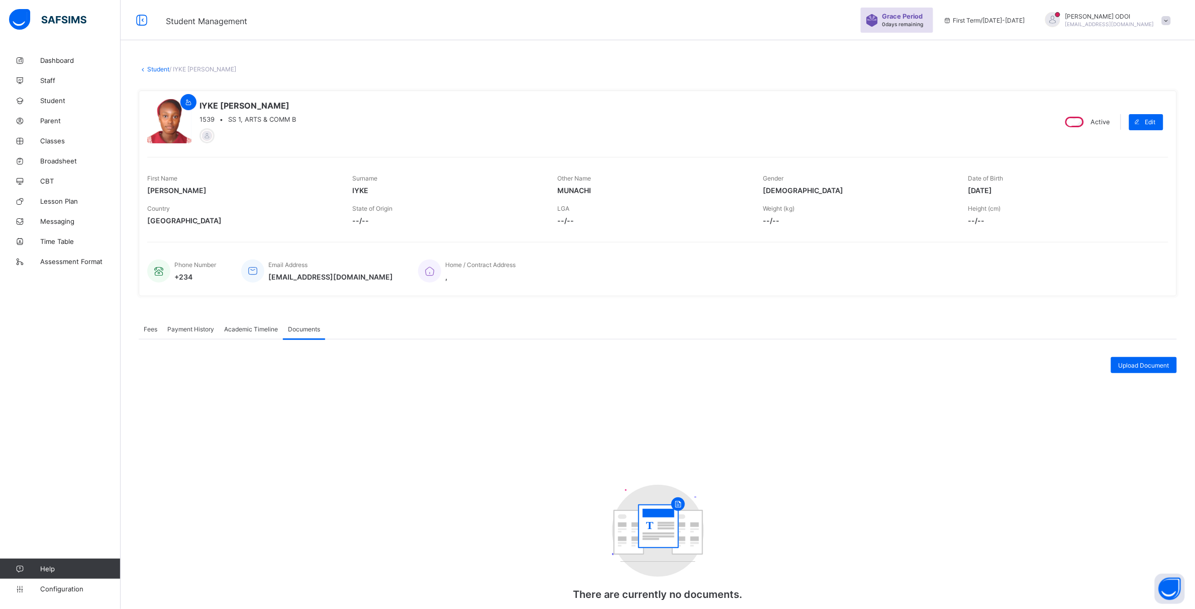
click at [177, 130] on div at bounding box center [169, 121] width 44 height 44
click at [139, 20] on icon at bounding box center [141, 20] width 17 height 15
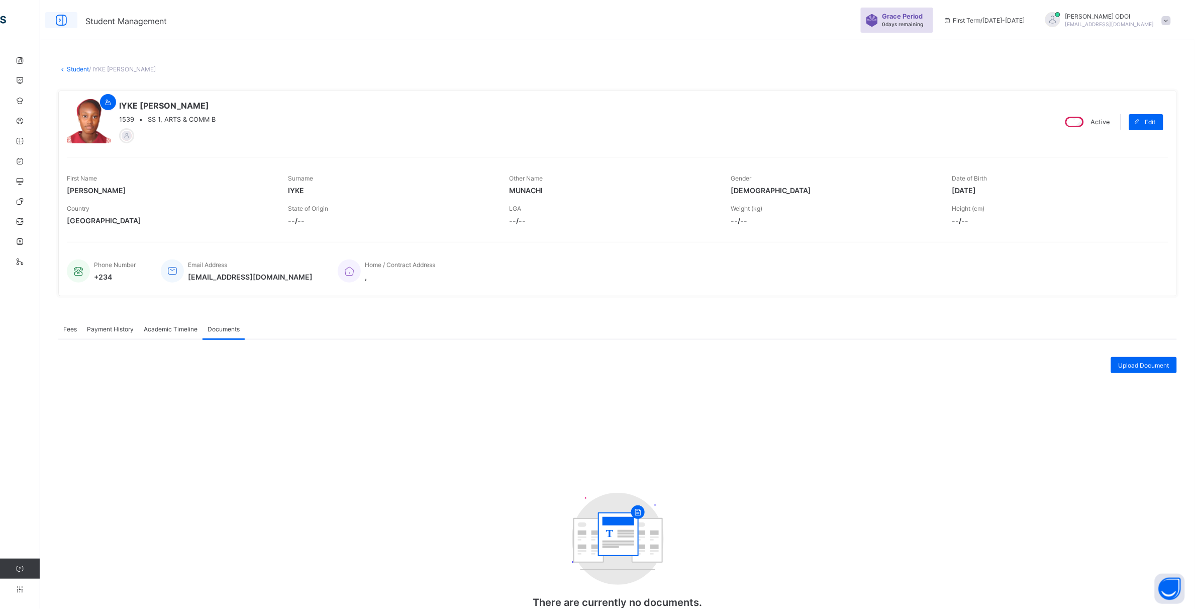
click at [60, 14] on icon at bounding box center [61, 20] width 17 height 15
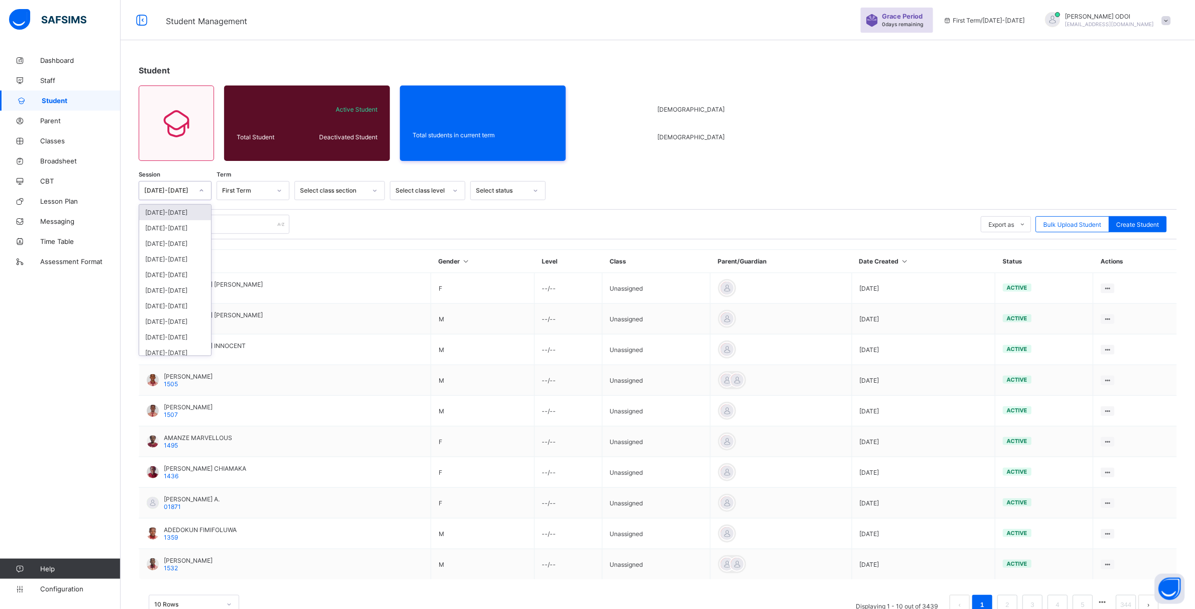
click at [205, 190] on div at bounding box center [201, 190] width 17 height 16
click at [182, 223] on div "[DATE]-[DATE]" at bounding box center [175, 228] width 72 height 16
click at [285, 190] on div at bounding box center [279, 190] width 17 height 16
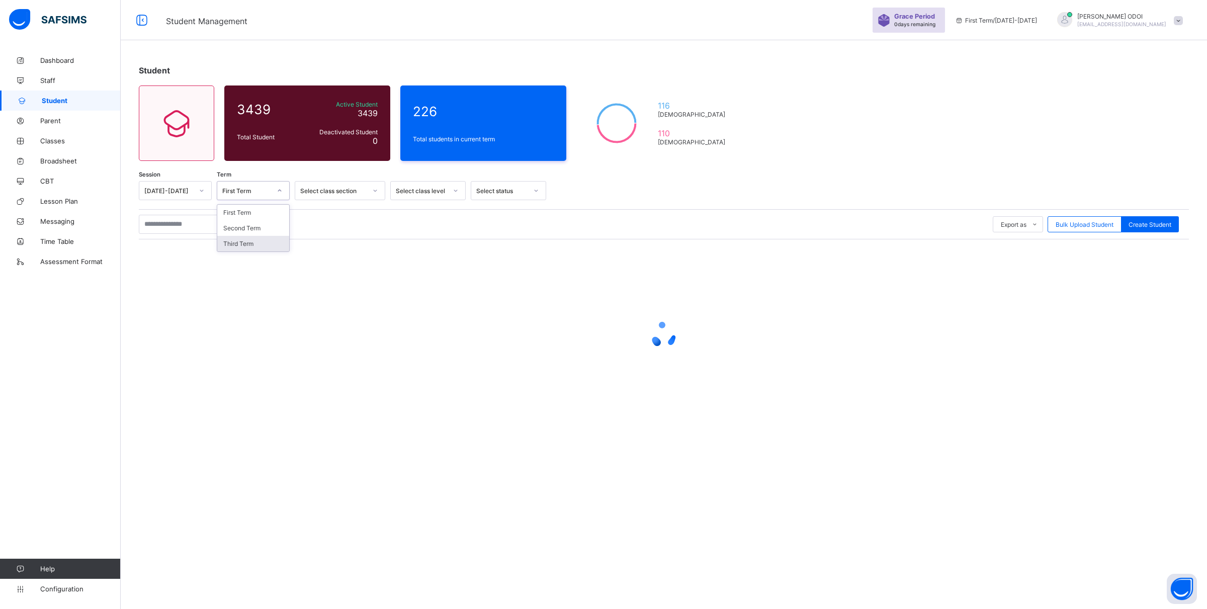
click at [244, 244] on div "Third Term" at bounding box center [253, 244] width 72 height 16
click at [205, 194] on div at bounding box center [201, 190] width 17 height 16
click at [184, 228] on div "[DATE]-[DATE]" at bounding box center [175, 228] width 72 height 16
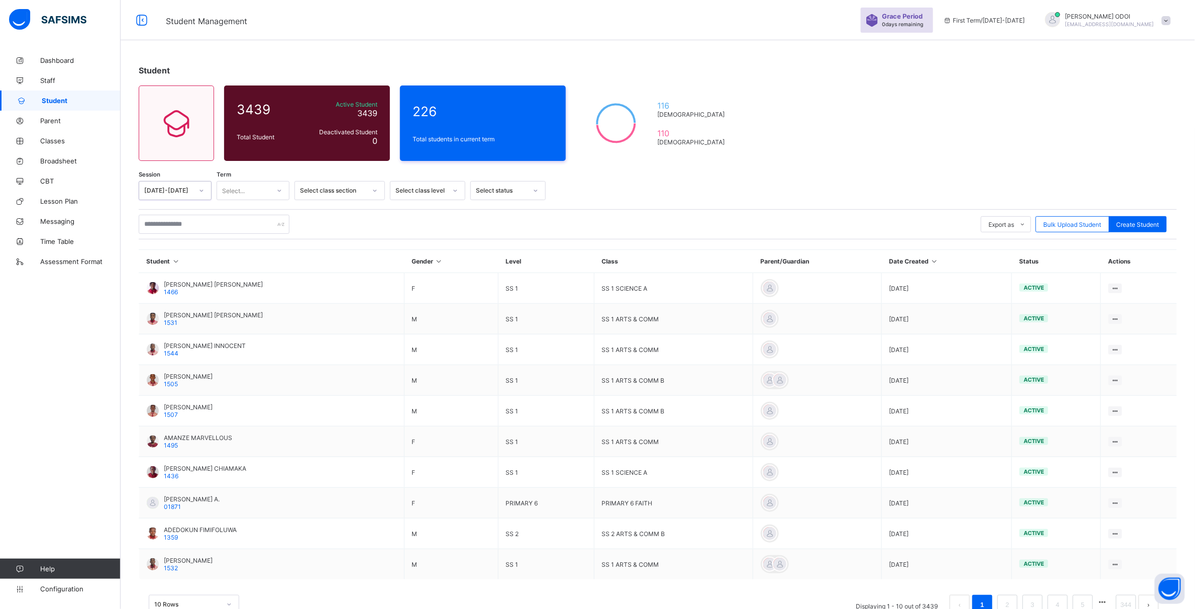
click at [292, 187] on div "Session option 2024-2025, selected. 0 results available. Select is focused ,typ…" at bounding box center [658, 190] width 1039 height 19
click at [283, 191] on div at bounding box center [279, 190] width 17 height 16
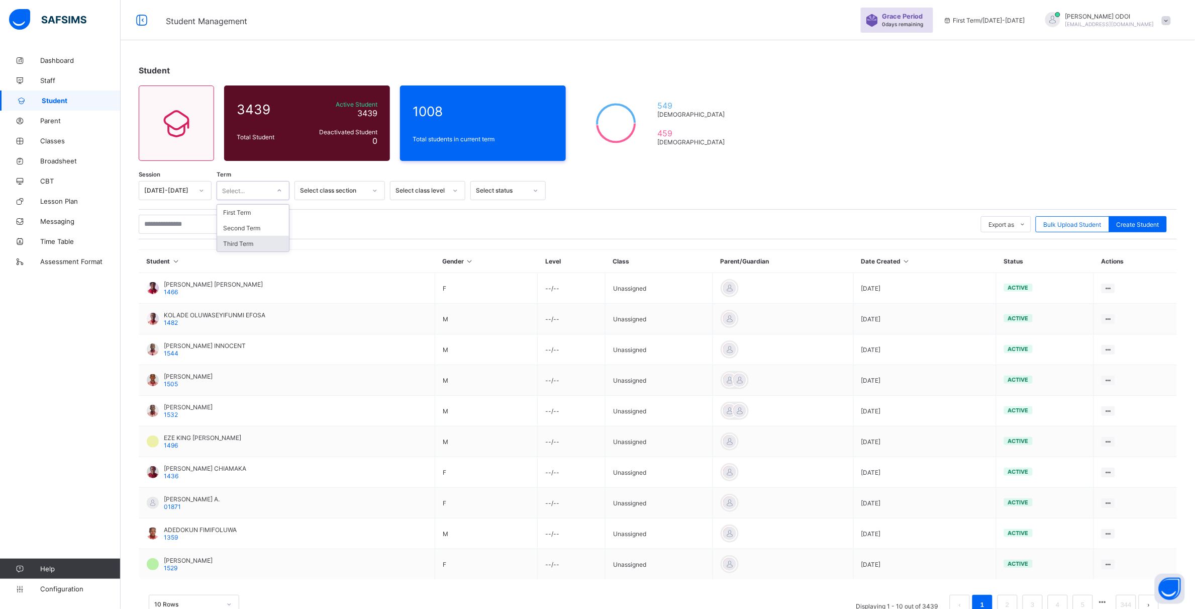
click at [268, 242] on div "Third Term" at bounding box center [253, 244] width 72 height 16
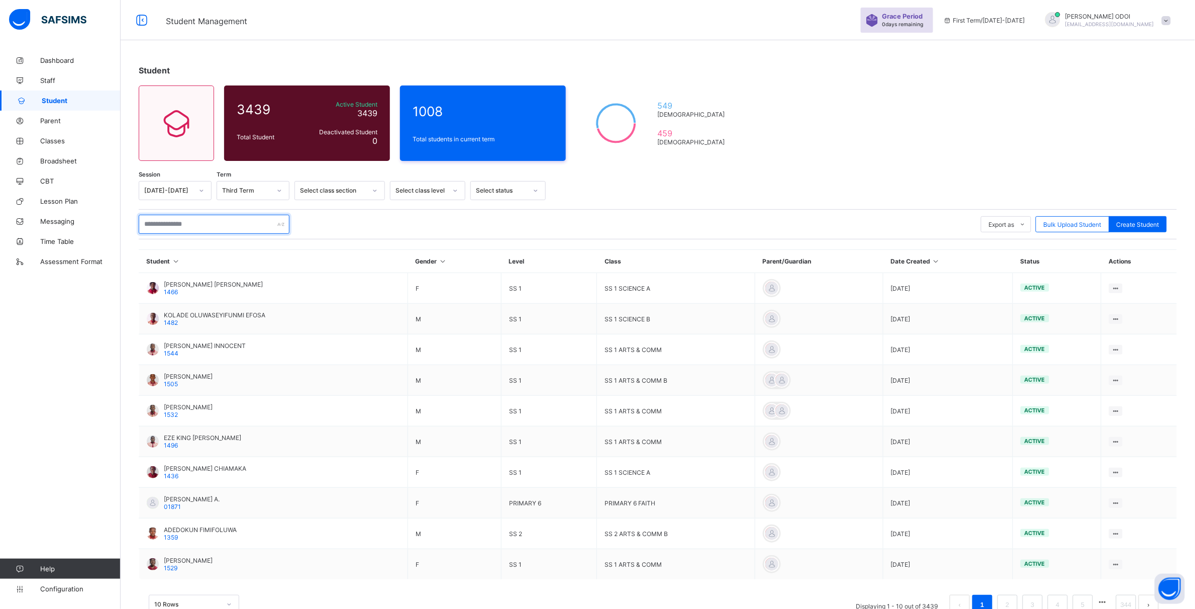
click at [205, 227] on input "text" at bounding box center [214, 224] width 151 height 19
type input "**********"
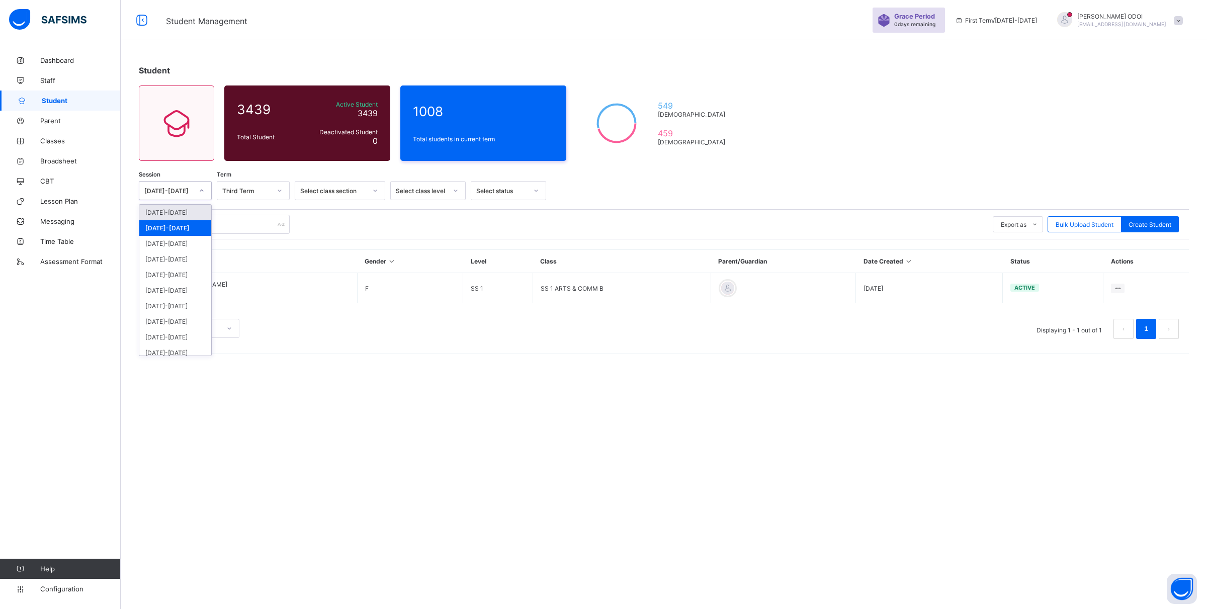
drag, startPoint x: 200, startPoint y: 194, endPoint x: 186, endPoint y: 227, distance: 35.6
click at [186, 227] on div "[DATE]-[DATE]" at bounding box center [175, 228] width 72 height 16
drag, startPoint x: 181, startPoint y: 189, endPoint x: 247, endPoint y: 410, distance: 231.4
click at [247, 410] on div "**********" at bounding box center [664, 304] width 1086 height 609
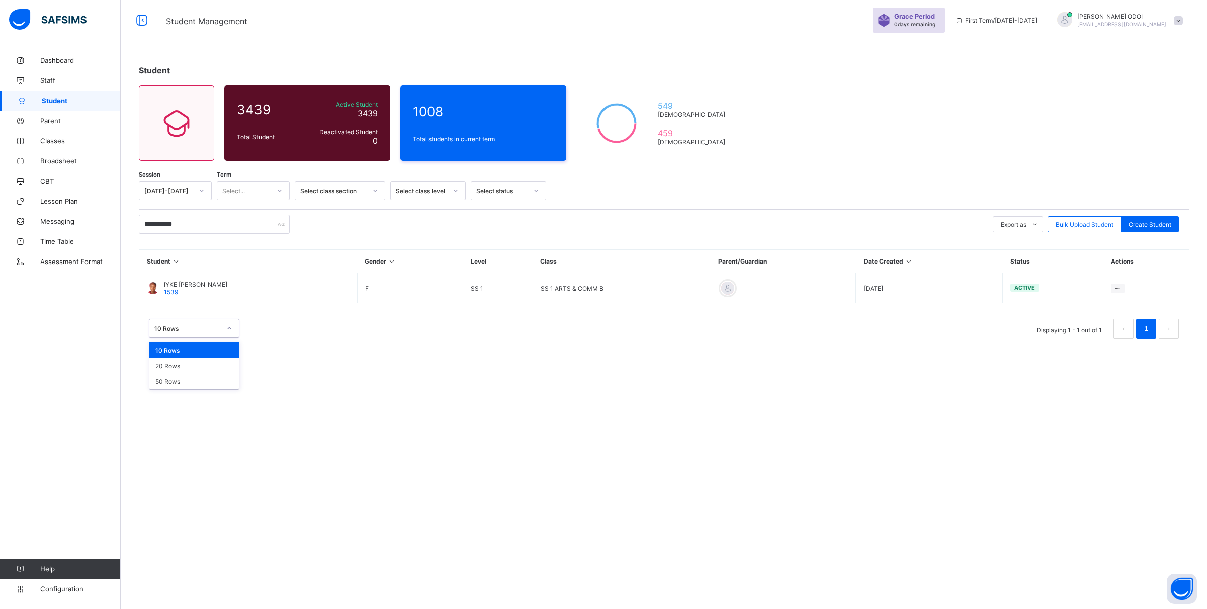
click at [226, 326] on icon at bounding box center [229, 328] width 6 height 10
click at [289, 364] on div "**********" at bounding box center [664, 304] width 1086 height 609
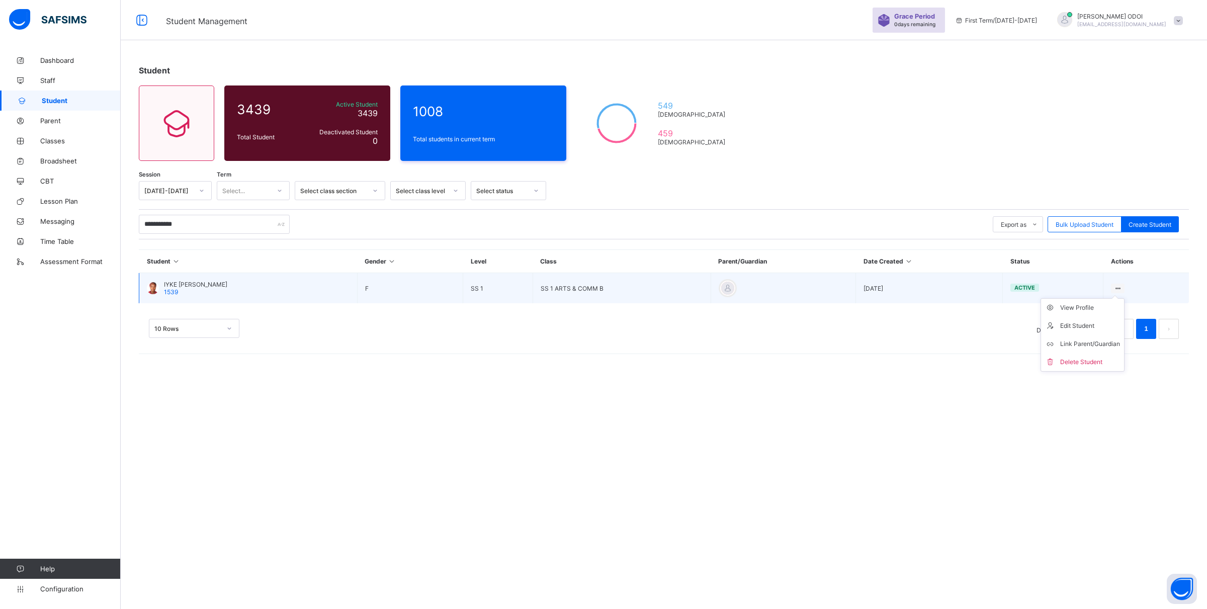
click at [1119, 298] on ul "View Profile Edit Student Link Parent/Guardian Delete Student" at bounding box center [1082, 334] width 84 height 73
click at [1118, 298] on ul "View Profile Edit Student Link Parent/Guardian Delete Student" at bounding box center [1082, 334] width 84 height 73
drag, startPoint x: 1118, startPoint y: 285, endPoint x: 212, endPoint y: 285, distance: 905.9
click at [212, 285] on span "IYKE [PERSON_NAME]" at bounding box center [195, 285] width 63 height 8
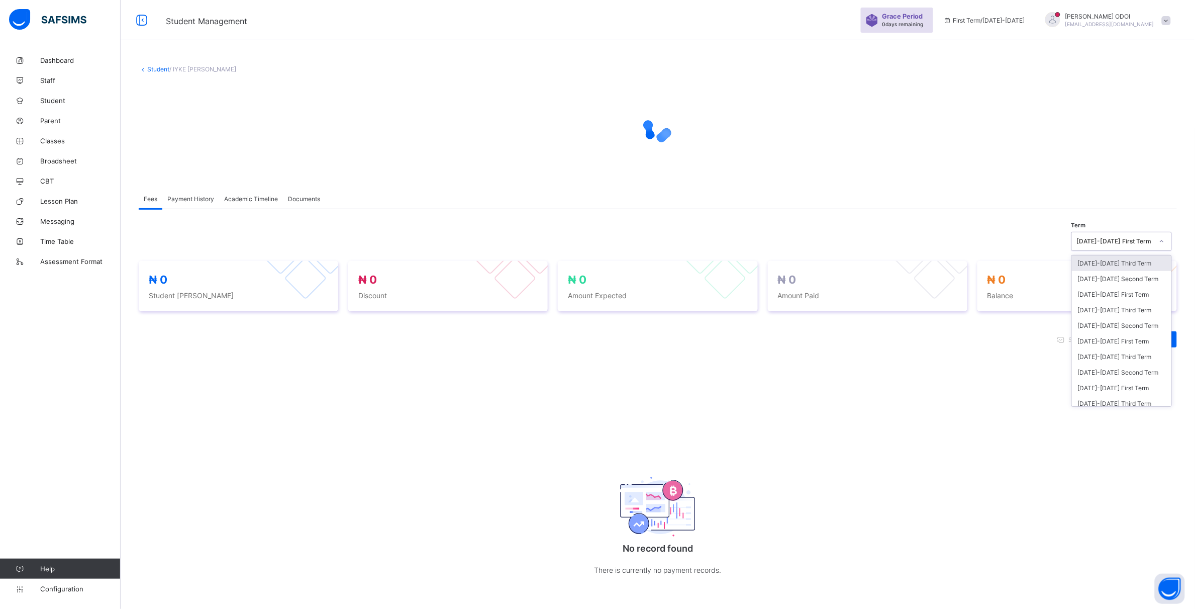
click at [1165, 243] on icon at bounding box center [1162, 241] width 6 height 10
click at [1139, 305] on div "2024-2025 Third Term" at bounding box center [1122, 310] width 100 height 16
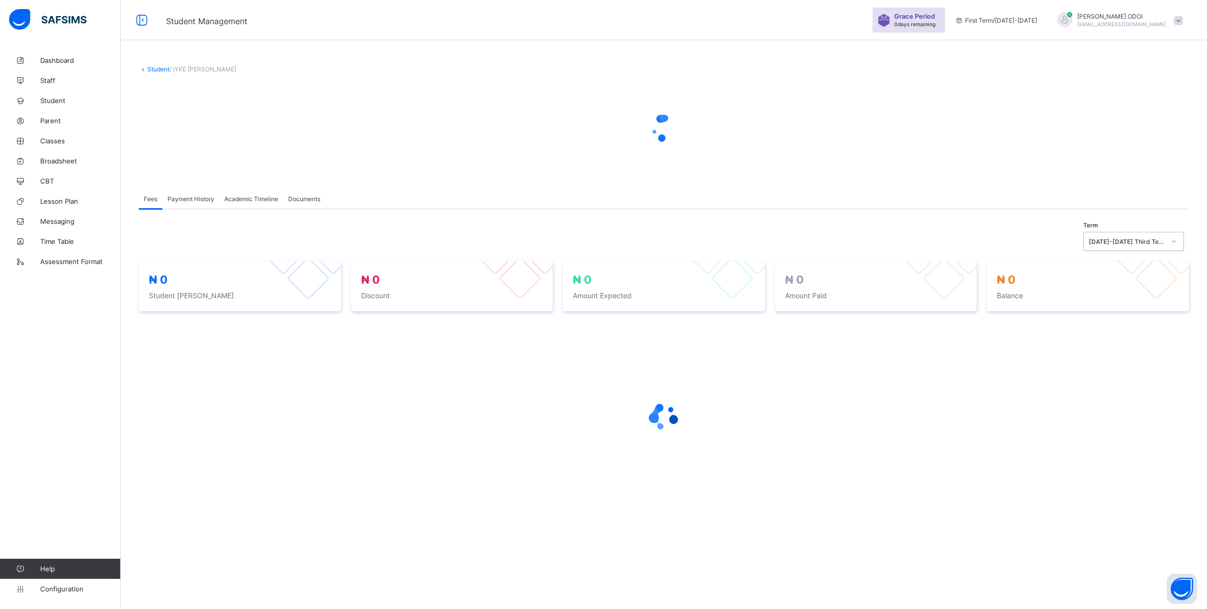
click at [267, 197] on span "Academic Timeline" at bounding box center [251, 199] width 54 height 8
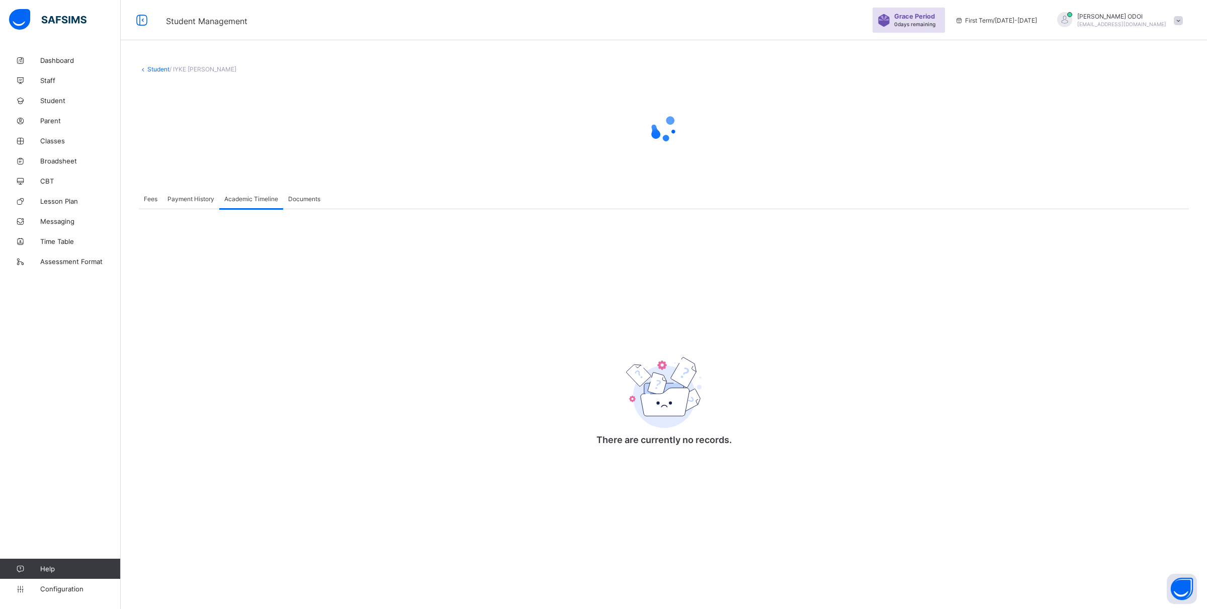
click at [149, 202] on div "Fees" at bounding box center [151, 199] width 24 height 20
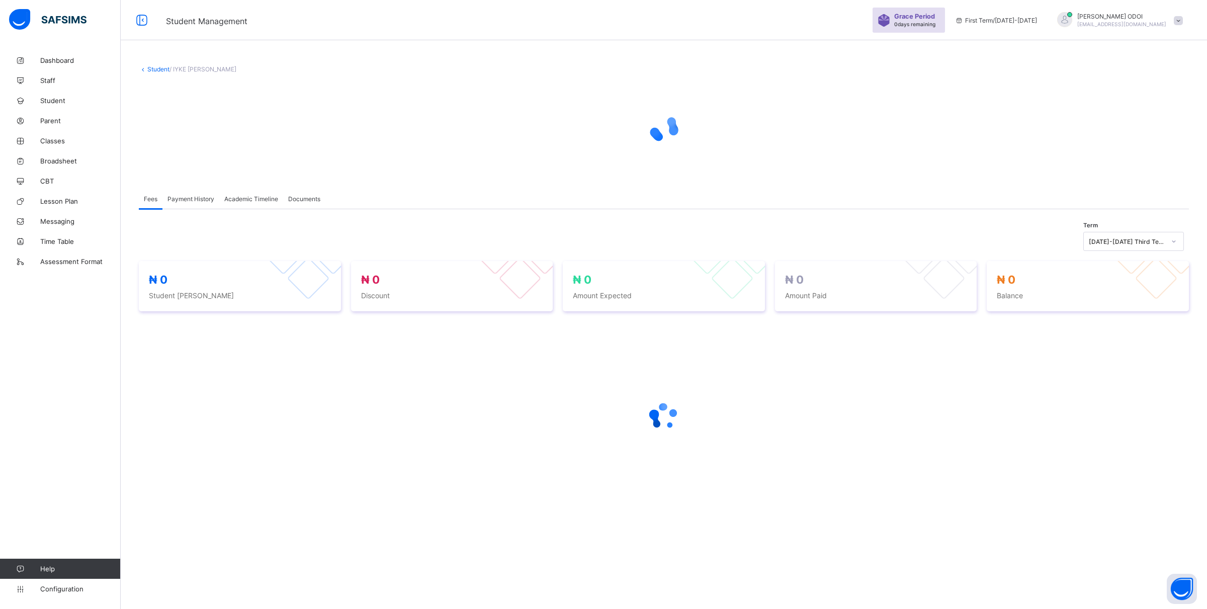
click at [196, 201] on span "Payment History" at bounding box center [190, 199] width 47 height 8
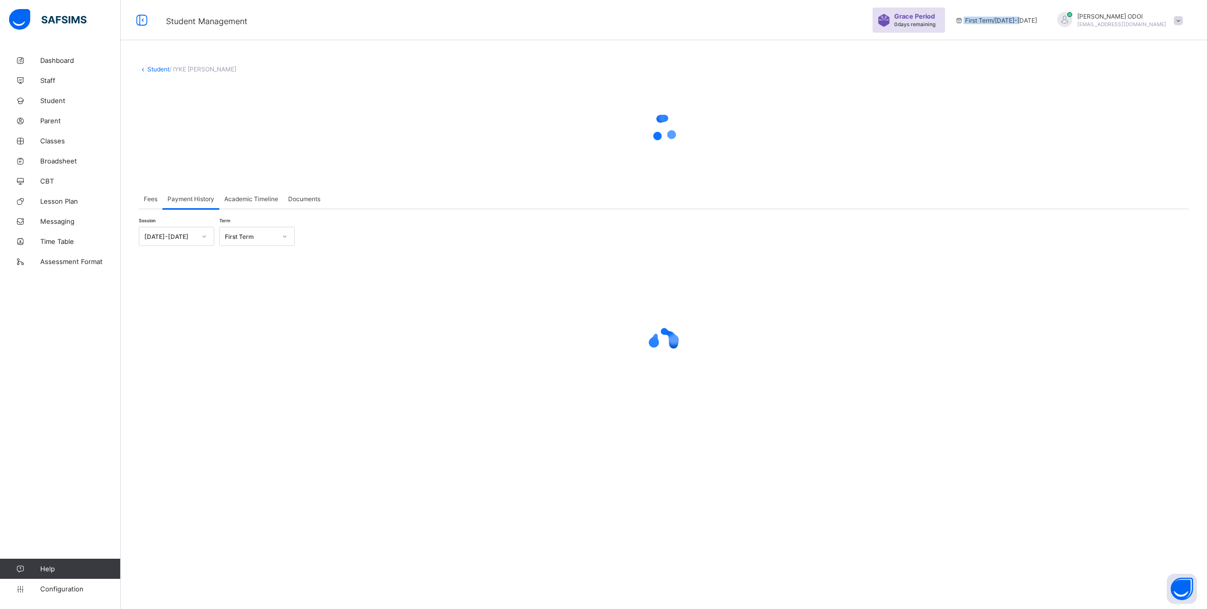
drag, startPoint x: 1048, startPoint y: 18, endPoint x: 967, endPoint y: 19, distance: 81.5
click at [967, 19] on div "First Term / [DATE]-[DATE]" at bounding box center [996, 20] width 92 height 40
click at [946, 53] on div "× Delete Document This action would delete the document with name: from the sys…" at bounding box center [664, 258] width 1086 height 417
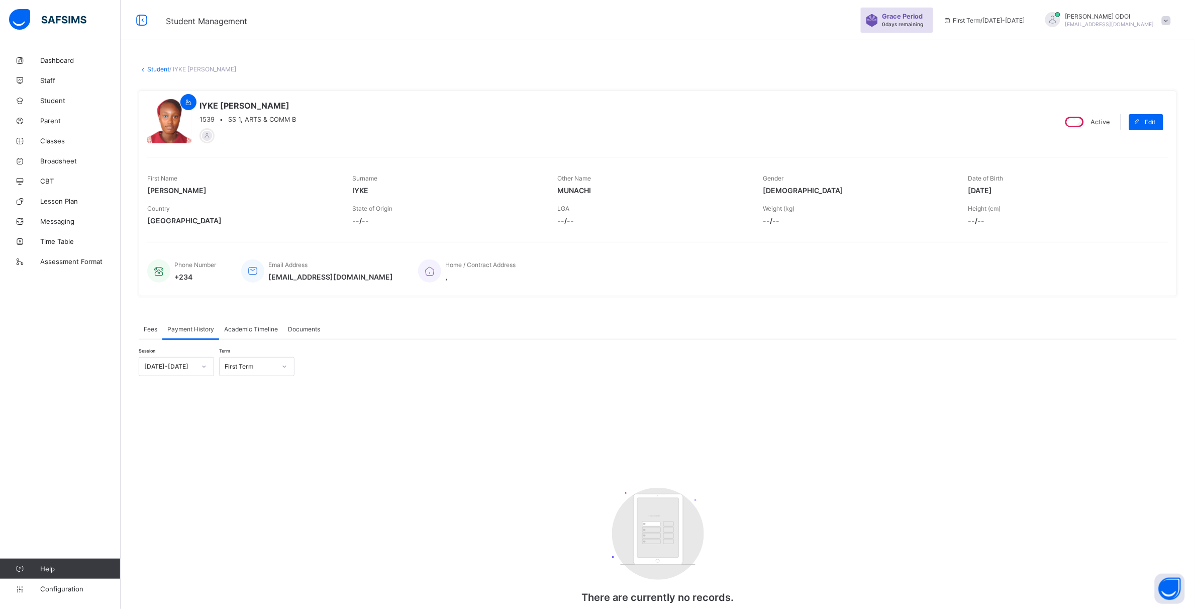
drag, startPoint x: 1043, startPoint y: 21, endPoint x: 1033, endPoint y: 21, distance: 10.1
click at [1026, 21] on span "First Term / [DATE]-[DATE]" at bounding box center [985, 21] width 82 height 8
click at [205, 363] on icon at bounding box center [204, 366] width 6 height 10
click at [182, 403] on div "[DATE]-[DATE]" at bounding box center [176, 404] width 74 height 16
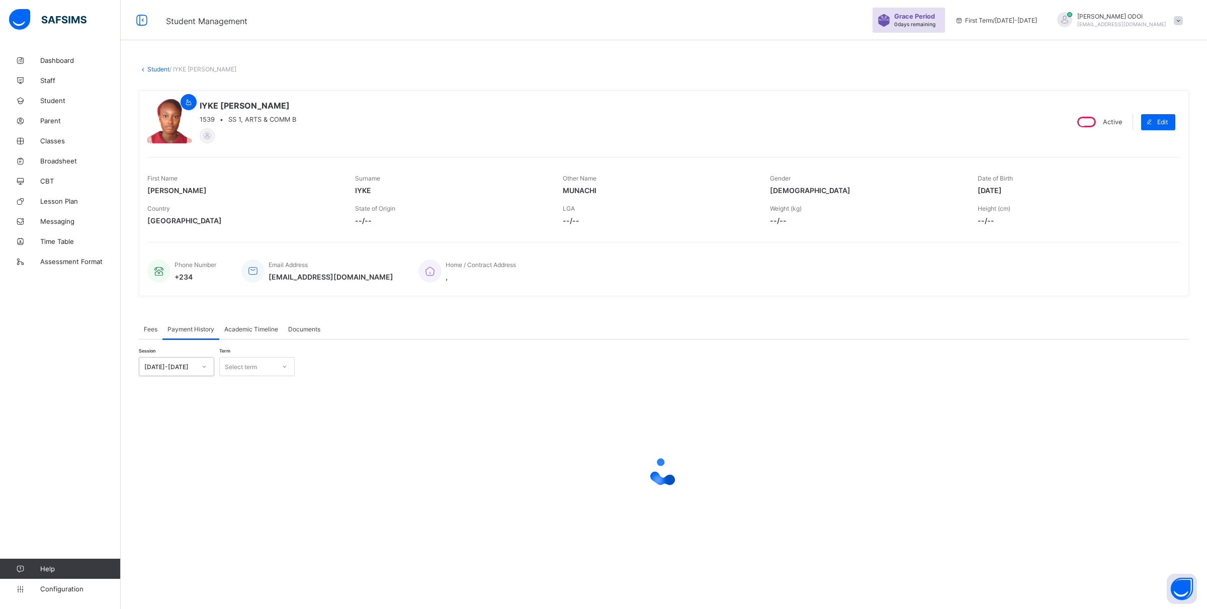
click at [280, 367] on div at bounding box center [284, 366] width 17 height 16
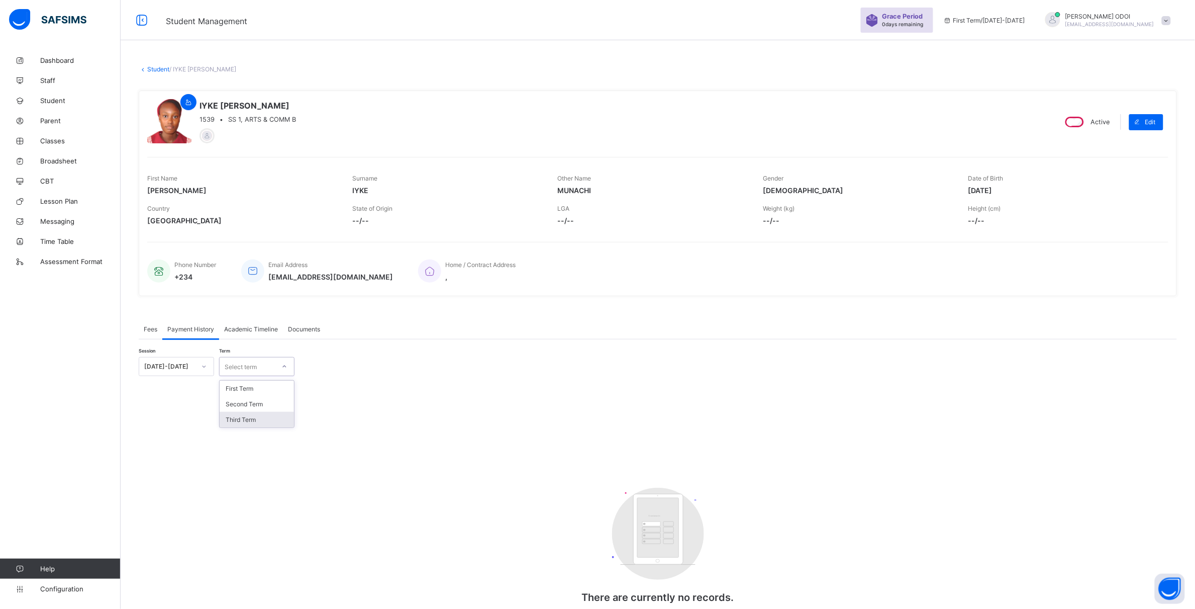
click at [242, 418] on div "Third Term" at bounding box center [257, 420] width 74 height 16
click at [267, 332] on div "Academic Timeline" at bounding box center [251, 329] width 64 height 20
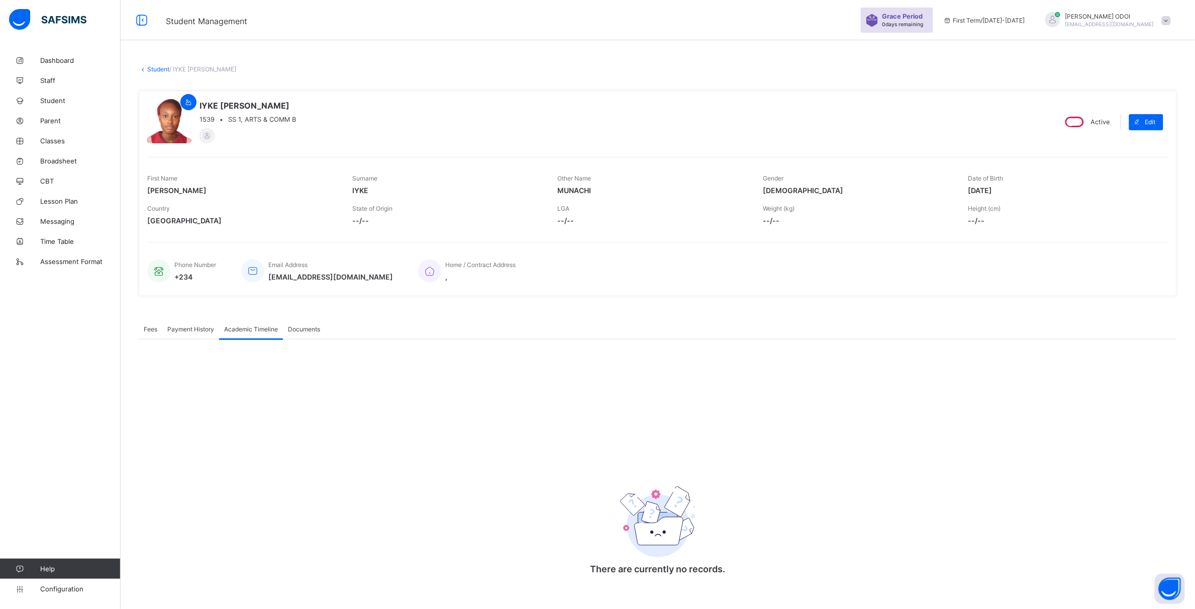
drag, startPoint x: 154, startPoint y: 390, endPoint x: 443, endPoint y: 401, distance: 289.3
click at [443, 401] on div "There are currently no records. × Download Transcript , Select Session Pick the…" at bounding box center [658, 464] width 1039 height 250
click at [335, 44] on div "× Delete Document This action would delete the document with name: from the sys…" at bounding box center [658, 309] width 1075 height 619
click at [998, 88] on div "IYKE BARBARA MUNACHI 1539 • SS 1, ARTS & COMM B Active Edit First Name BARBARA …" at bounding box center [658, 193] width 1039 height 221
click at [576, 247] on div "Phone Number +234 Email Address barbara_iyke_01210@public.com Home / Contract A…" at bounding box center [658, 265] width 1022 height 46
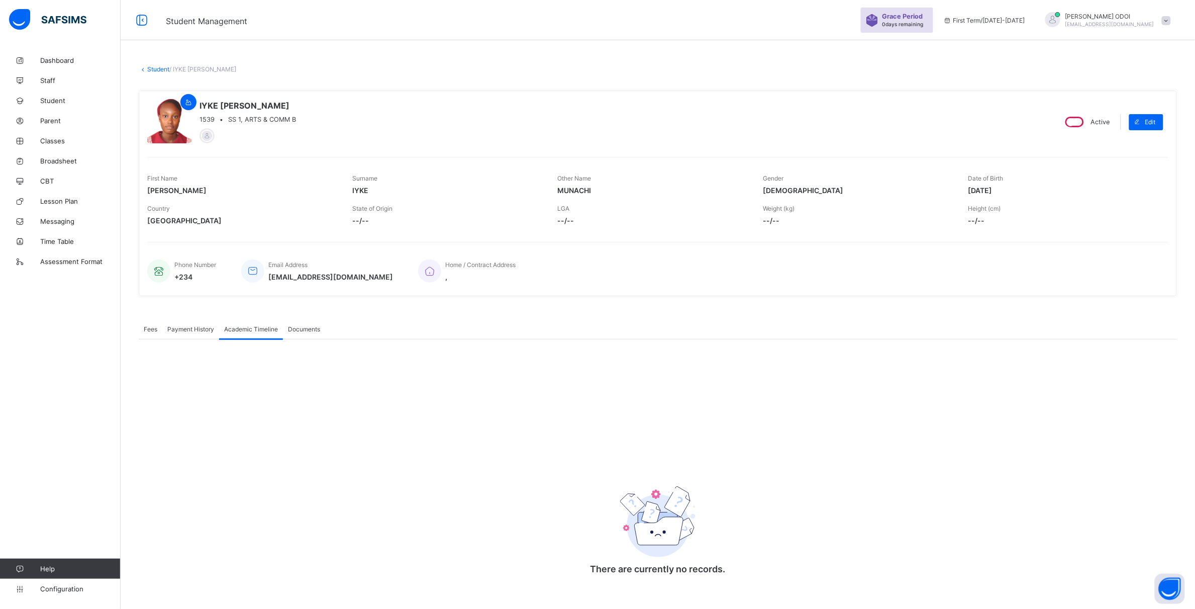
drag, startPoint x: 644, startPoint y: 146, endPoint x: 622, endPoint y: 187, distance: 46.6
click at [645, 153] on div "IYKE BARBARA MUNACHI 1539 • SS 1, ARTS & COMM B Active Edit First Name BARBARA …" at bounding box center [658, 193] width 1039 height 206
click at [455, 322] on div "Fees Payment History Academic Timeline Documents" at bounding box center [658, 329] width 1039 height 21
drag, startPoint x: 0, startPoint y: 362, endPoint x: 131, endPoint y: 421, distance: 143.3
click at [124, 422] on div "Student Management Grace Period 0 days remaining First Term / 2025-2026 EMMANUE…" at bounding box center [597, 309] width 1195 height 619
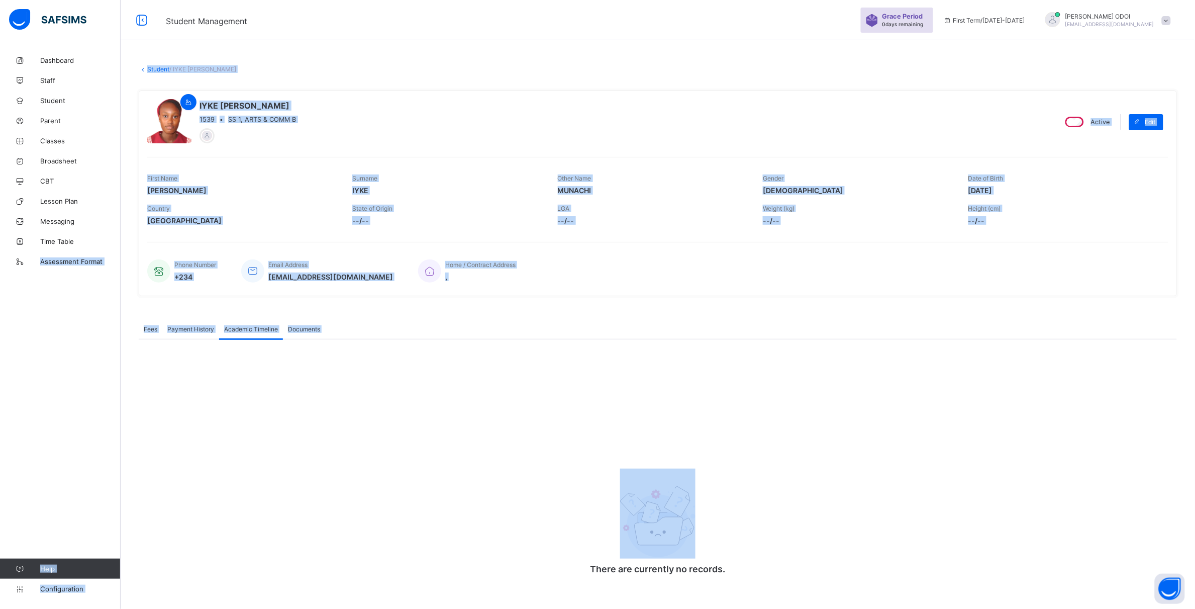
drag, startPoint x: 498, startPoint y: 327, endPoint x: 972, endPoint y: 331, distance: 473.6
click at [972, 331] on div "Fees Payment History Academic Timeline Documents" at bounding box center [658, 329] width 1039 height 21
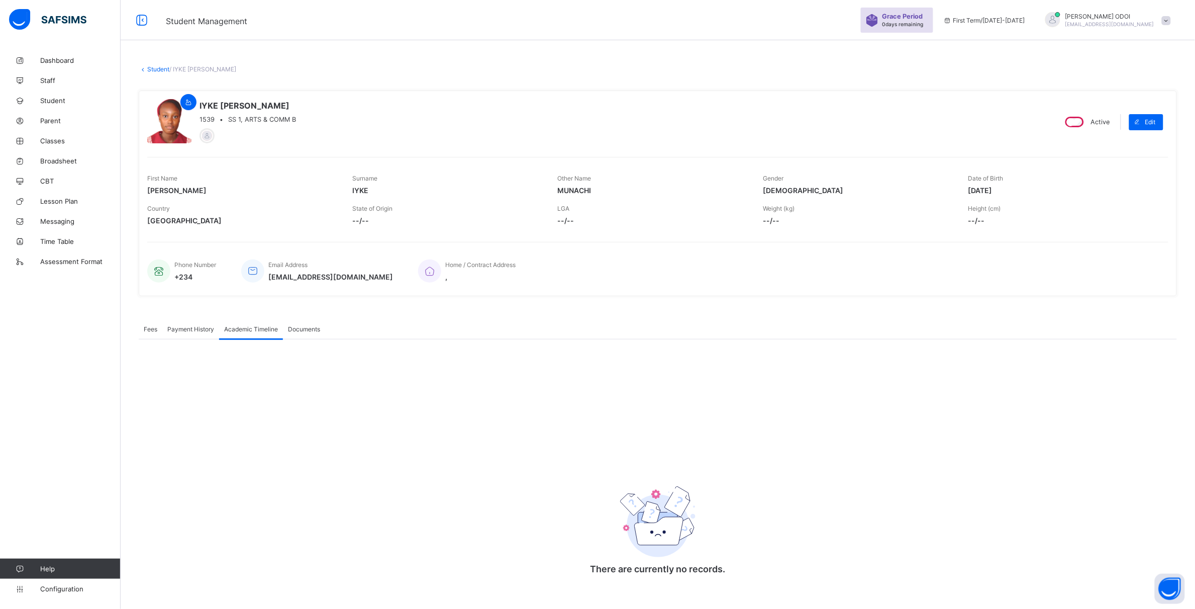
drag, startPoint x: 229, startPoint y: 363, endPoint x: 232, endPoint y: 355, distance: 8.4
click at [229, 363] on div "There are currently no records. × Download Transcript , Select Session Pick the…" at bounding box center [658, 464] width 1039 height 250
drag, startPoint x: 273, startPoint y: 346, endPoint x: 290, endPoint y: 347, distance: 17.1
click at [290, 347] on div "There are currently no records. × Download Transcript , Select Session Pick the…" at bounding box center [658, 464] width 1039 height 250
click at [320, 325] on span "Documents" at bounding box center [304, 329] width 32 height 8
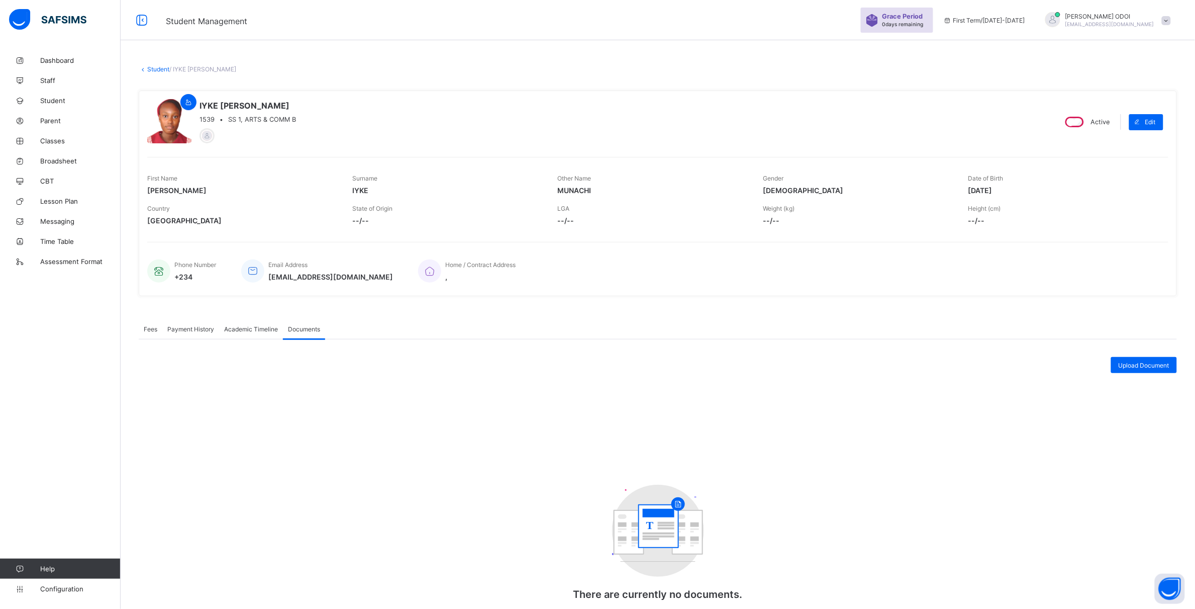
drag, startPoint x: 275, startPoint y: 432, endPoint x: 277, endPoint y: 440, distance: 7.7
click at [277, 440] on div "Upload Document T There are currently no documents. Upload Document" at bounding box center [658, 497] width 1039 height 280
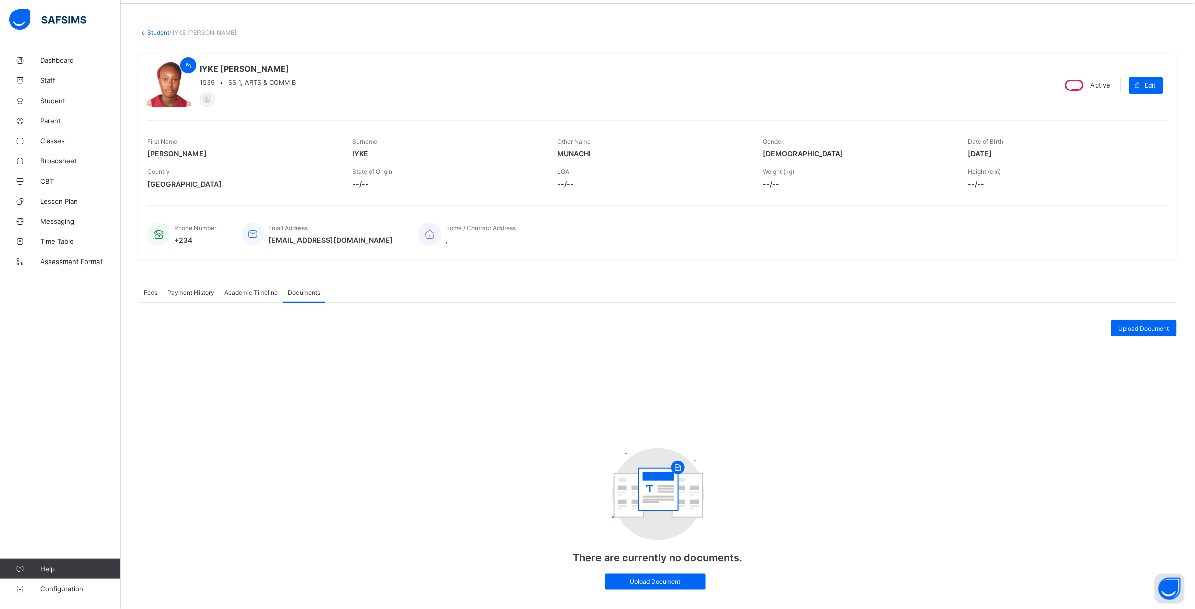
scroll to position [58, 0]
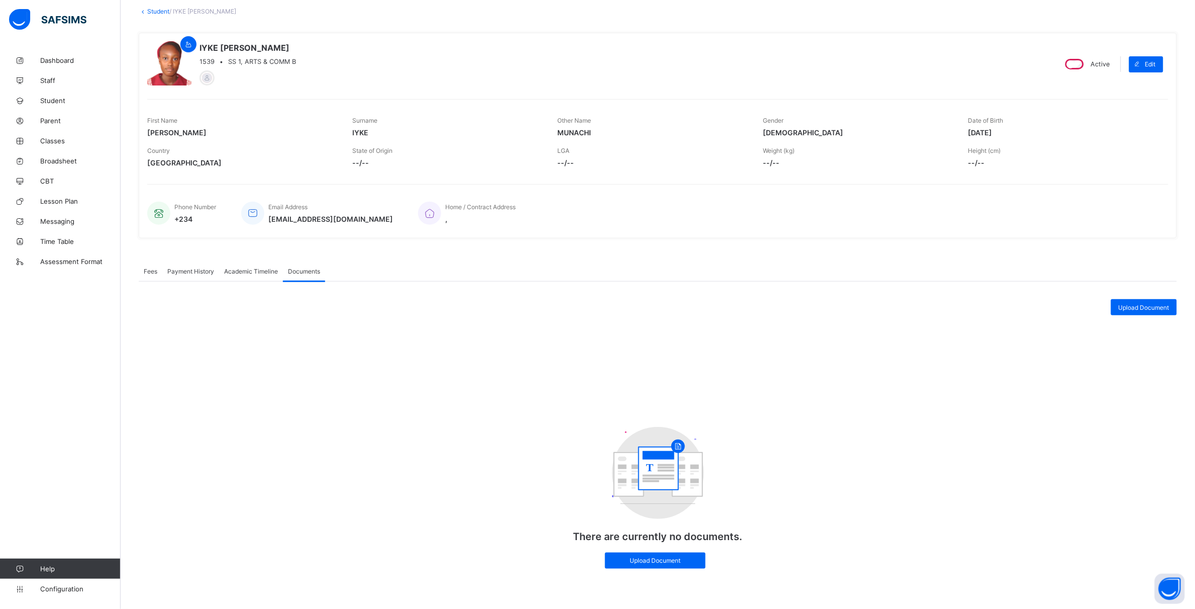
click at [200, 267] on span "Payment History" at bounding box center [190, 271] width 47 height 8
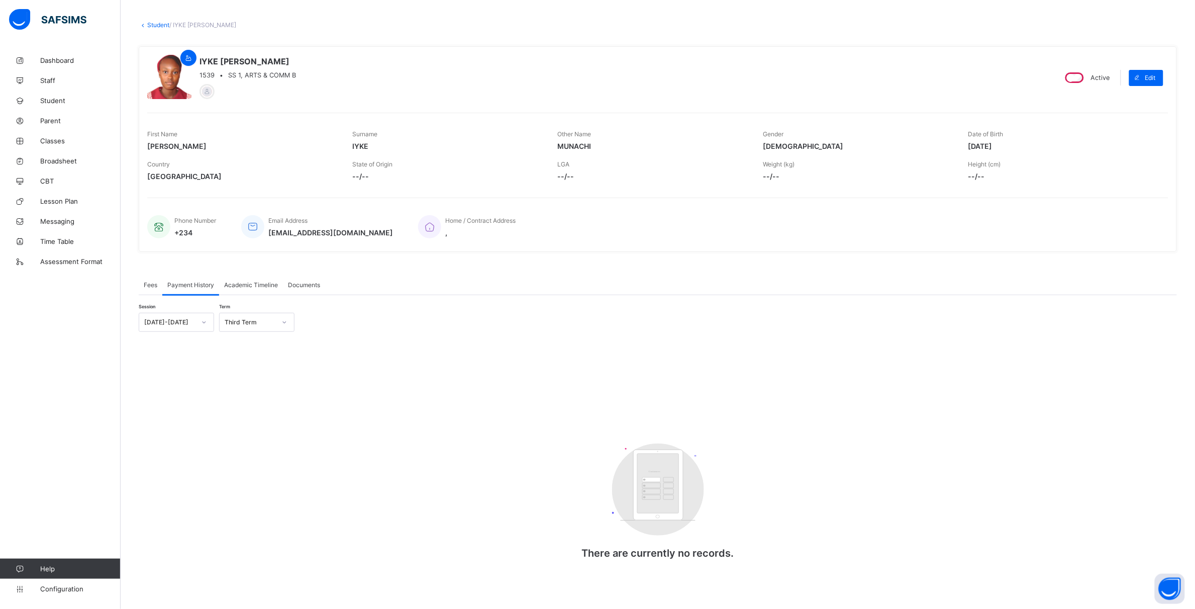
click at [238, 403] on div "Session 2024-2025 Term Third Term Customers There are currently no records. × F…" at bounding box center [658, 446] width 1039 height 266
drag, startPoint x: 244, startPoint y: 376, endPoint x: 301, endPoint y: 365, distance: 57.8
click at [301, 365] on div "Session 2024-2025 Term Third Term Customers There are currently no records. × F…" at bounding box center [658, 446] width 1039 height 266
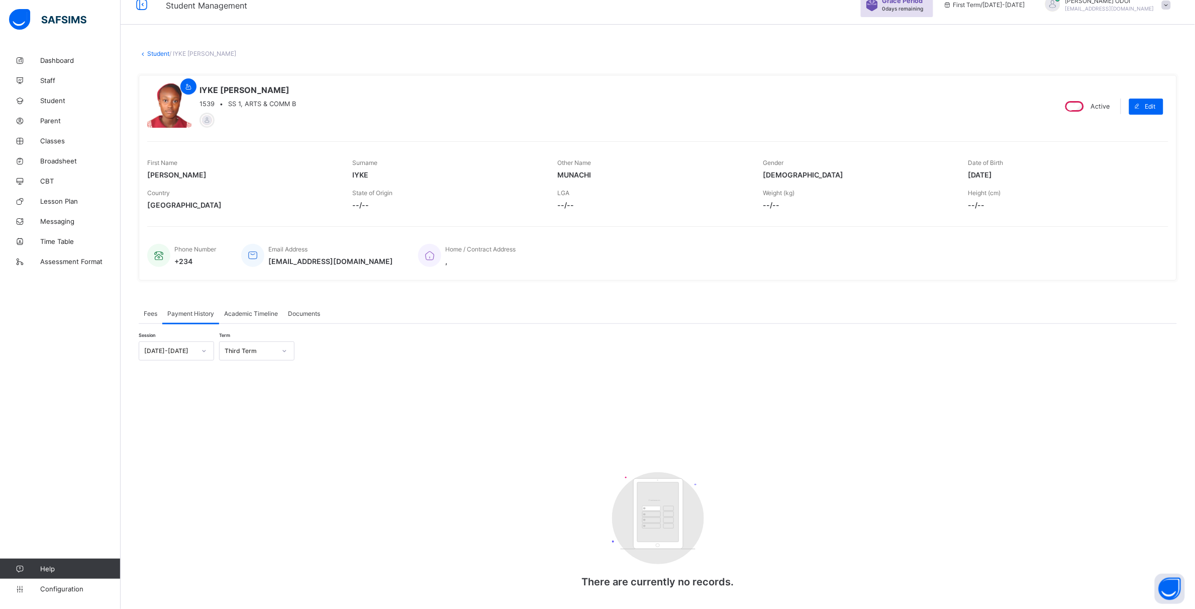
scroll to position [0, 0]
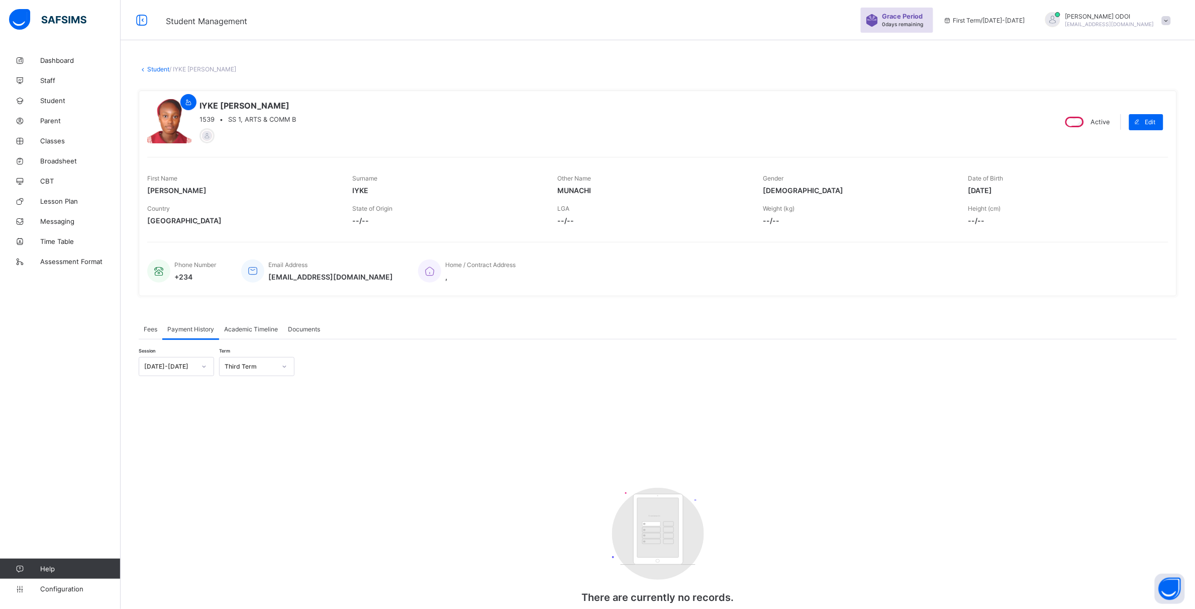
click at [321, 410] on div "Session 2024-2025 Term Third Term Customers There are currently no records. × F…" at bounding box center [658, 490] width 1039 height 266
drag, startPoint x: 232, startPoint y: 407, endPoint x: 237, endPoint y: 380, distance: 27.6
click at [233, 400] on div "Session 2024-2025 Term Third Term Customers There are currently no records. × F…" at bounding box center [658, 490] width 1039 height 266
click at [243, 330] on span "Academic Timeline" at bounding box center [251, 329] width 54 height 8
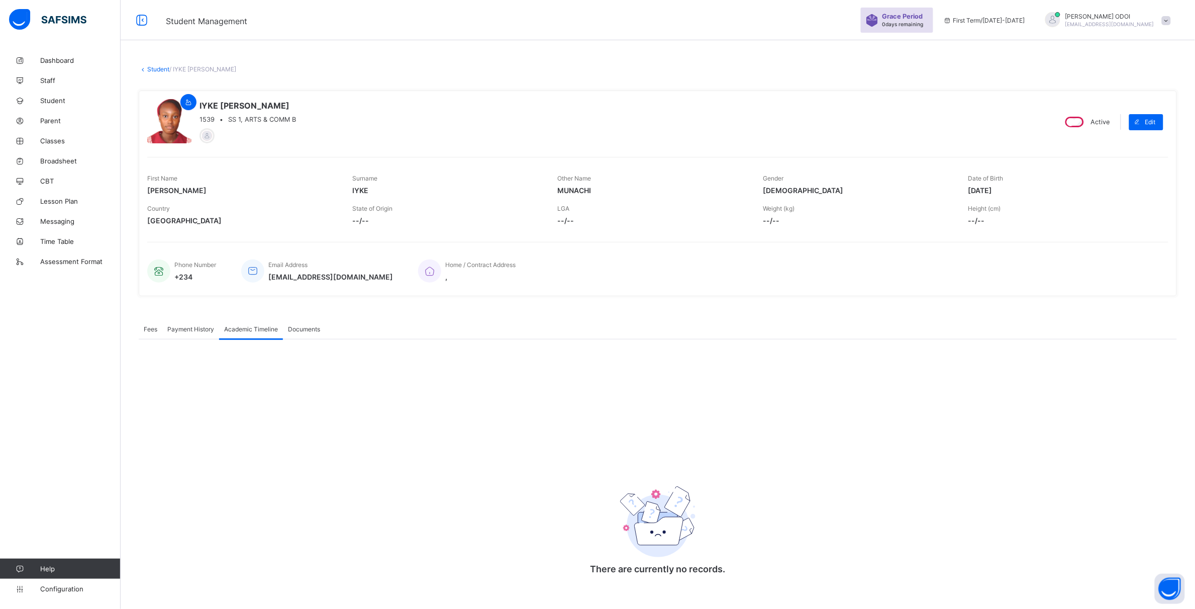
drag, startPoint x: 240, startPoint y: 338, endPoint x: 383, endPoint y: 516, distance: 227.8
click at [378, 530] on div "There are currently no records. × Download Transcript , Select Session Pick the…" at bounding box center [658, 464] width 1039 height 250
click at [194, 332] on div "Payment History" at bounding box center [190, 329] width 57 height 20
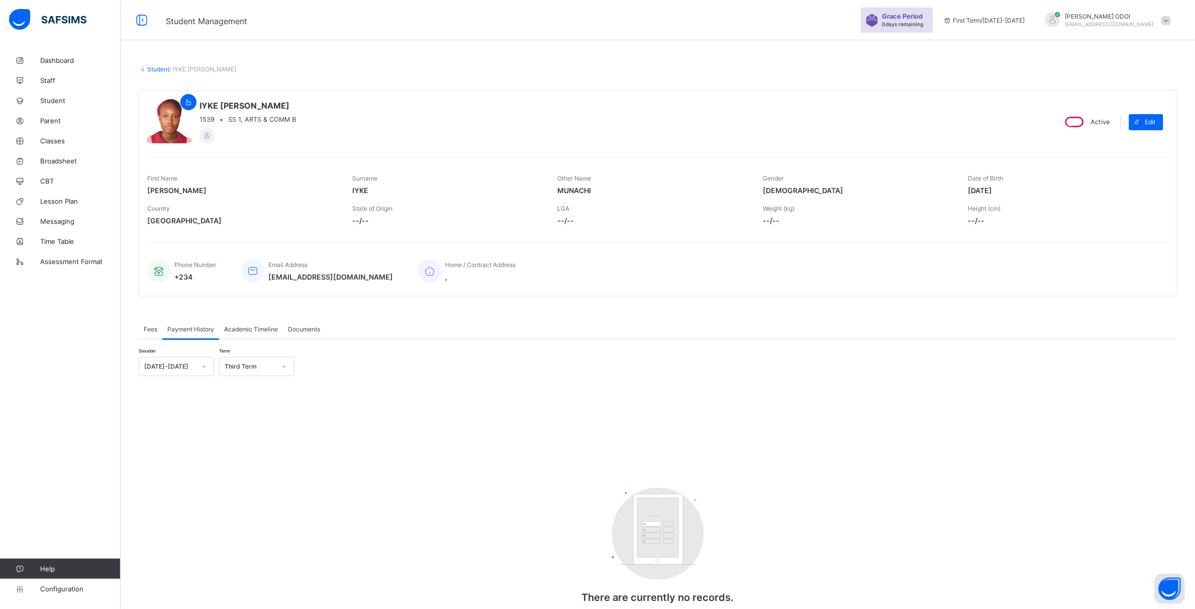
click at [147, 330] on span "Fees" at bounding box center [151, 329] width 14 height 8
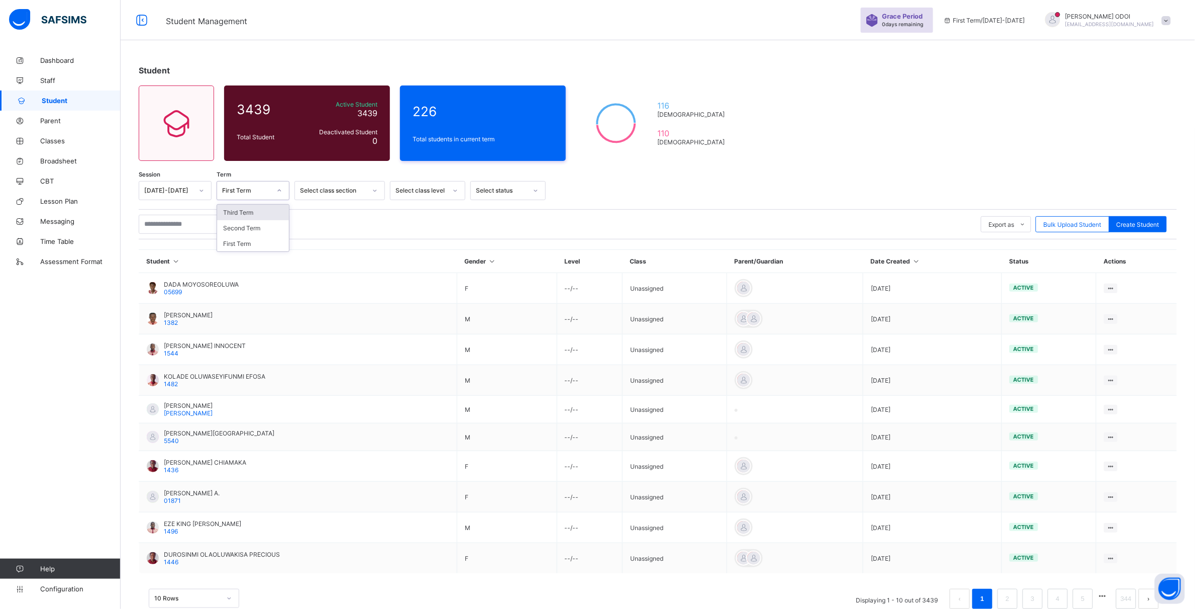
click at [282, 189] on icon at bounding box center [279, 191] width 6 height 10
click at [254, 211] on div "Third Term" at bounding box center [253, 213] width 72 height 16
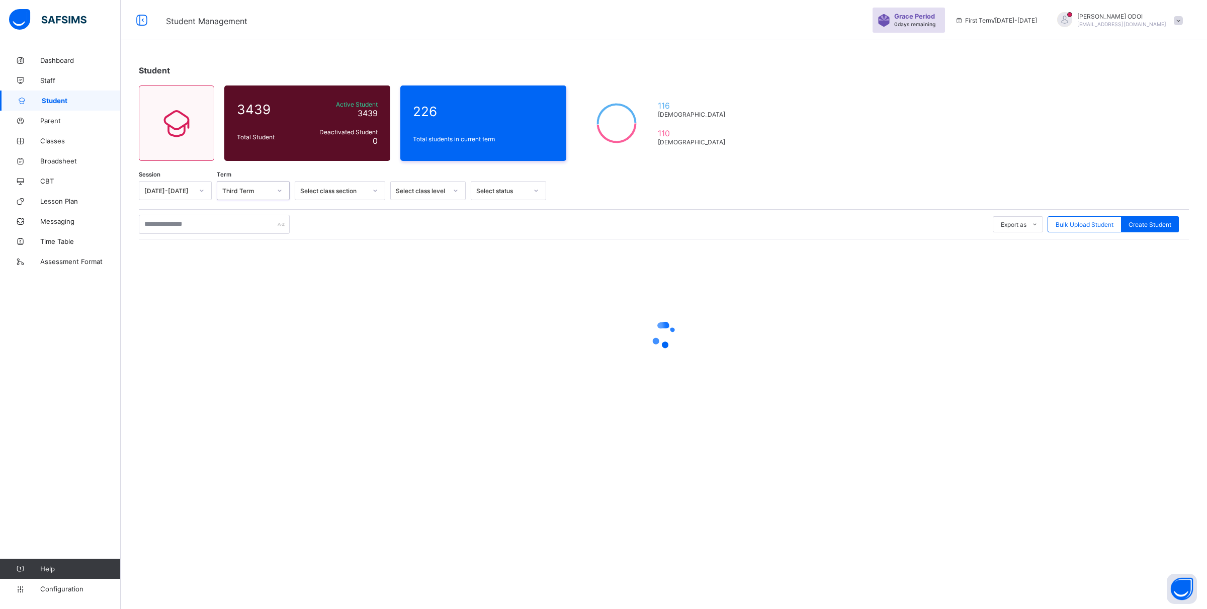
click at [199, 194] on div at bounding box center [201, 190] width 17 height 16
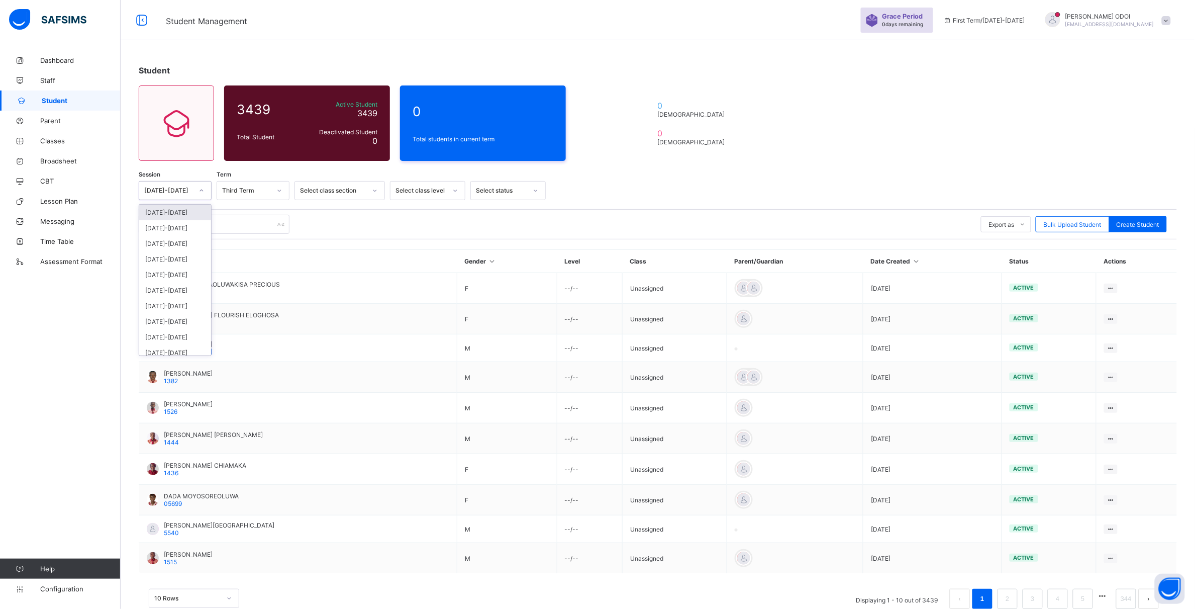
click at [185, 209] on div "[DATE]-[DATE]" at bounding box center [175, 213] width 72 height 16
click at [205, 195] on div at bounding box center [201, 190] width 17 height 16
drag, startPoint x: 202, startPoint y: 226, endPoint x: 196, endPoint y: 223, distance: 6.6
click at [201, 225] on div "[DATE]-[DATE]" at bounding box center [175, 228] width 72 height 16
click at [199, 190] on icon at bounding box center [202, 191] width 6 height 10
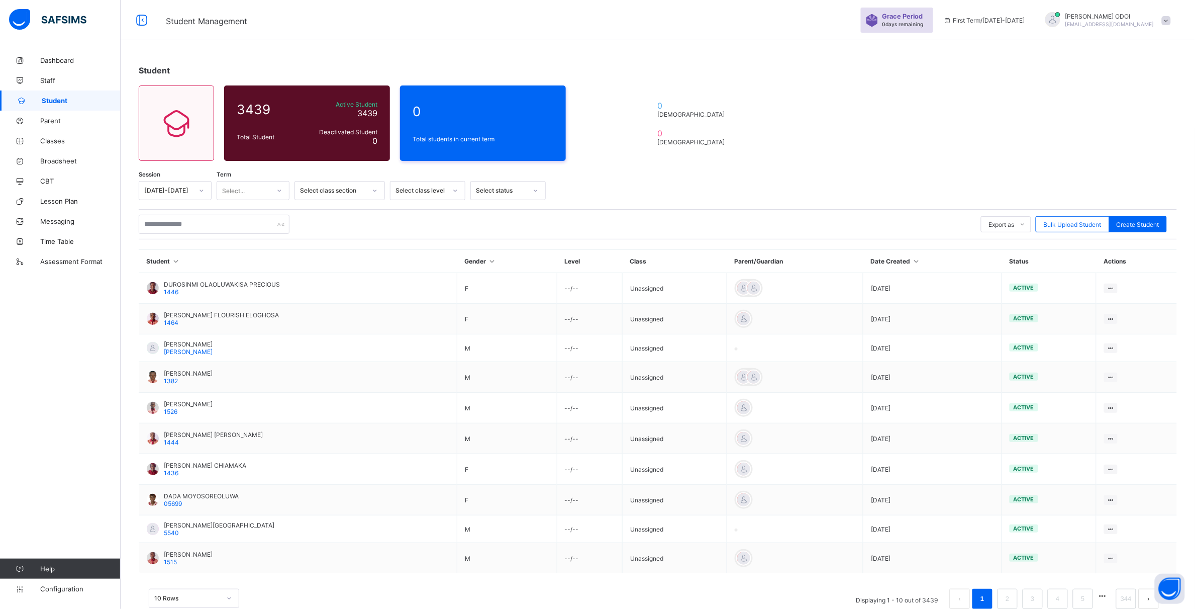
drag, startPoint x: 192, startPoint y: 227, endPoint x: 197, endPoint y: 192, distance: 35.0
click at [199, 192] on icon at bounding box center [202, 191] width 6 height 10
click at [295, 217] on div "Export as Pdf Report Excel Report Excel Report (LMS) Bulk Upload Student Create…" at bounding box center [658, 224] width 1039 height 19
click at [267, 189] on div "Select..." at bounding box center [243, 190] width 53 height 14
click at [249, 236] on div "Third Term" at bounding box center [253, 244] width 72 height 16
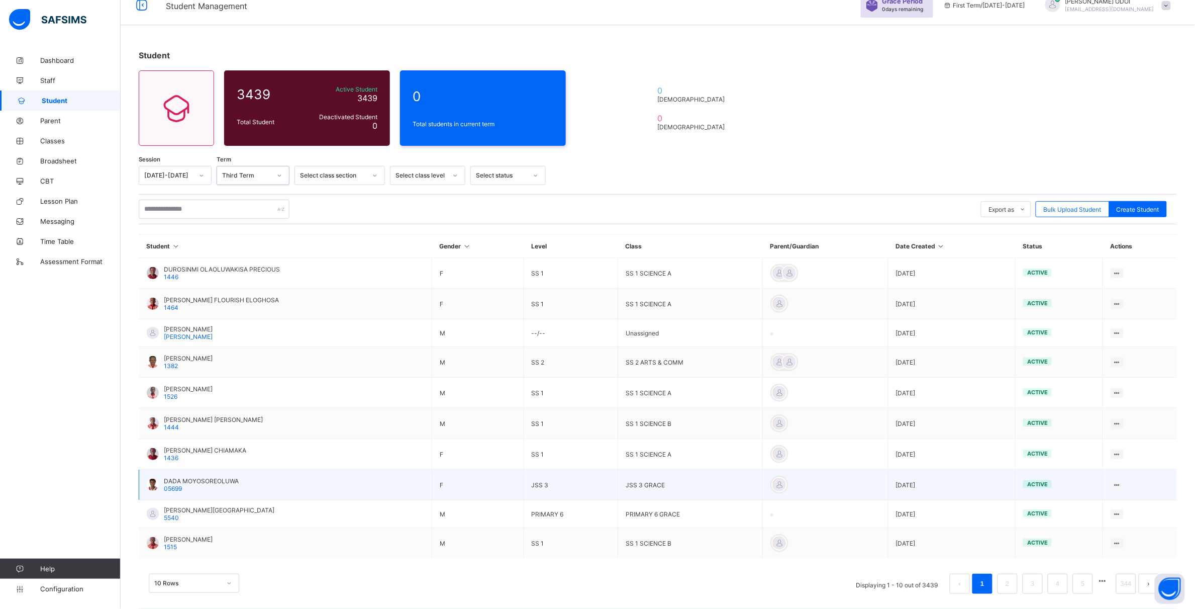
scroll to position [23, 0]
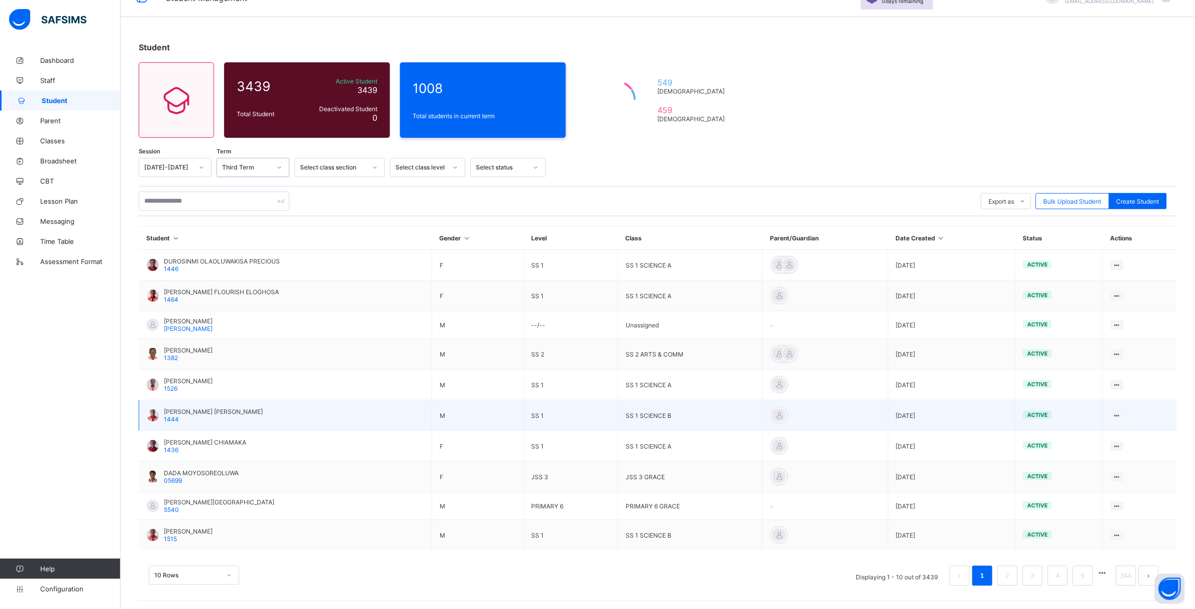
click at [231, 417] on div "Shittu Maleek Adeyemi 1444" at bounding box center [213, 415] width 99 height 15
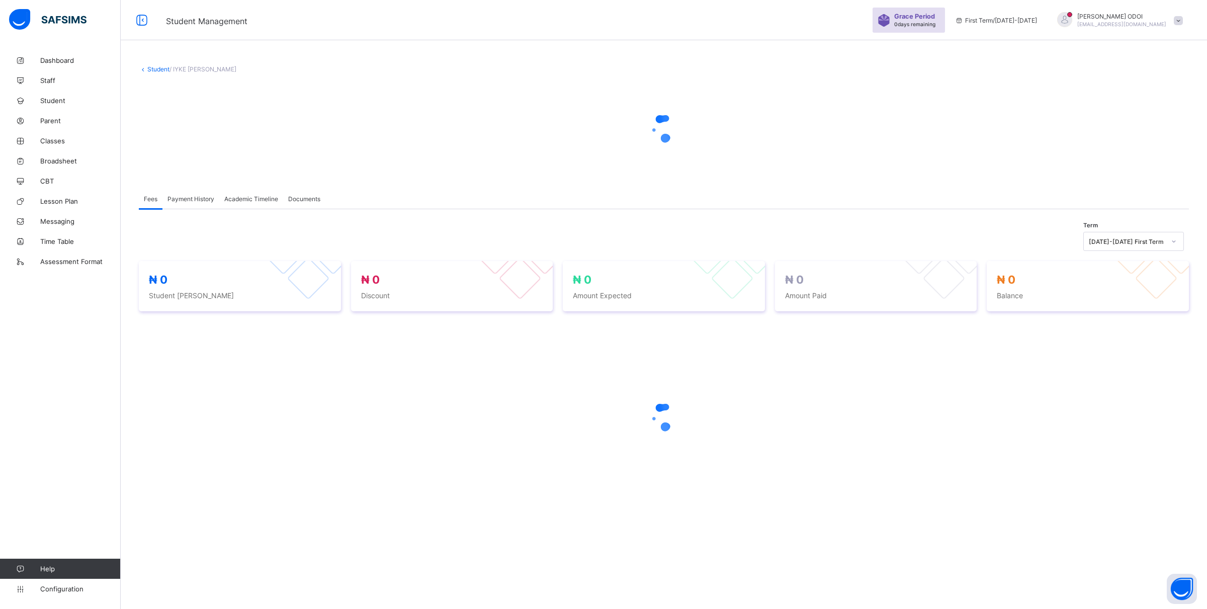
click at [267, 202] on div "Academic Timeline" at bounding box center [251, 199] width 64 height 20
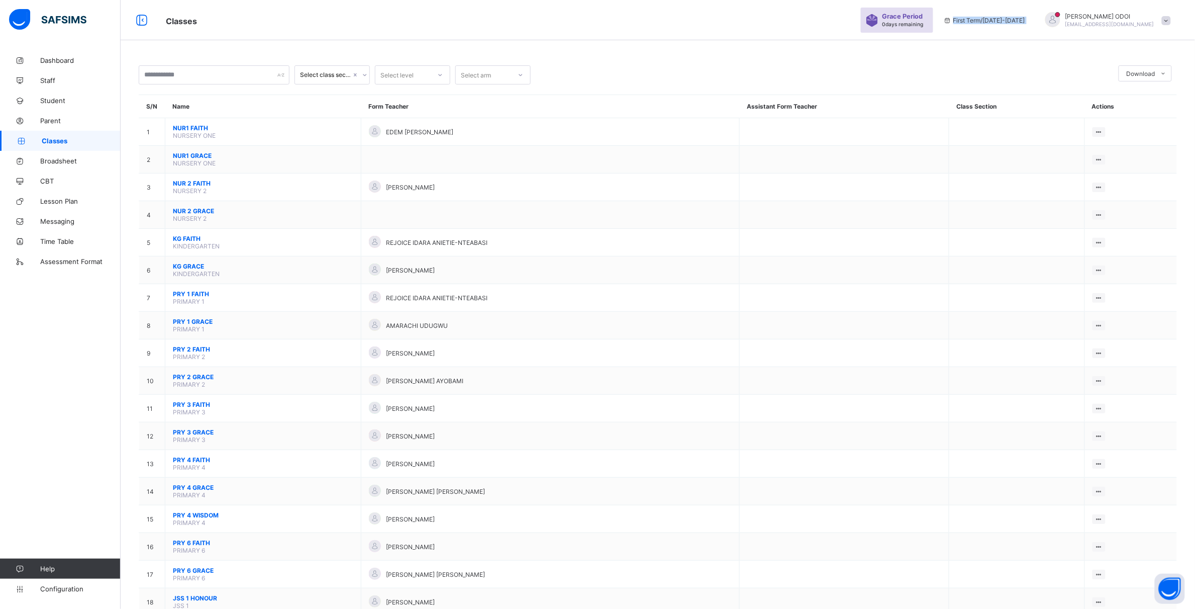
drag, startPoint x: 981, startPoint y: 20, endPoint x: 1086, endPoint y: 25, distance: 105.2
click at [1086, 25] on div "Grace Period 0 days remaining First Term / [DATE]-[DATE] [PERSON_NAME] [EMAIL_A…" at bounding box center [1028, 20] width 334 height 40
drag, startPoint x: 1037, startPoint y: 24, endPoint x: 811, endPoint y: 12, distance: 226.0
click at [803, 12] on div "Classes Grace Period 0 days remaining First Term / 2025-2026 EMMANUEL ODOI emma…" at bounding box center [597, 20] width 1195 height 40
click at [952, 20] on icon at bounding box center [948, 21] width 9 height 8
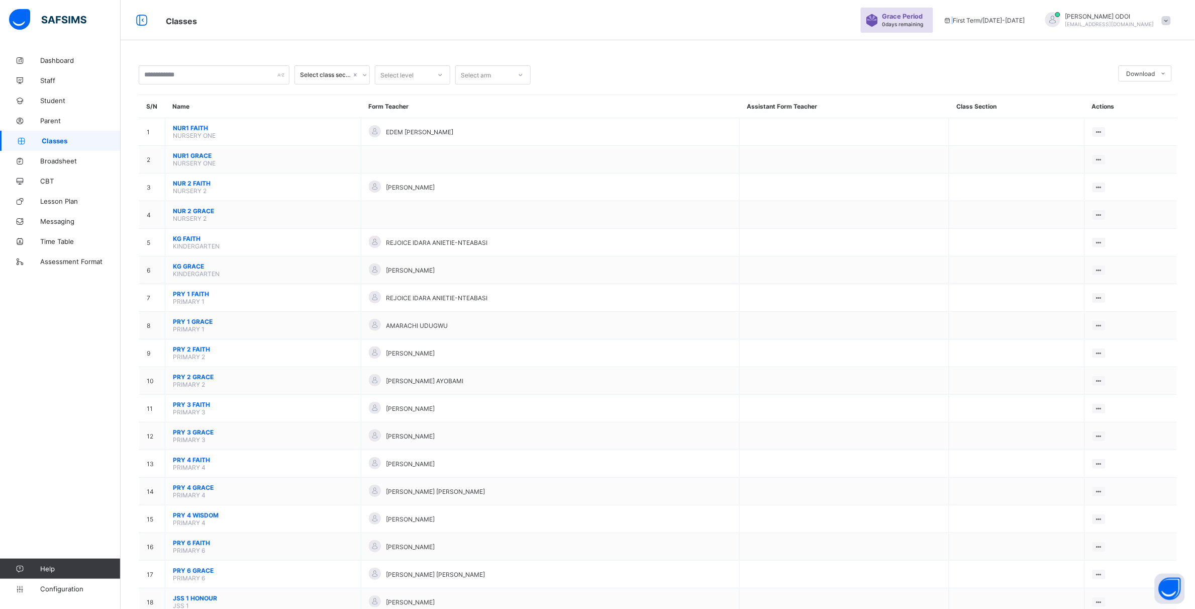
click at [952, 20] on icon at bounding box center [948, 21] width 9 height 8
click at [952, 21] on icon at bounding box center [948, 21] width 9 height 8
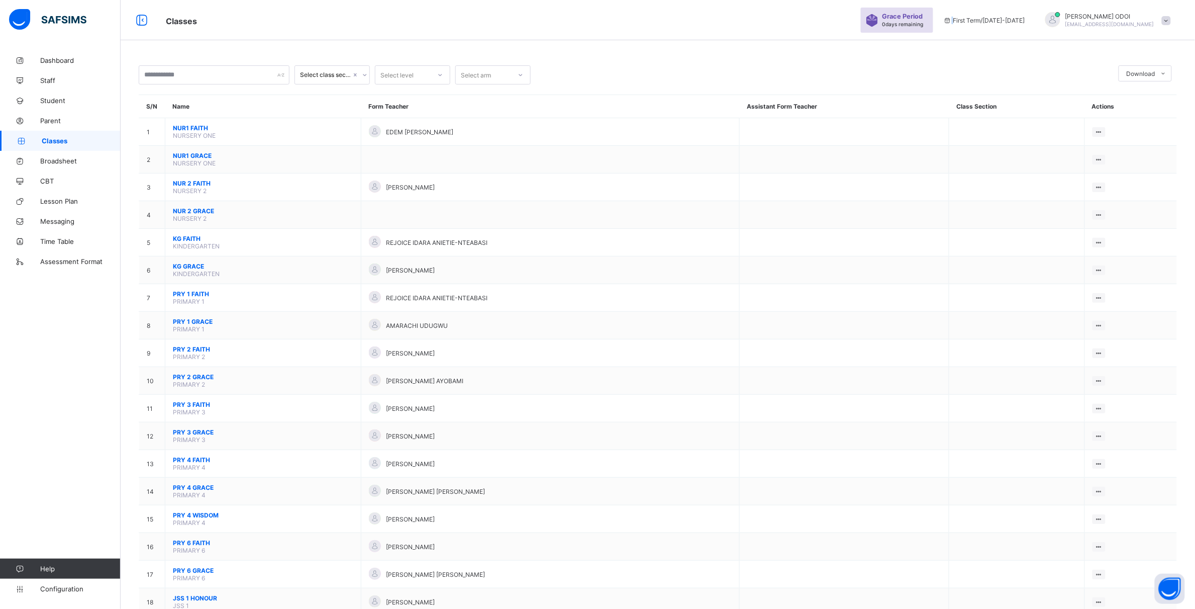
click at [952, 21] on icon at bounding box center [948, 21] width 9 height 8
drag, startPoint x: 973, startPoint y: 21, endPoint x: 712, endPoint y: 1, distance: 261.1
click at [712, 1] on div "Classes Grace Period 0 days remaining First Term / 2025-2026 EMMANUEL ODOI emma…" at bounding box center [597, 20] width 1195 height 40
click at [53, 58] on span "Dashboard" at bounding box center [80, 60] width 80 height 8
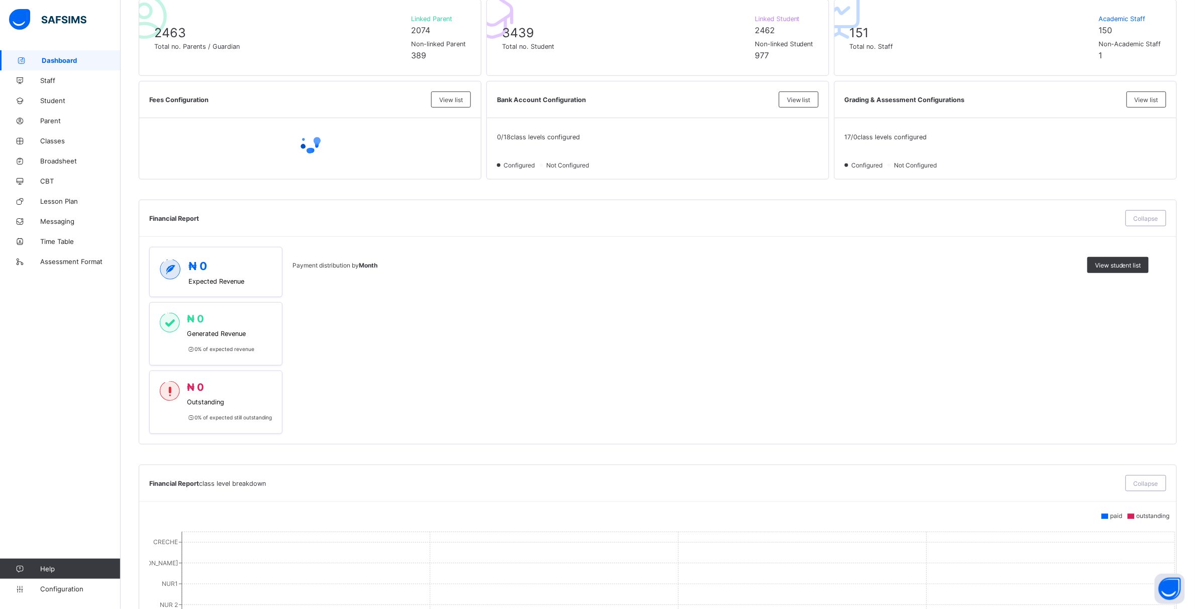
scroll to position [132, 0]
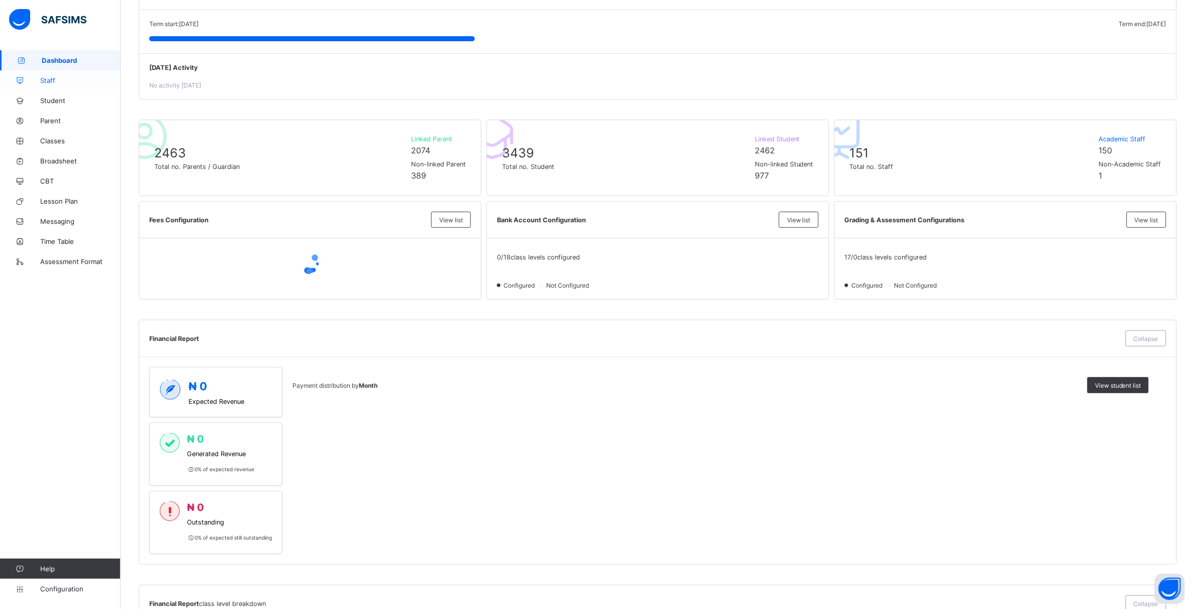
click at [55, 84] on span "Staff" at bounding box center [80, 80] width 80 height 8
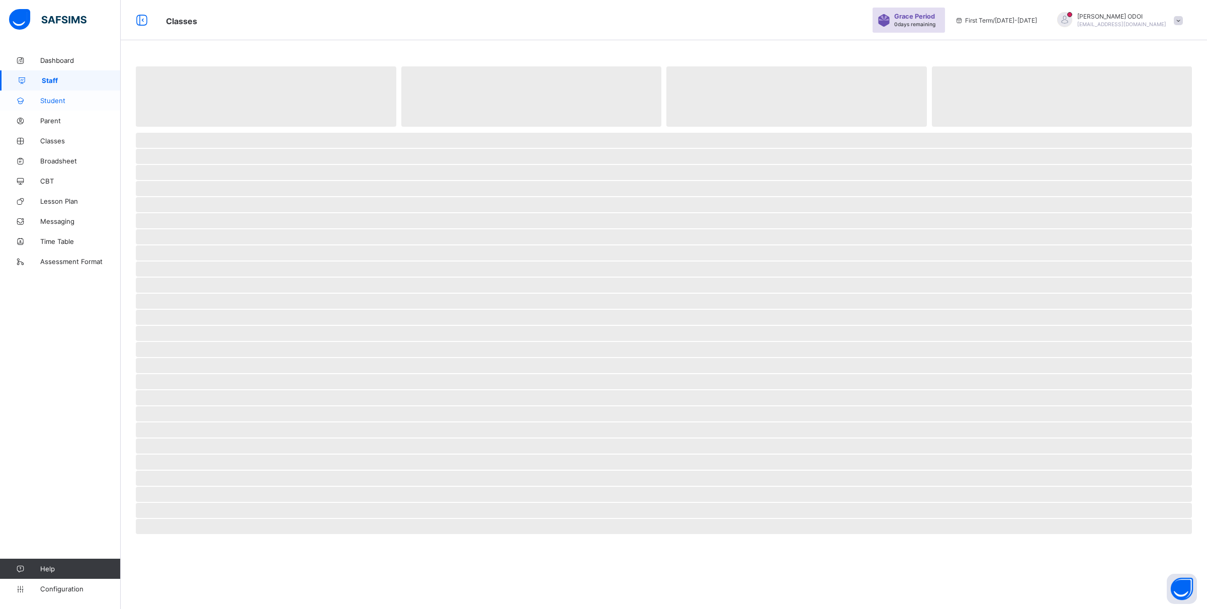
click at [59, 101] on span "Student" at bounding box center [80, 101] width 80 height 8
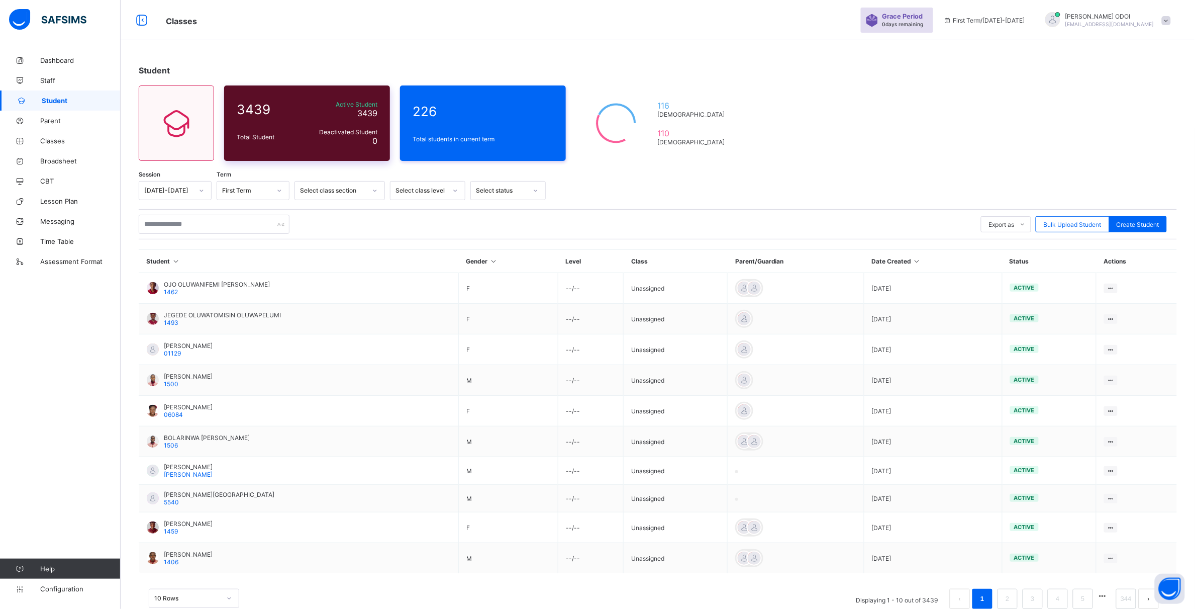
click at [349, 131] on span "Deactivated Student" at bounding box center [341, 132] width 71 height 8
click at [458, 121] on div "226 Total students in current term" at bounding box center [483, 122] width 166 height 75
drag, startPoint x: 476, startPoint y: 126, endPoint x: 357, endPoint y: 127, distance: 119.1
click at [357, 127] on div "3439 Total Student Active Student 3439 Deactivated Student 0 226 Total students…" at bounding box center [440, 122] width 603 height 75
click at [318, 112] on div "Active Student 3439" at bounding box center [341, 110] width 71 height 18
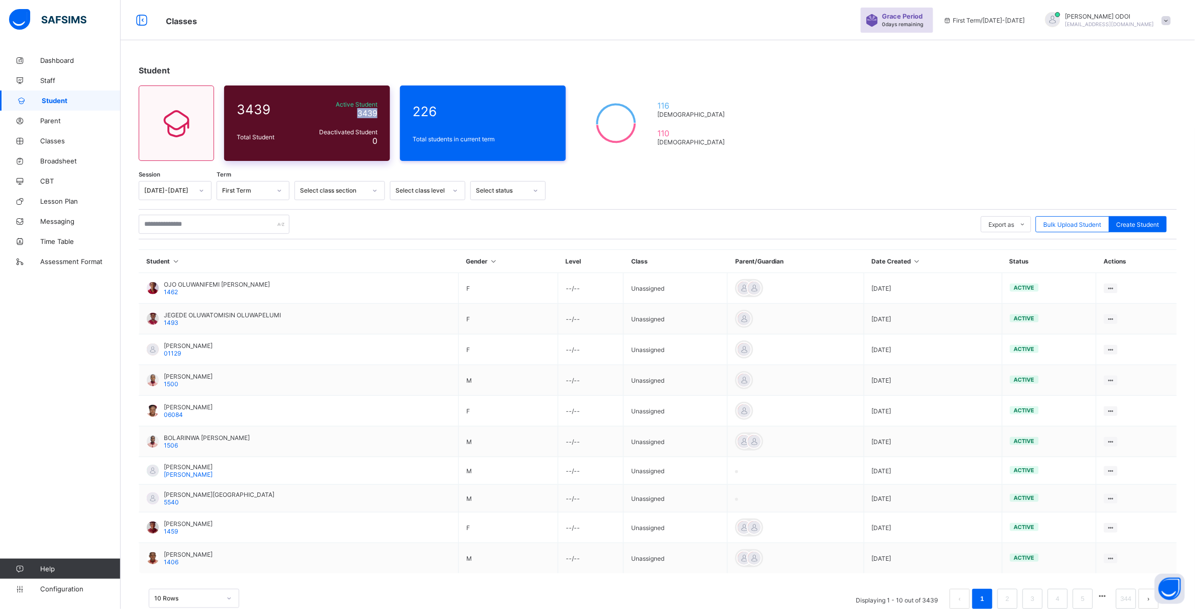
click at [318, 112] on div "Active Student 3439" at bounding box center [341, 110] width 71 height 18
click at [192, 124] on icon at bounding box center [176, 123] width 42 height 36
click at [189, 138] on icon at bounding box center [176, 123] width 42 height 36
click at [206, 143] on div at bounding box center [176, 122] width 75 height 75
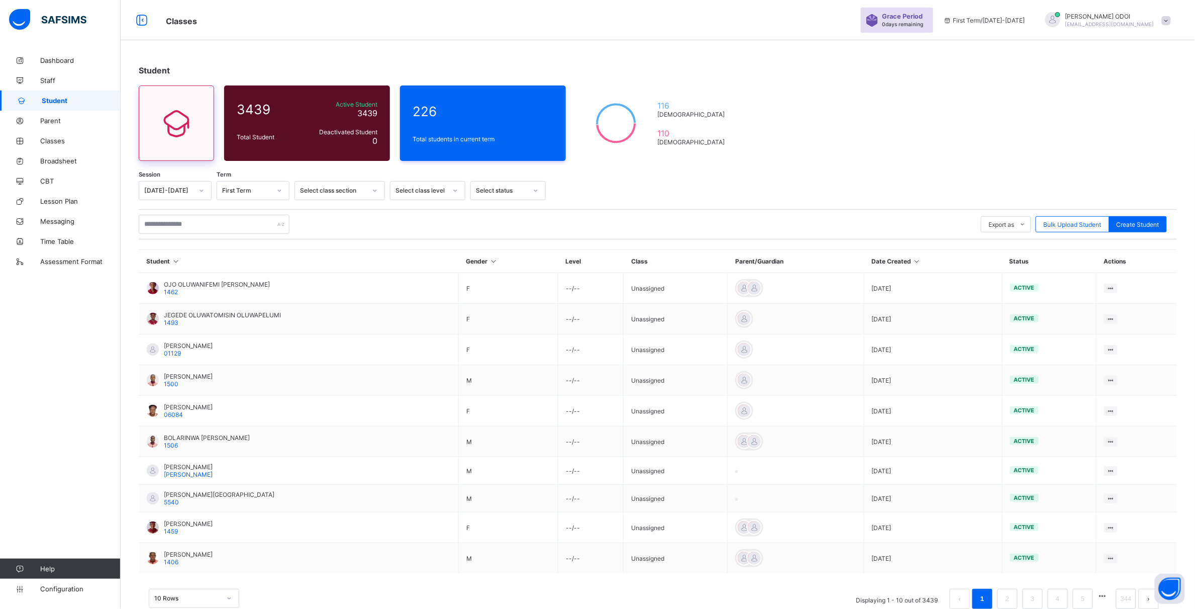
click at [209, 136] on div at bounding box center [176, 122] width 75 height 75
click at [209, 135] on div at bounding box center [176, 122] width 75 height 75
click at [262, 135] on div "Total Student" at bounding box center [268, 137] width 69 height 13
click at [466, 122] on div "226 Total students in current term" at bounding box center [483, 122] width 166 height 75
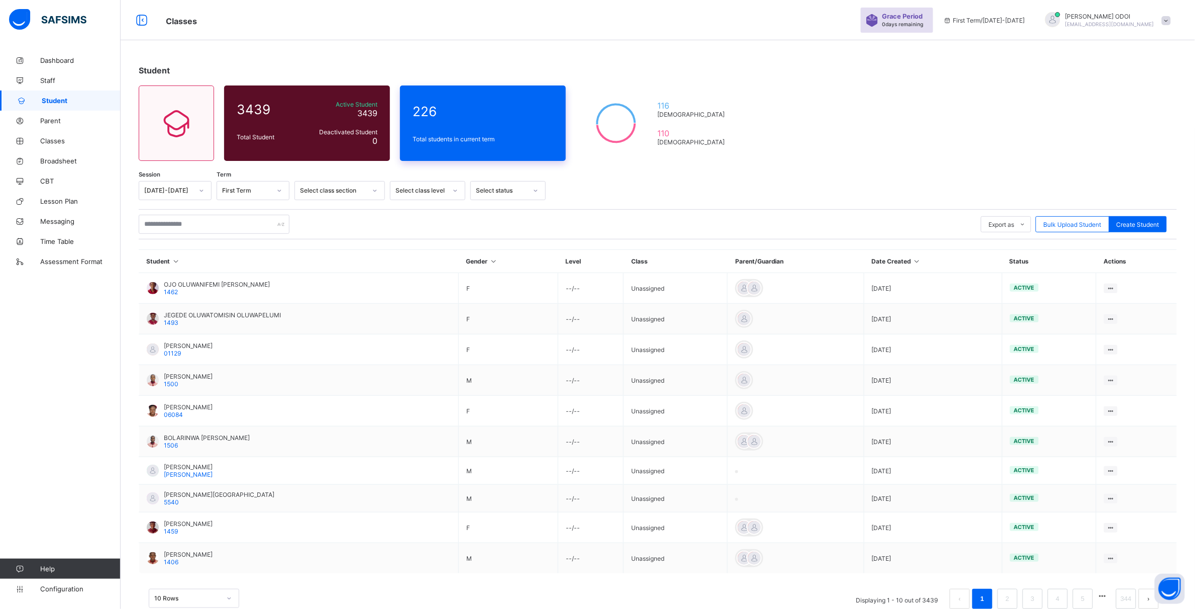
click at [461, 122] on div "226 Total students in current term" at bounding box center [483, 122] width 166 height 75
click at [244, 111] on span "3439" at bounding box center [269, 110] width 64 height 16
drag, startPoint x: 250, startPoint y: 113, endPoint x: 365, endPoint y: 117, distance: 115.2
click at [251, 113] on span "3439" at bounding box center [269, 110] width 64 height 16
drag, startPoint x: 34, startPoint y: 353, endPoint x: 119, endPoint y: 356, distance: 85.0
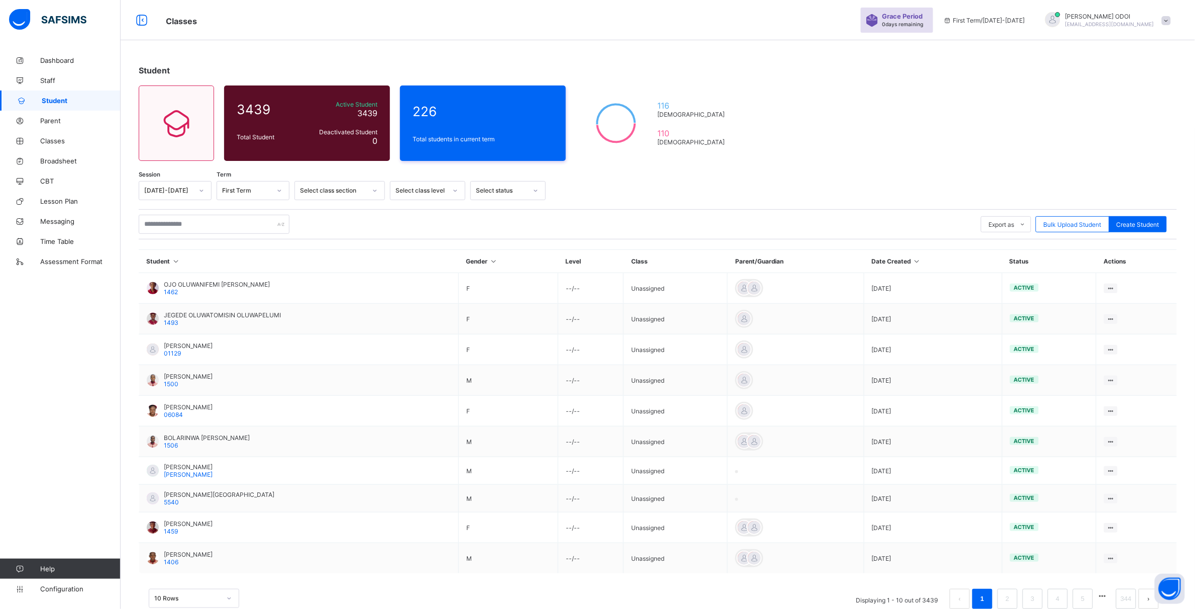
click at [34, 353] on div "Dashboard Staff Student Parent Classes Broadsheet CBT Lesson Plan Messaging Tim…" at bounding box center [60, 324] width 121 height 569
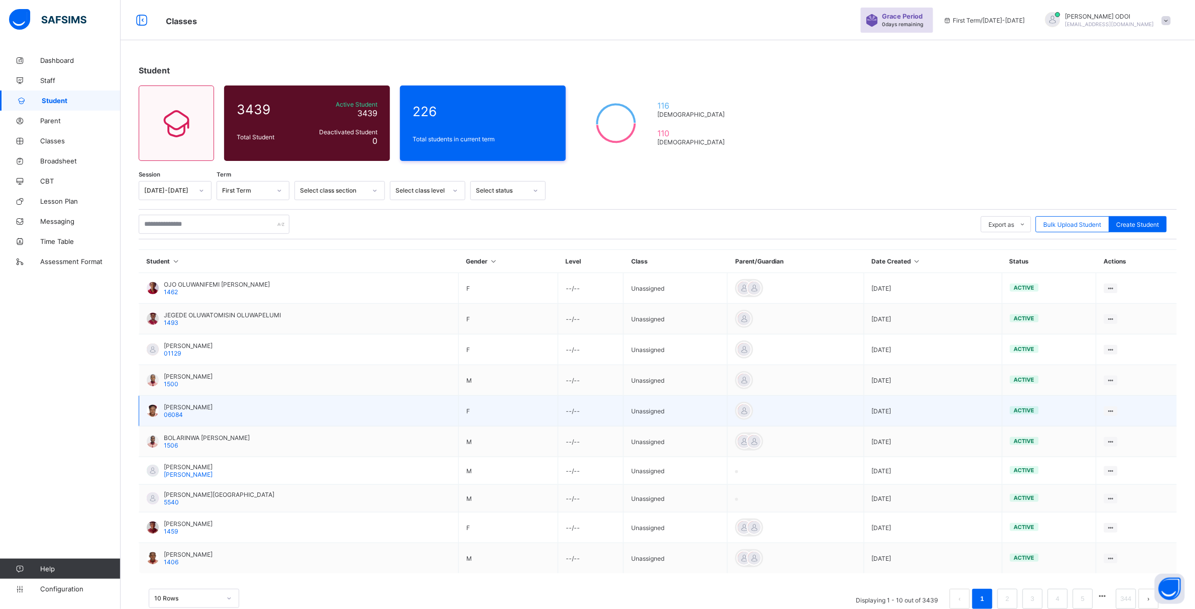
scroll to position [23, 0]
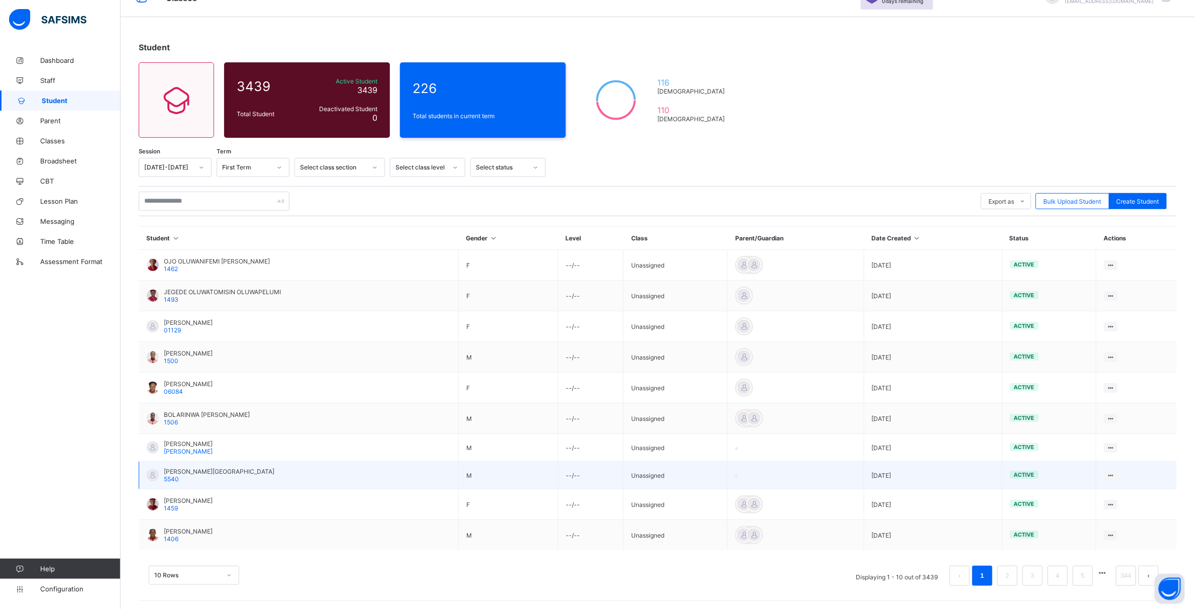
click at [371, 486] on td "OKOLI CHIAGOZIE 5540" at bounding box center [299, 475] width 320 height 28
